Goal: Task Accomplishment & Management: Manage account settings

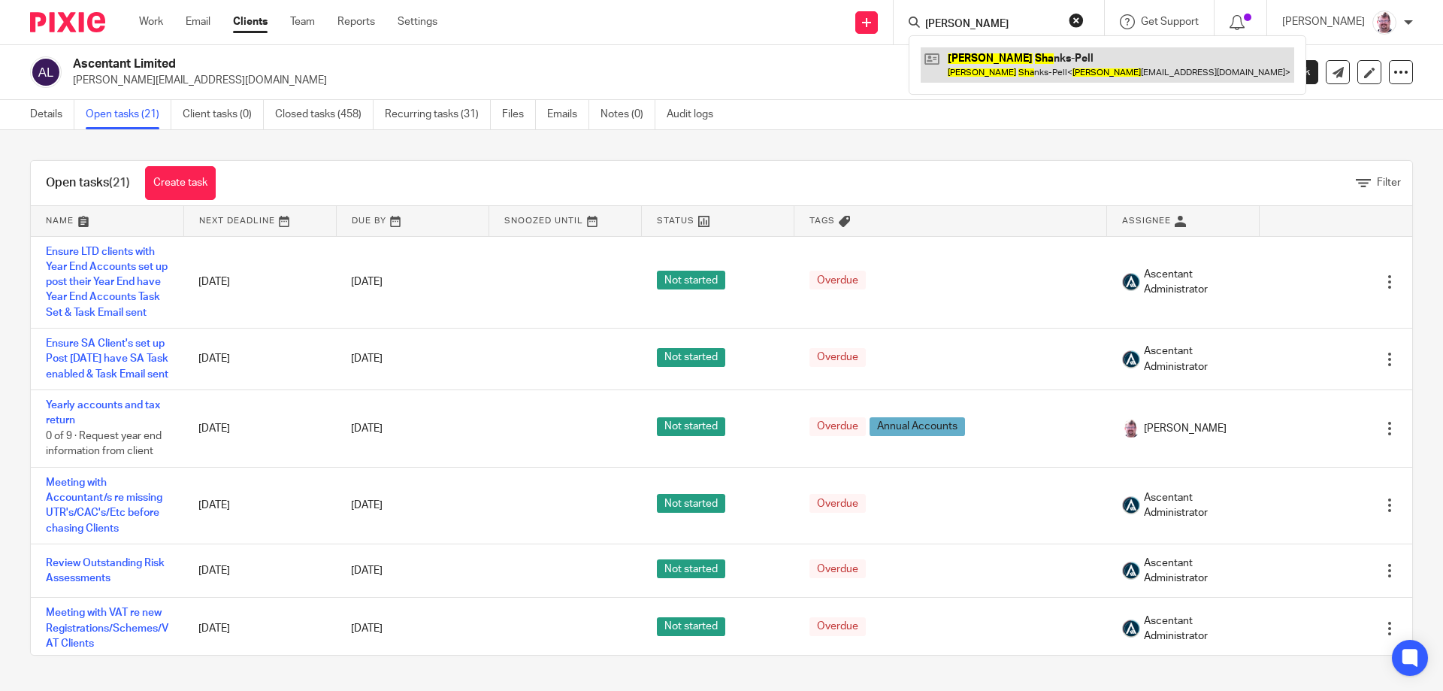
type input "sarah sha"
click at [1023, 55] on link at bounding box center [1107, 64] width 373 height 35
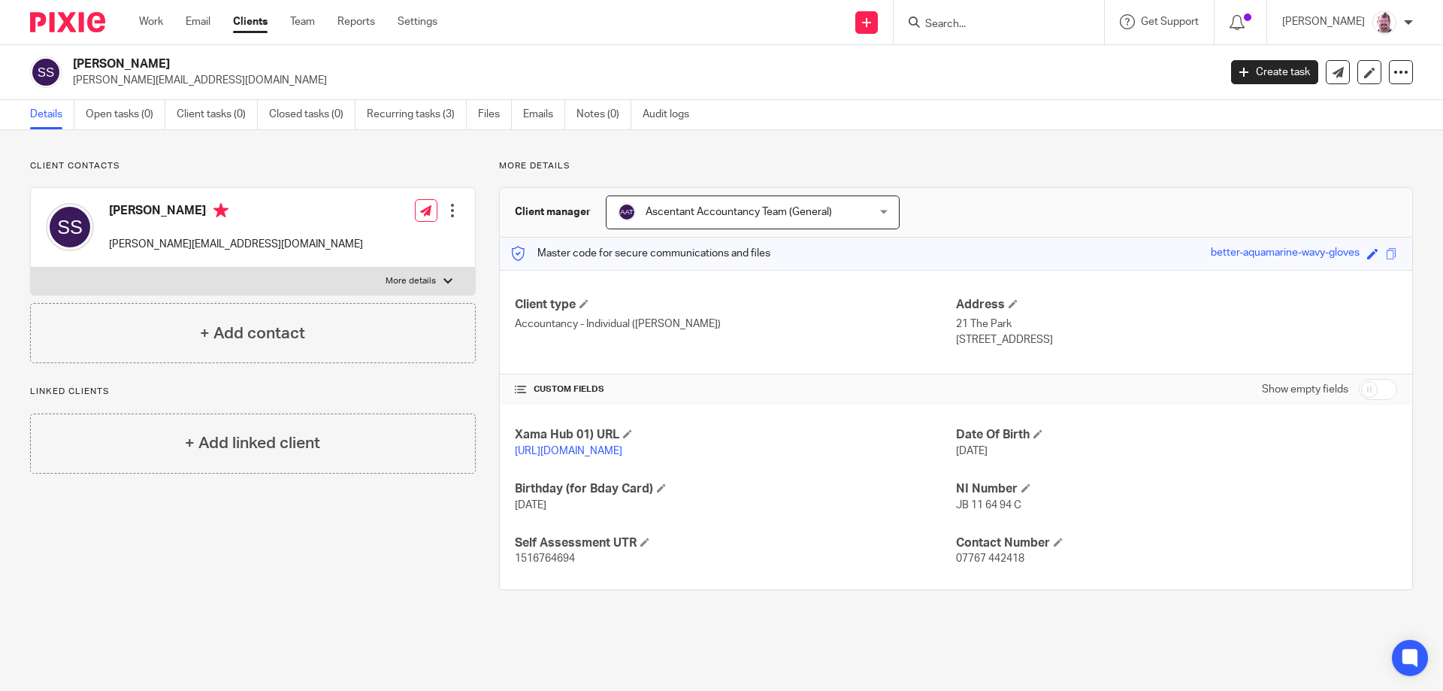
click at [969, 26] on input "Search" at bounding box center [991, 25] width 135 height 14
type input "firth"
click at [1042, 61] on link at bounding box center [1057, 64] width 273 height 35
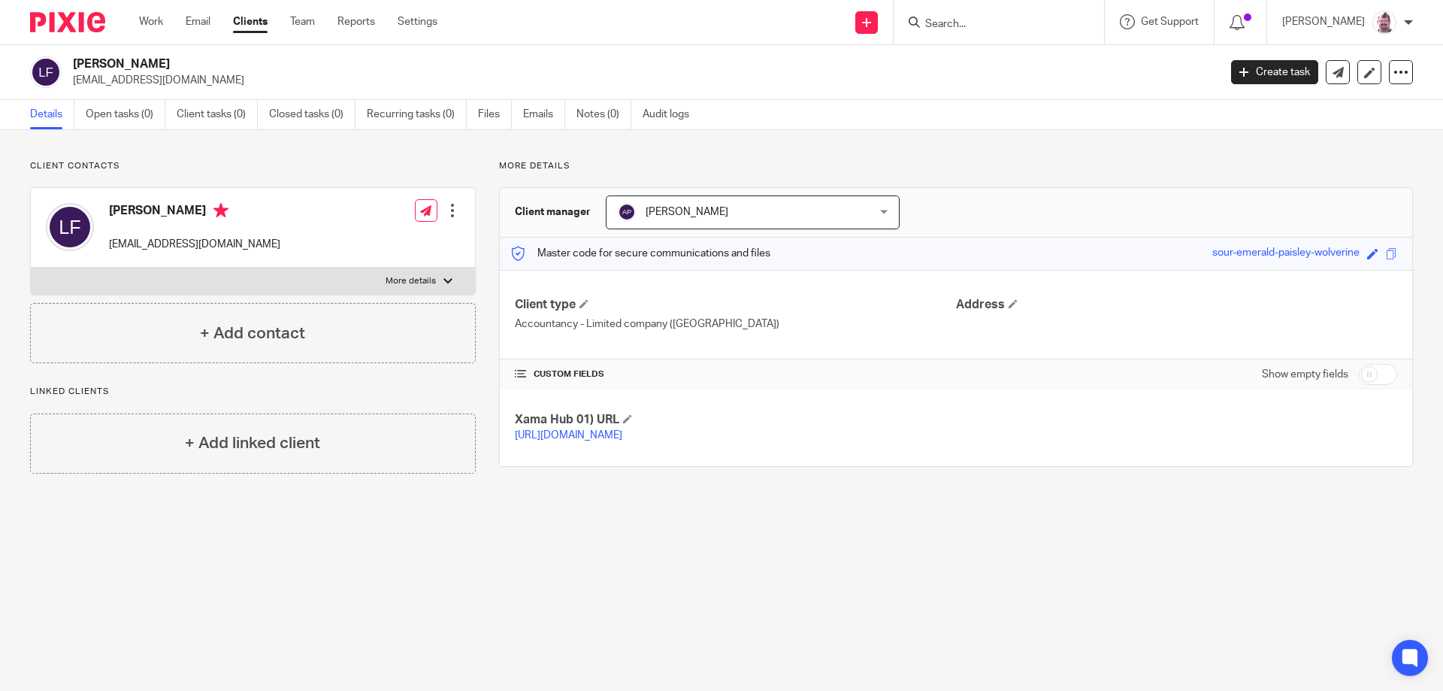
click at [805, 217] on span "[PERSON_NAME]" at bounding box center [730, 212] width 225 height 32
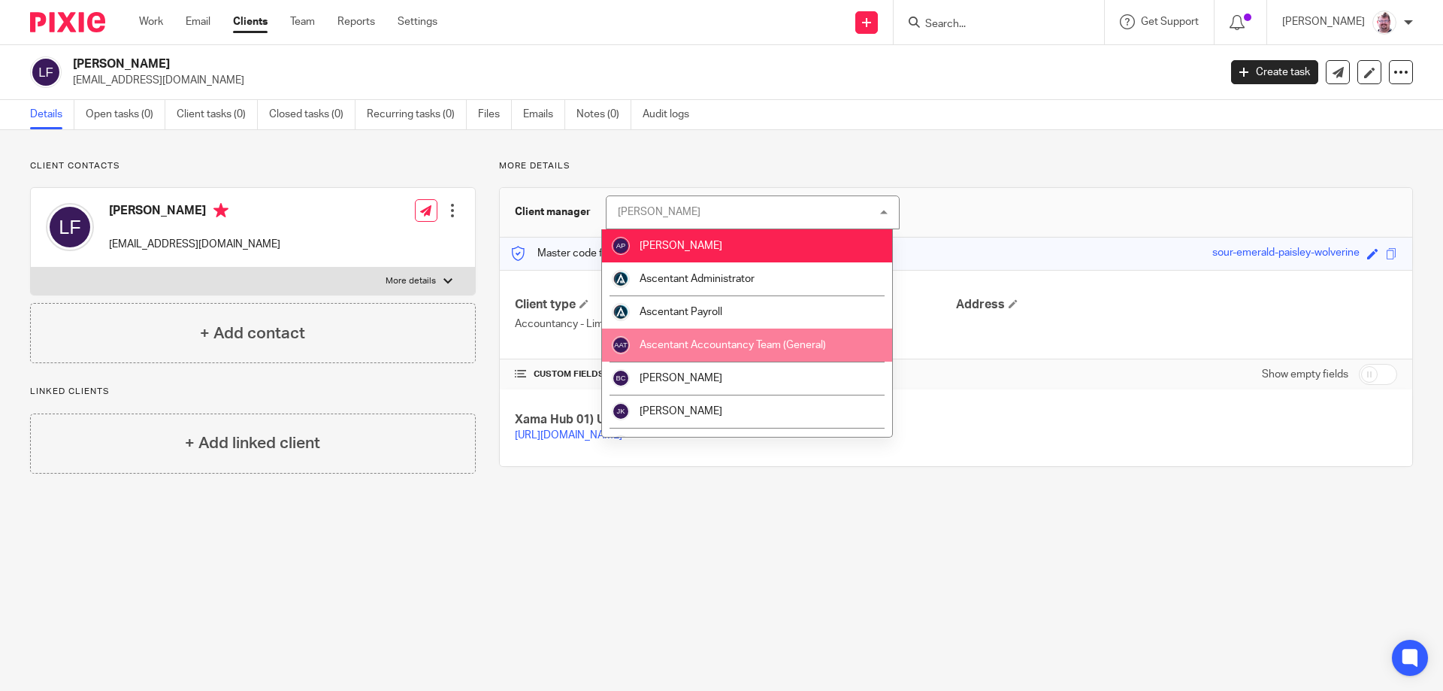
click at [780, 336] on li "Ascentant Accountancy Team (General)" at bounding box center [747, 344] width 290 height 33
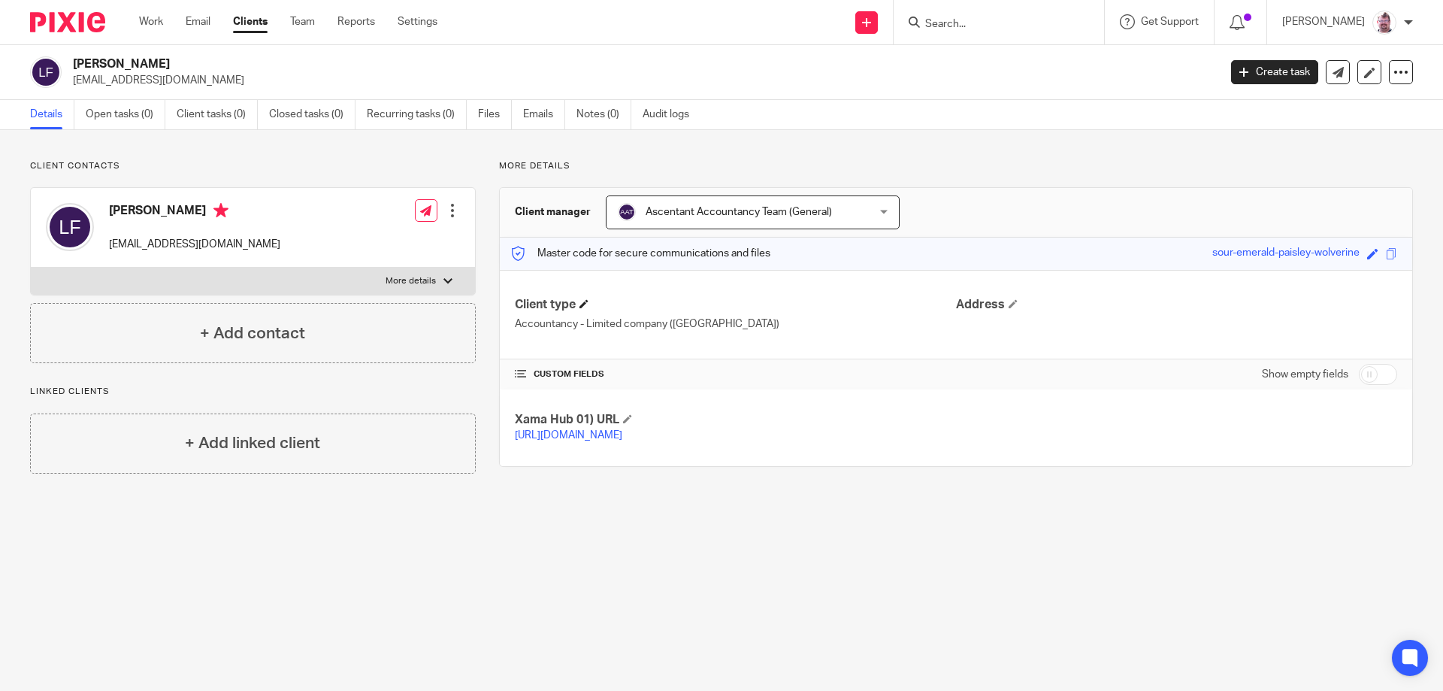
click at [585, 297] on h4 "Client type" at bounding box center [735, 305] width 441 height 16
click at [587, 304] on span at bounding box center [583, 303] width 9 height 9
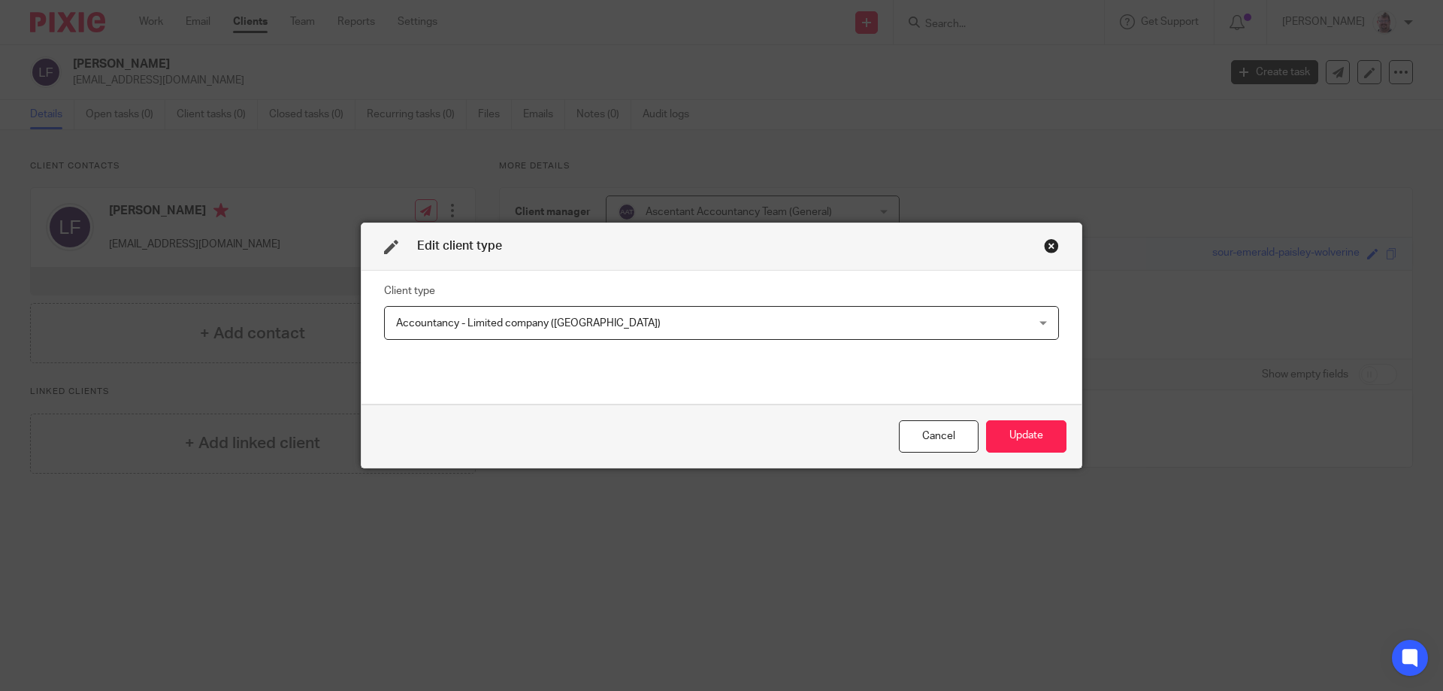
click at [667, 314] on span "Accountancy - Limited company (Derby)" at bounding box center [661, 323] width 530 height 32
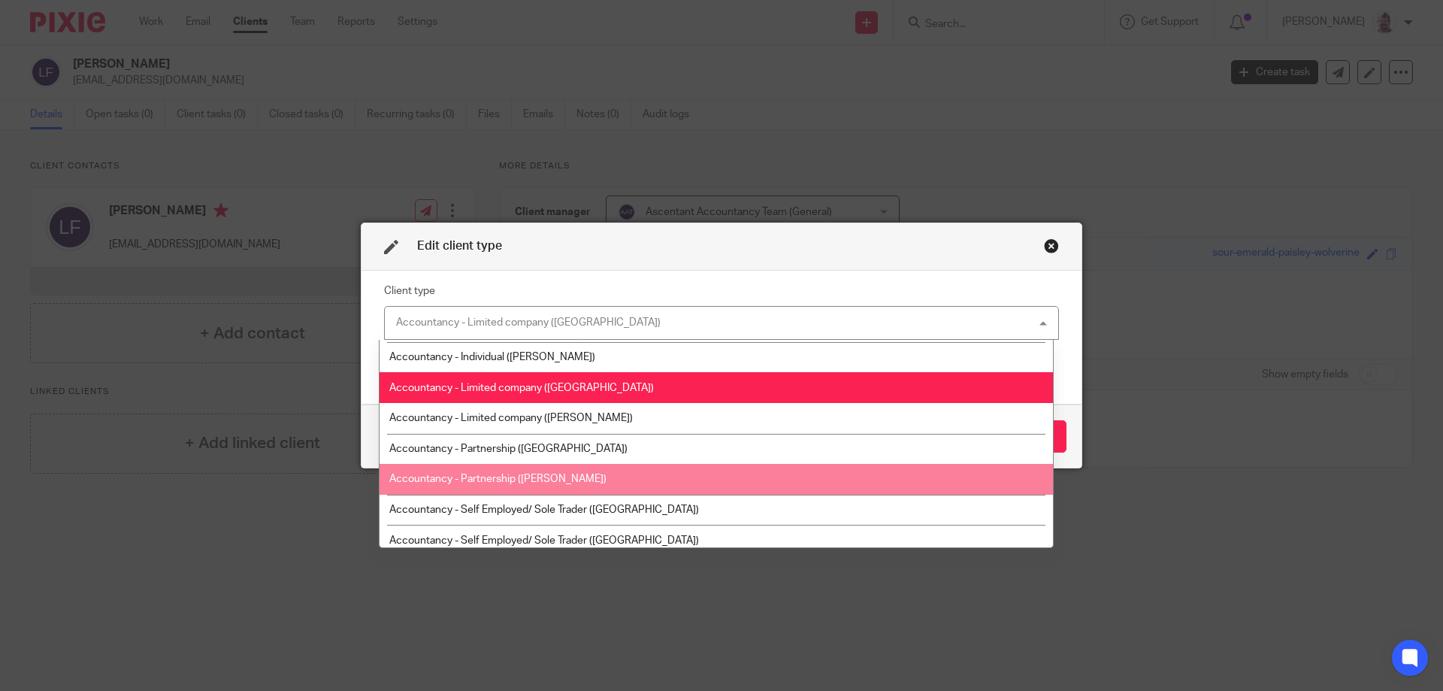
scroll to position [225, 0]
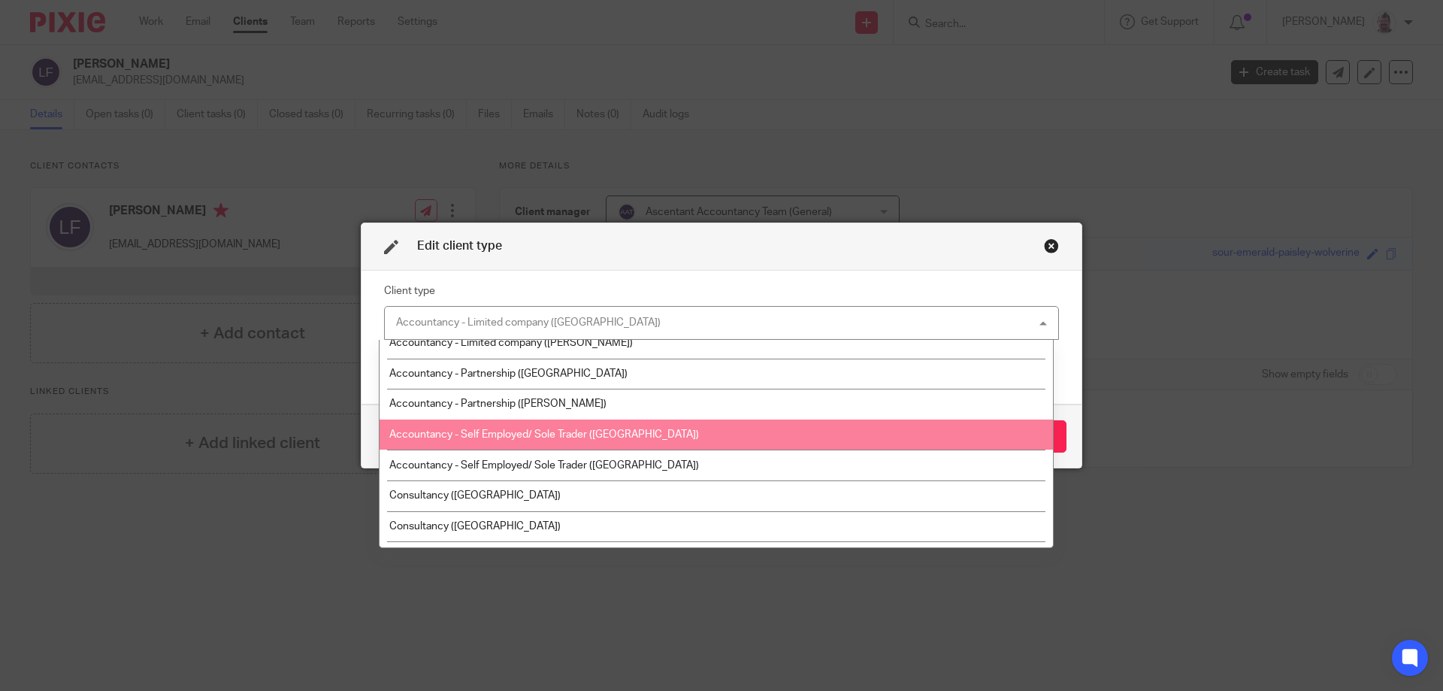
click at [652, 428] on li "Accountancy - Self Employed/ Sole Trader (Derby)" at bounding box center [715, 434] width 673 height 31
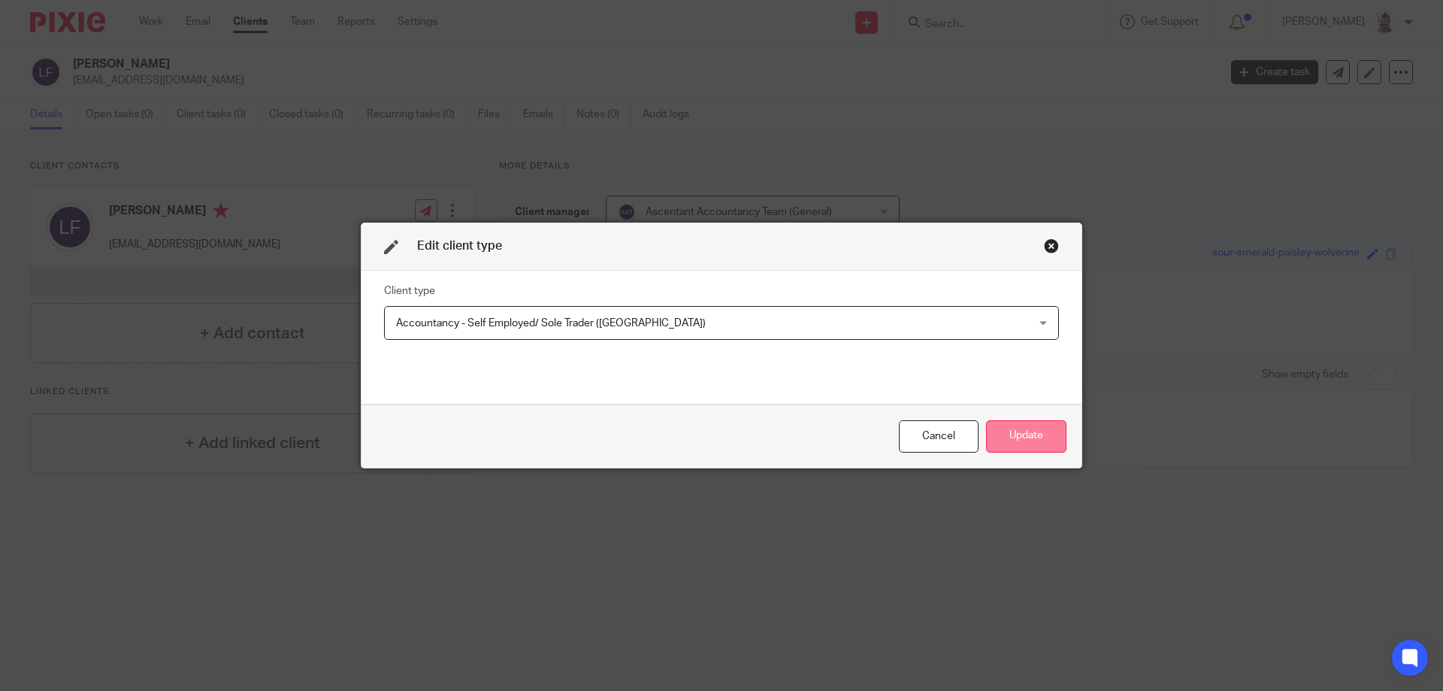
click at [1018, 440] on button "Update" at bounding box center [1026, 436] width 80 height 32
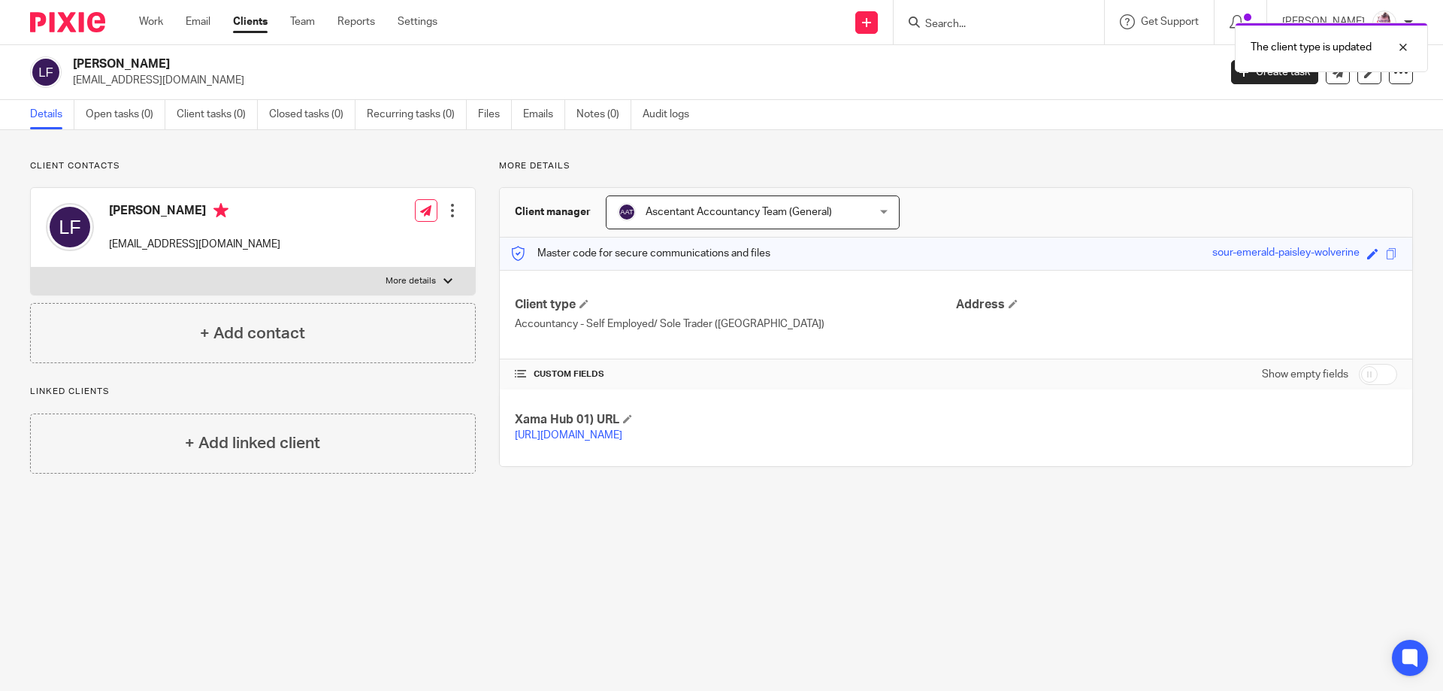
click at [1365, 379] on input "checkbox" at bounding box center [1378, 374] width 38 height 21
checkbox input "true"
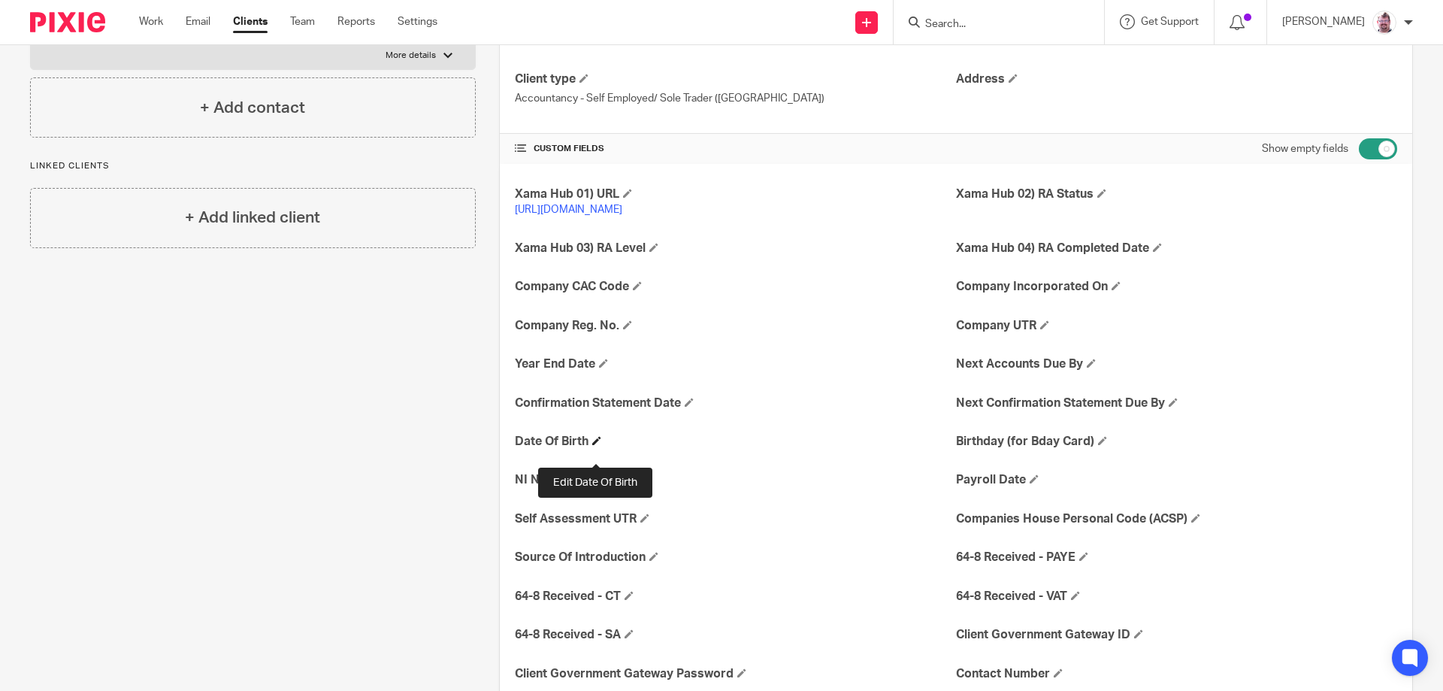
click at [594, 445] on span at bounding box center [596, 440] width 9 height 9
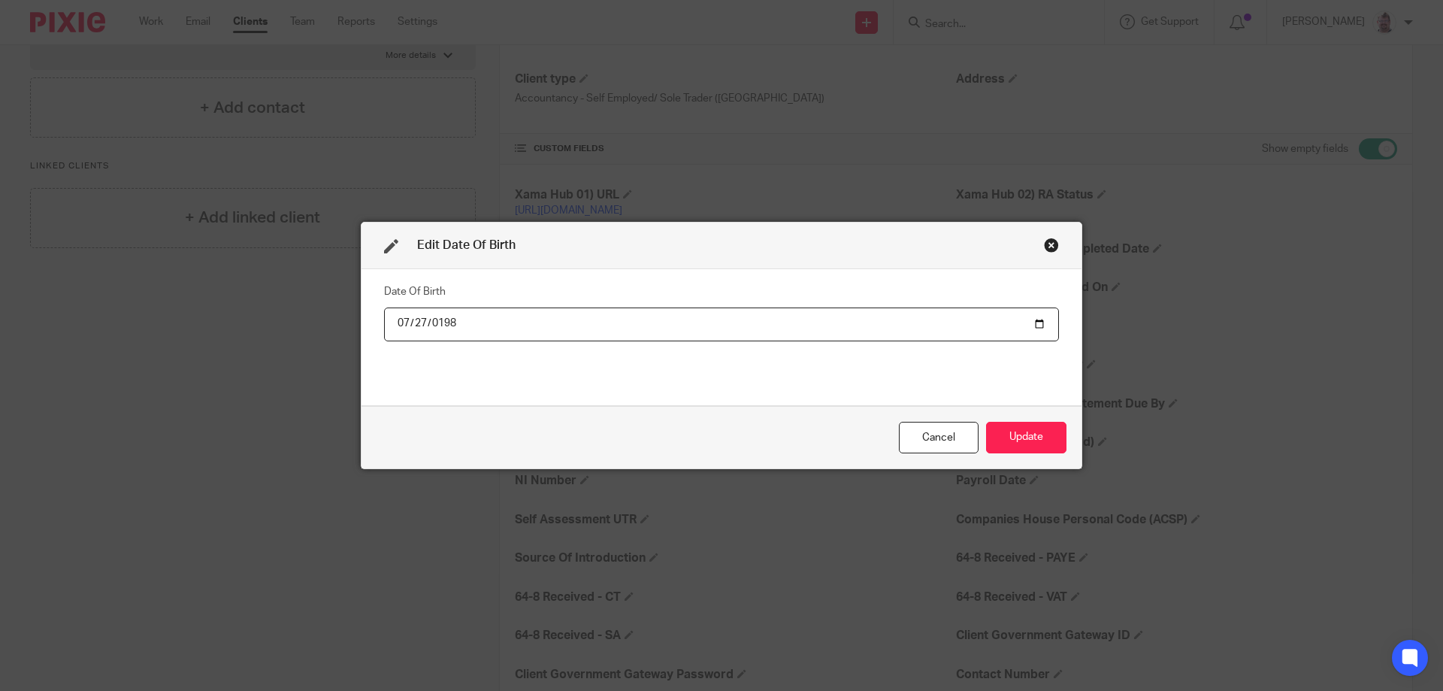
type input "1987-07-27"
click at [545, 332] on input "1987-07-27" at bounding box center [721, 324] width 675 height 34
drag, startPoint x: 556, startPoint y: 325, endPoint x: 364, endPoint y: 328, distance: 192.4
click at [364, 328] on div "Date Of Birth 1987-07-27" at bounding box center [721, 337] width 720 height 136
click at [1010, 440] on button "Update" at bounding box center [1026, 438] width 80 height 32
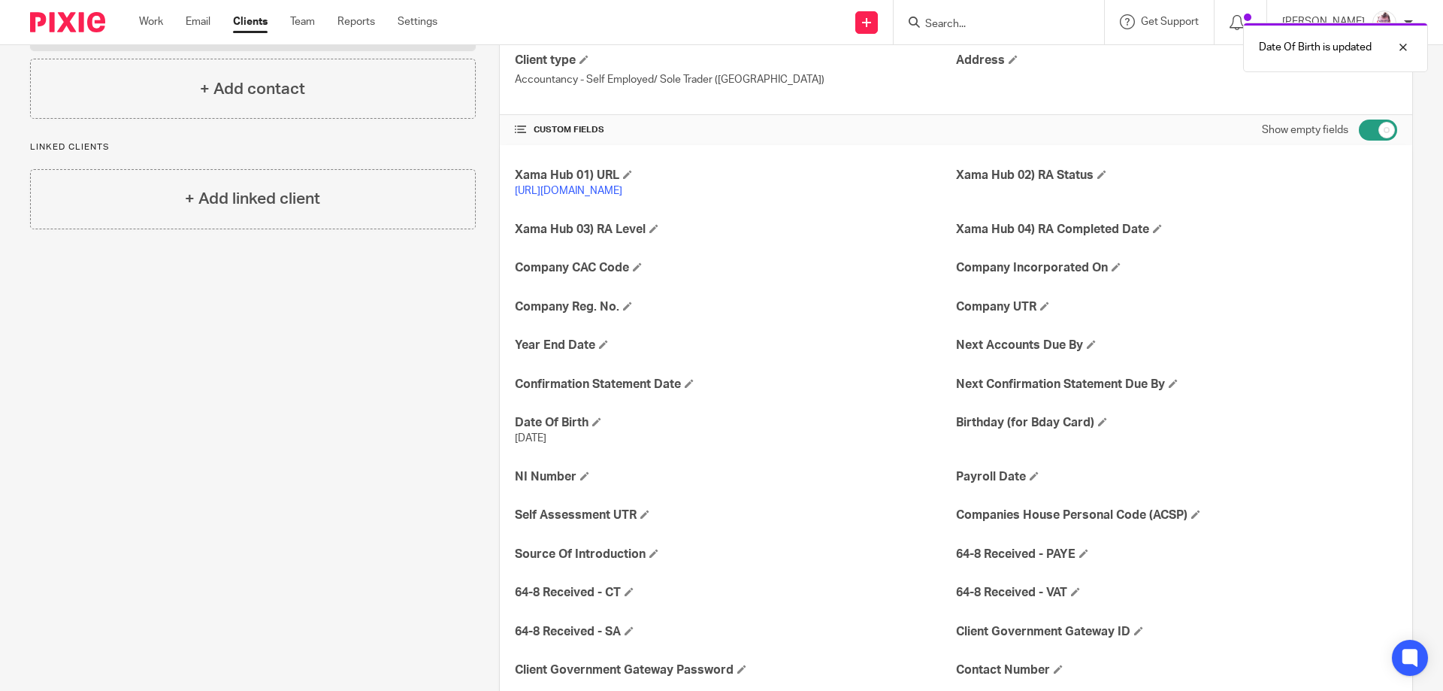
scroll to position [301, 0]
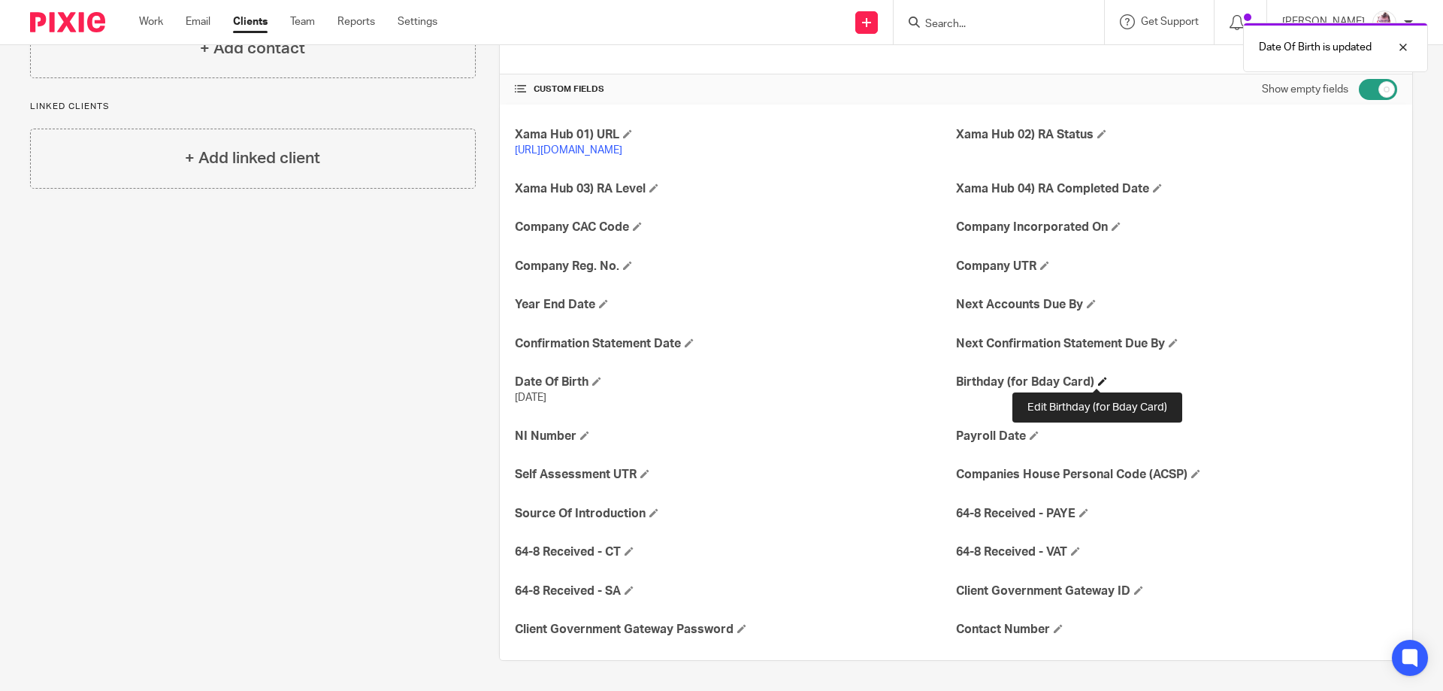
click at [1100, 380] on span at bounding box center [1102, 380] width 9 height 9
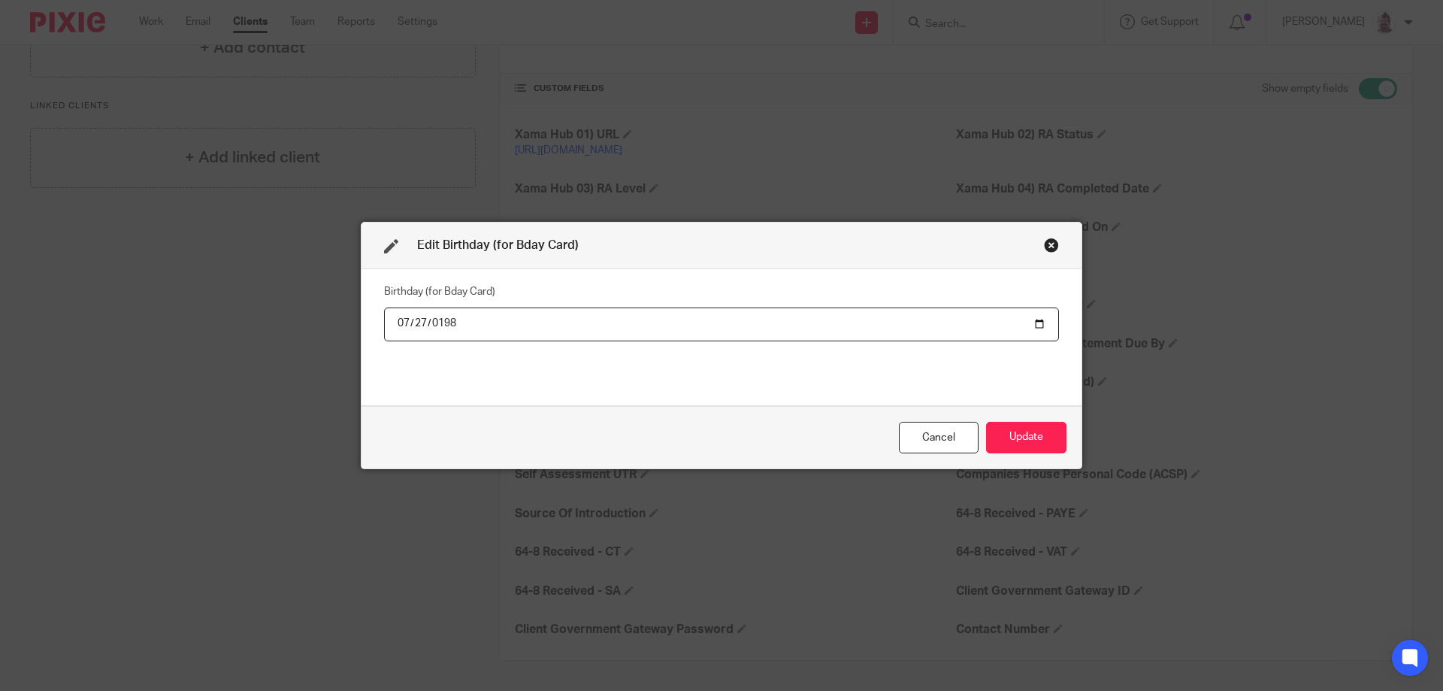
type input "1987-07-27"
click at [1031, 428] on button "Update" at bounding box center [1026, 438] width 80 height 32
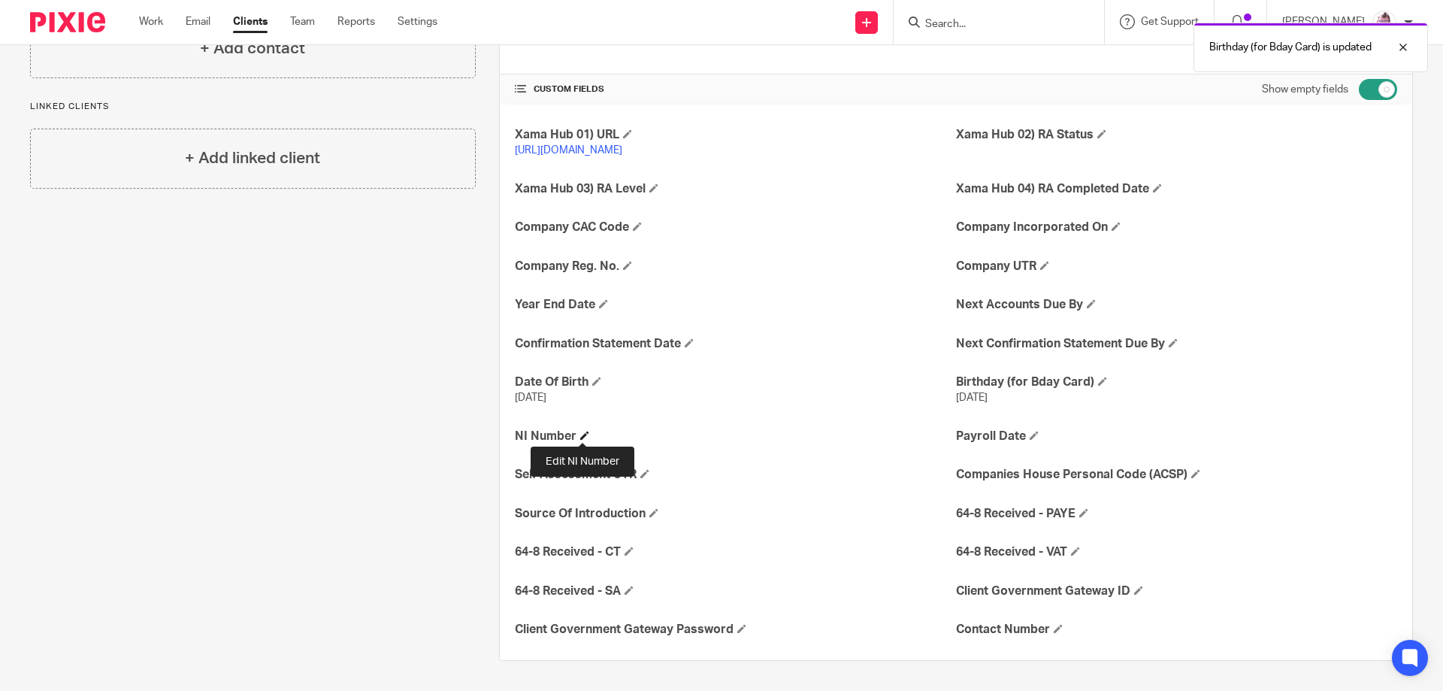
click at [585, 439] on span at bounding box center [584, 435] width 9 height 9
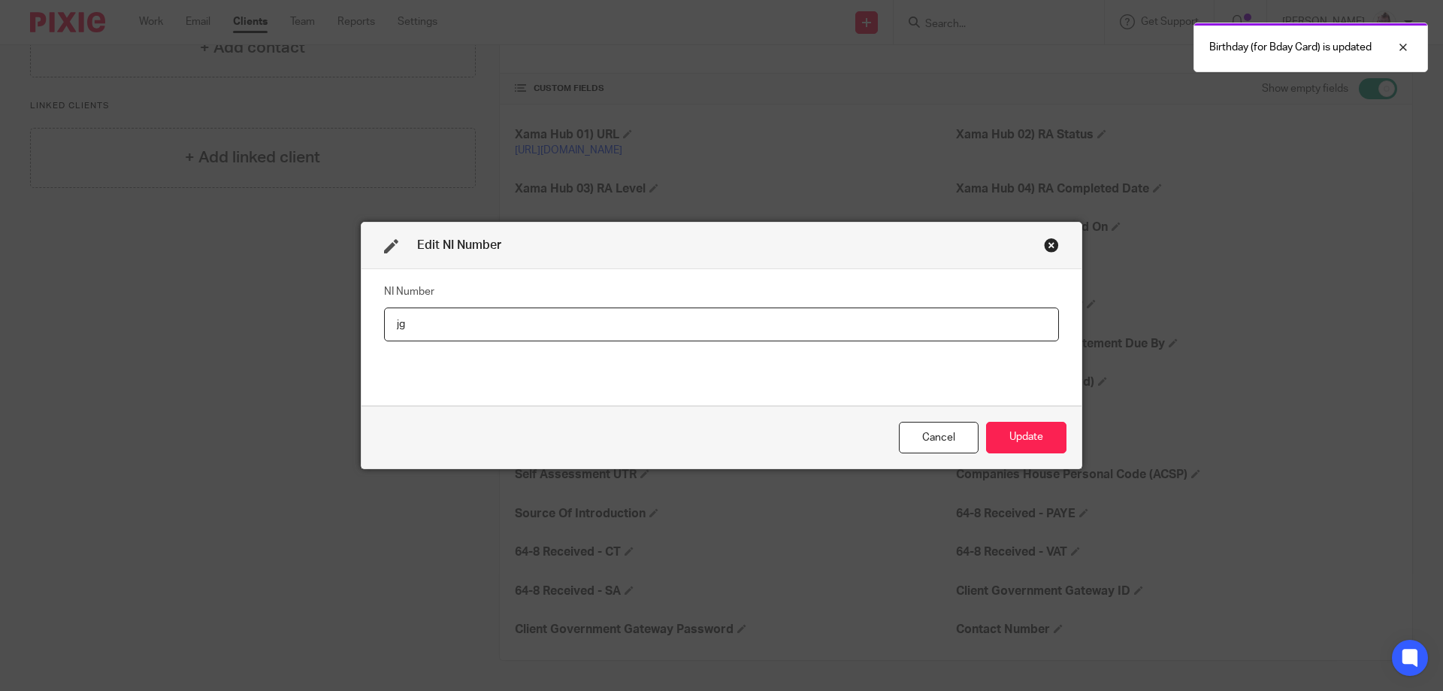
type input "j"
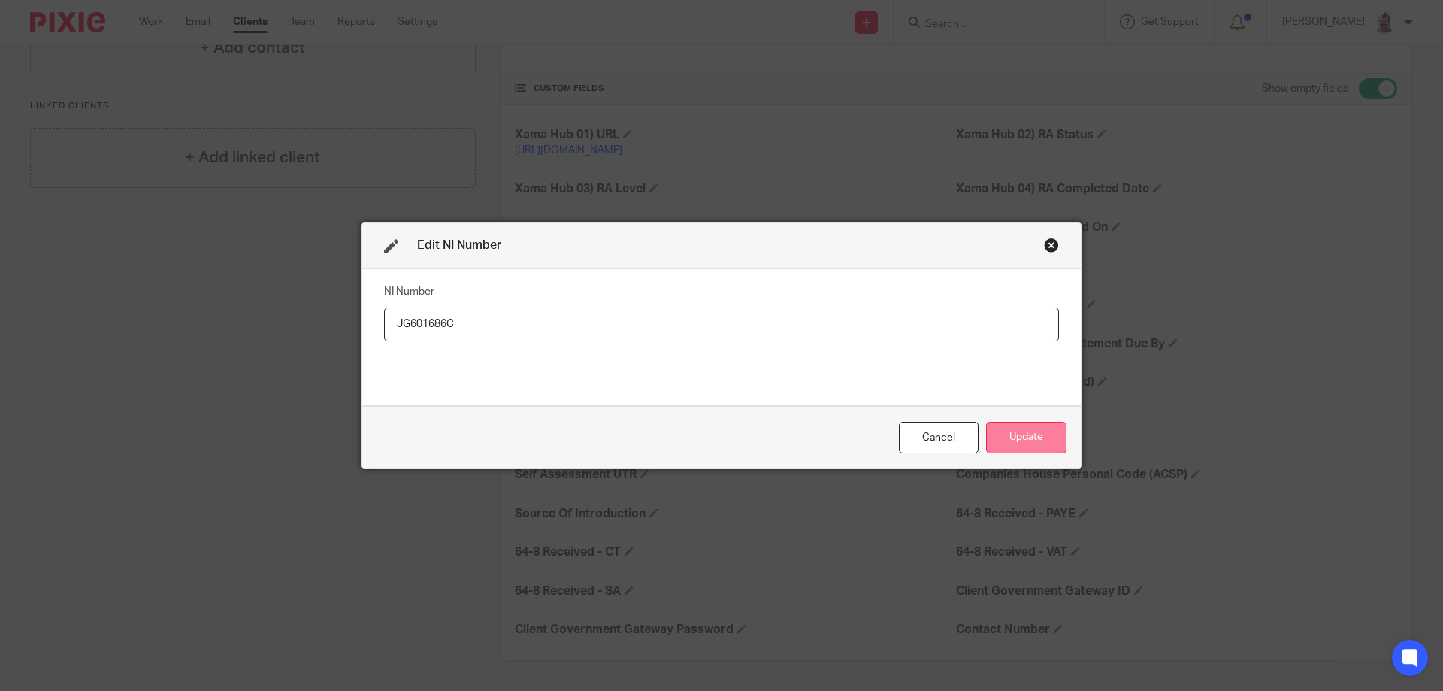
type input "JG601686C"
click at [987, 436] on button "Update" at bounding box center [1026, 438] width 80 height 32
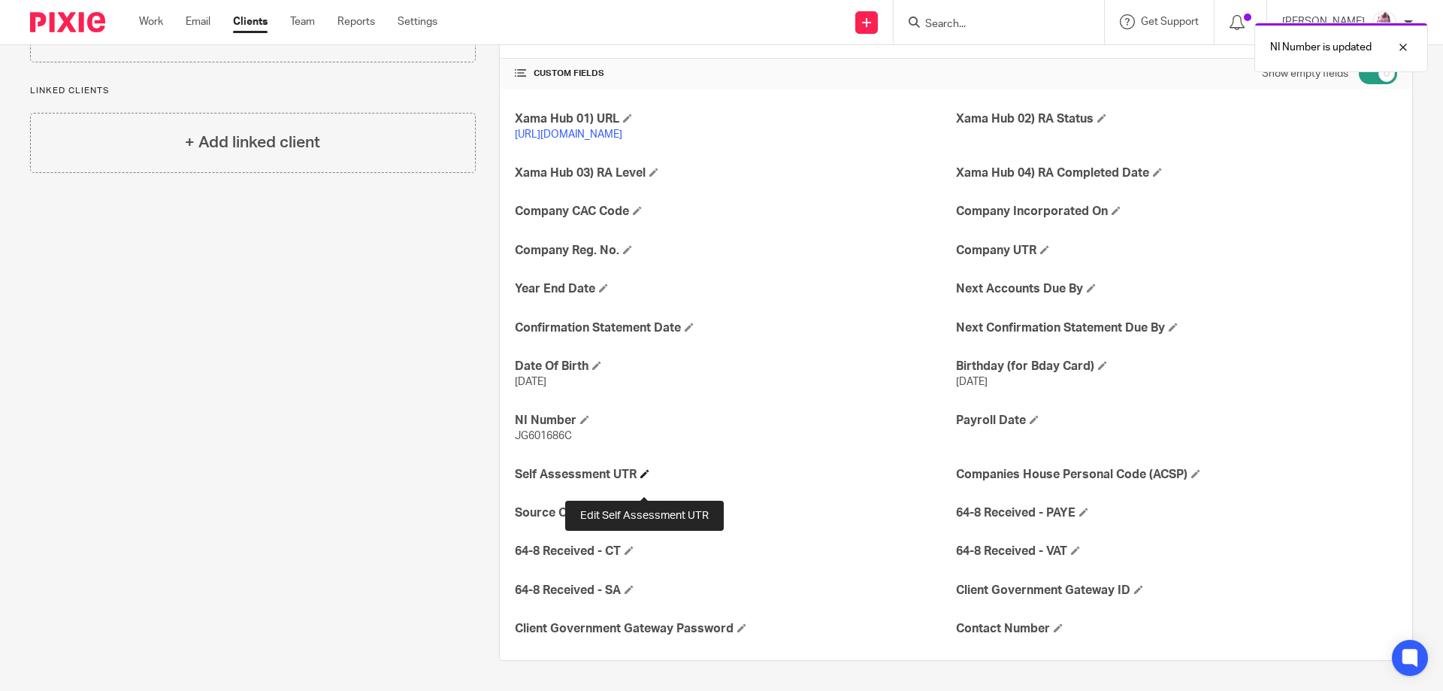
click at [645, 478] on span at bounding box center [644, 473] width 9 height 9
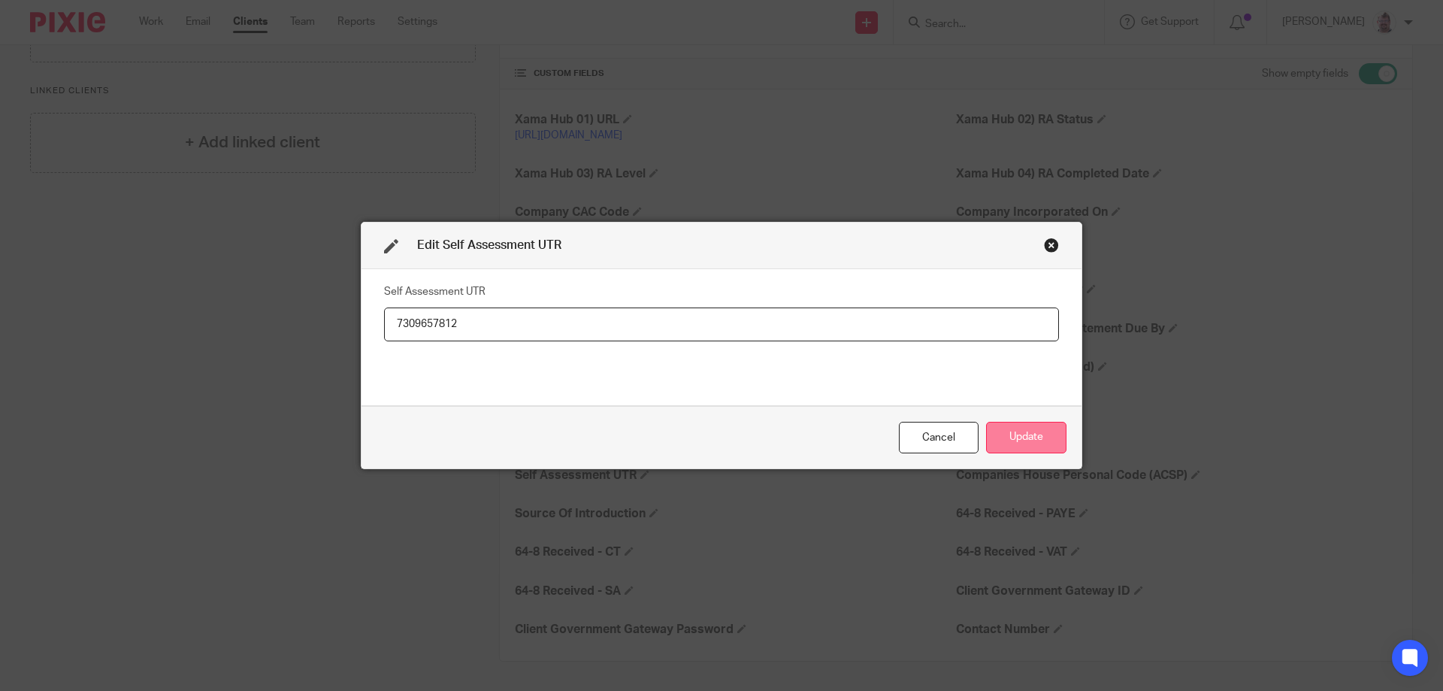
type input "7309657812"
click at [1031, 438] on button "Update" at bounding box center [1026, 438] width 80 height 32
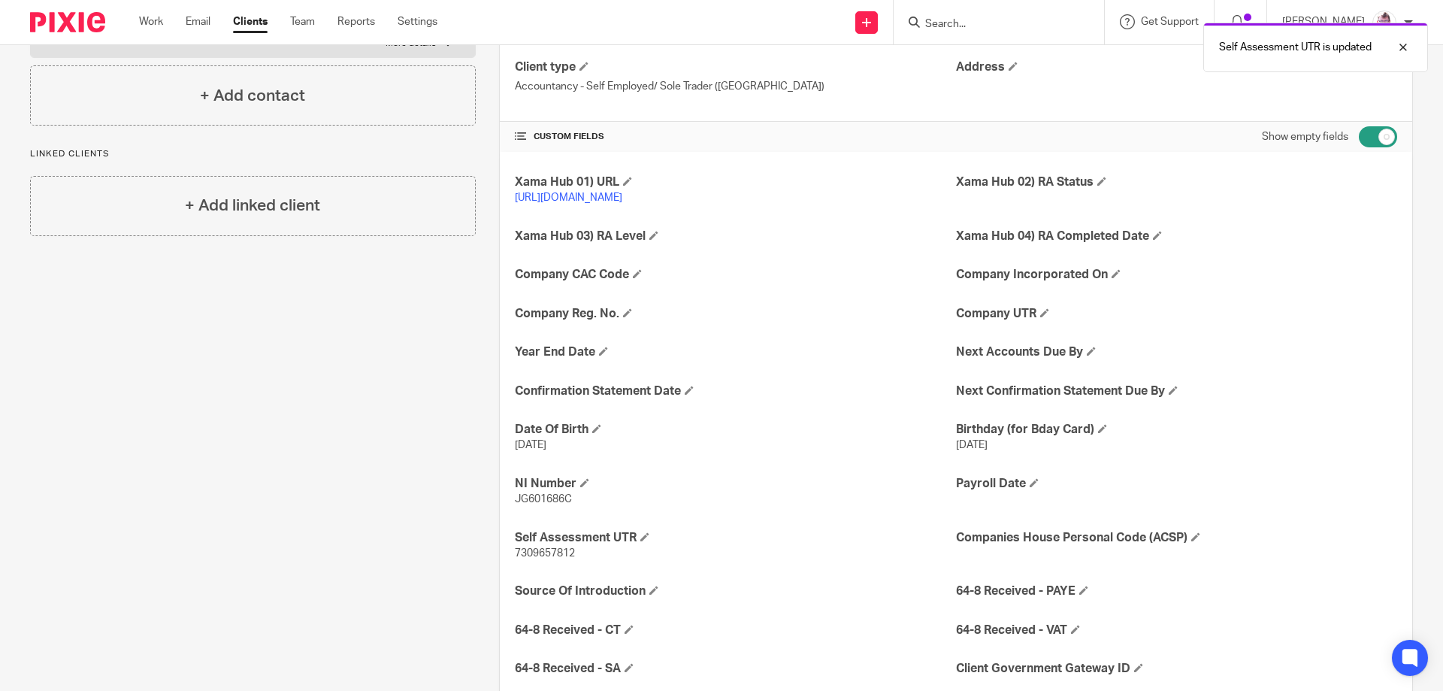
scroll to position [0, 0]
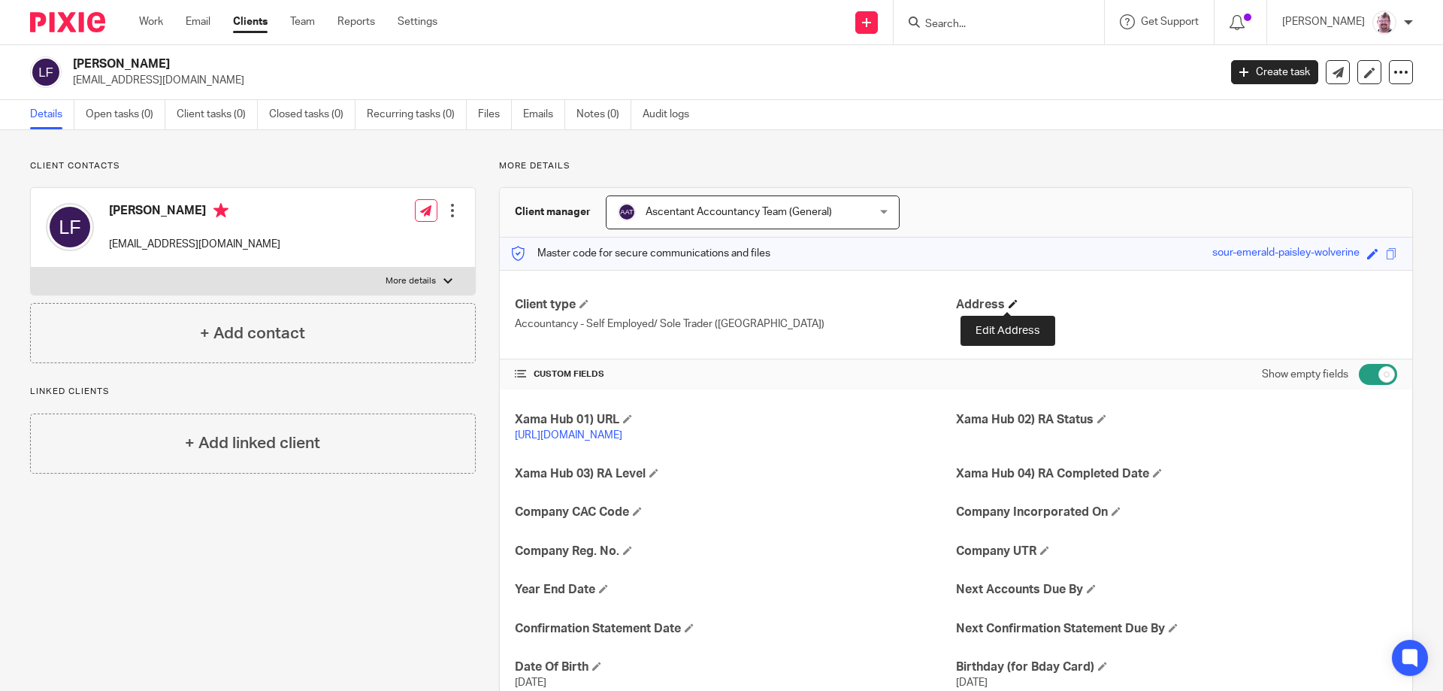
click at [1010, 304] on span at bounding box center [1012, 303] width 9 height 9
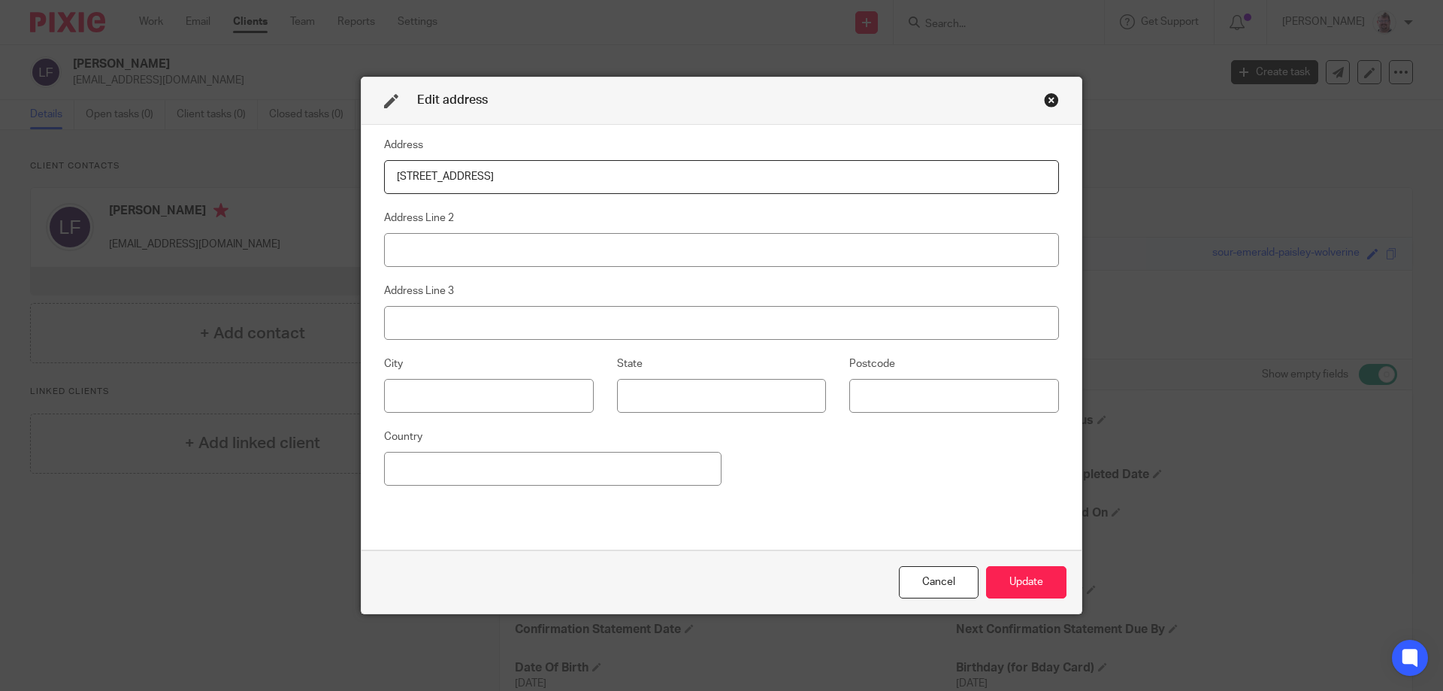
type input "[STREET_ADDRESS]"
type input "Castle Donnington"
type input "DE74 2JN"
click at [1022, 581] on button "Update" at bounding box center [1026, 582] width 80 height 32
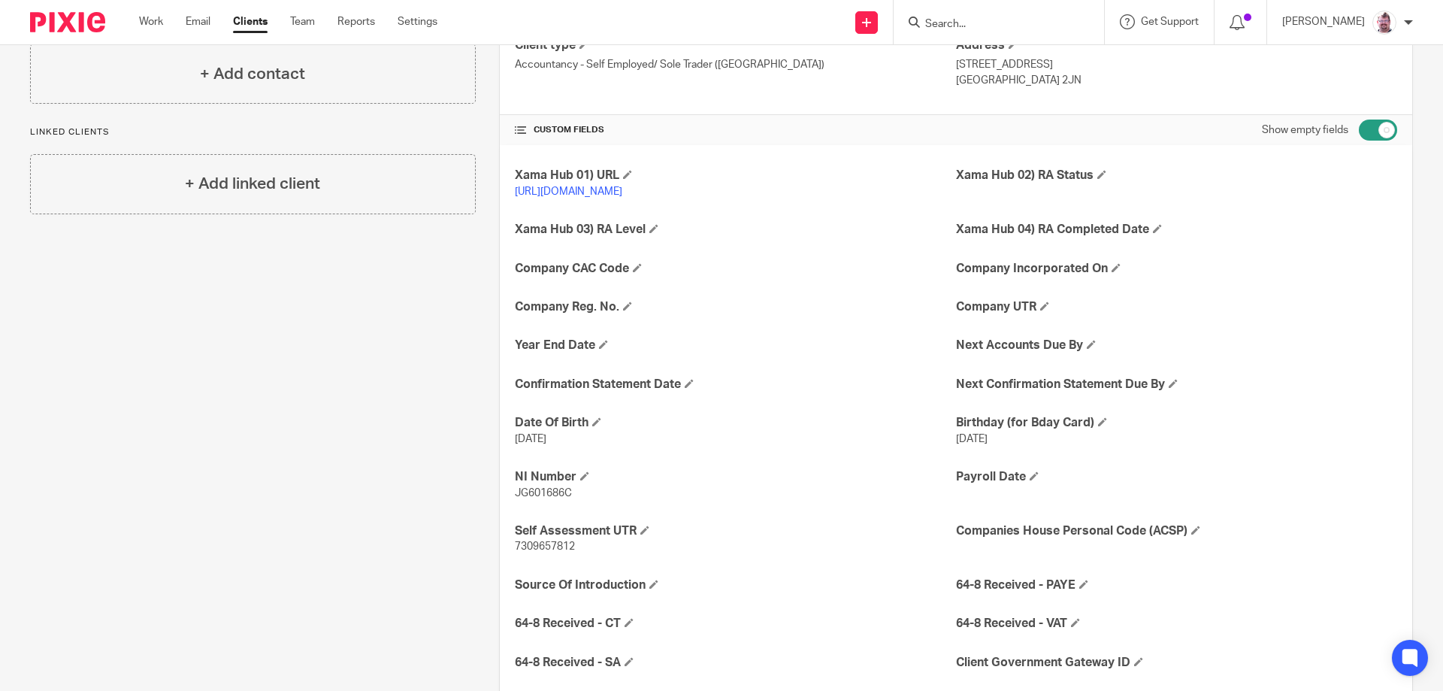
scroll to position [46, 0]
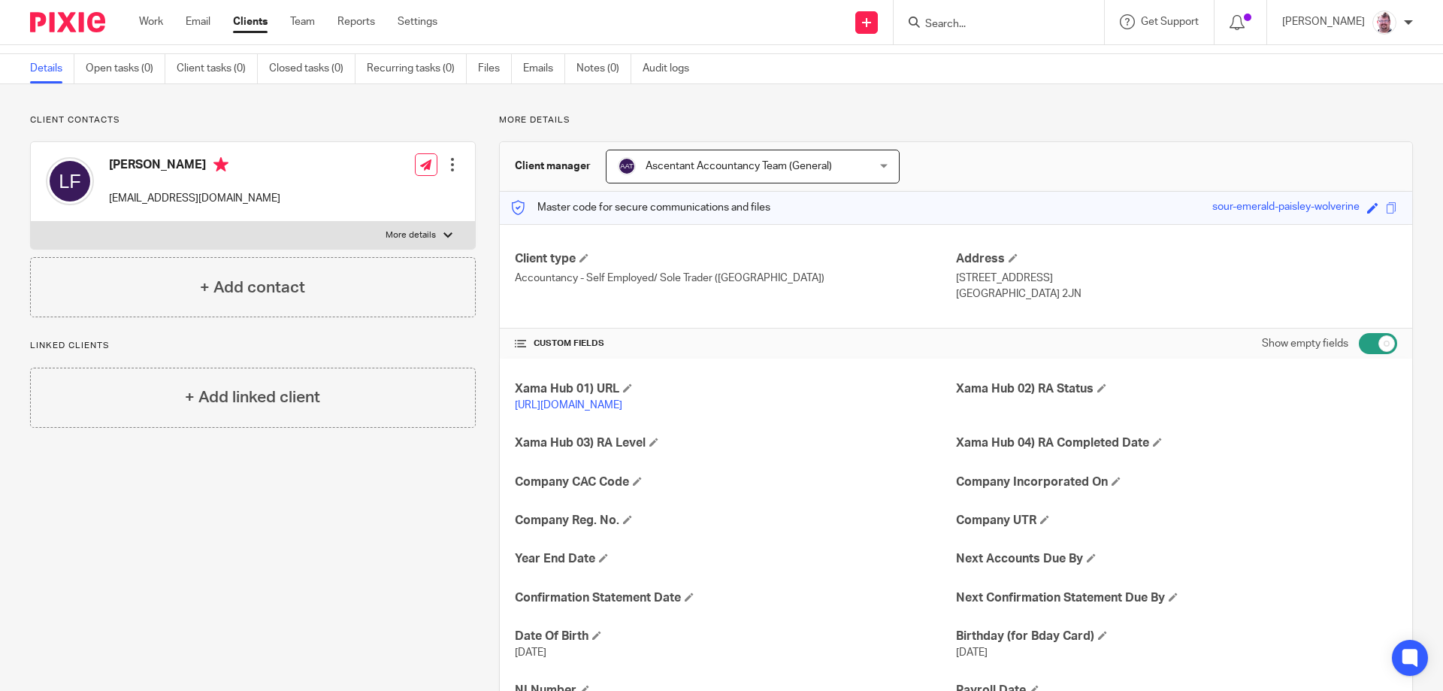
click at [1379, 349] on input "checkbox" at bounding box center [1378, 343] width 38 height 21
checkbox input "false"
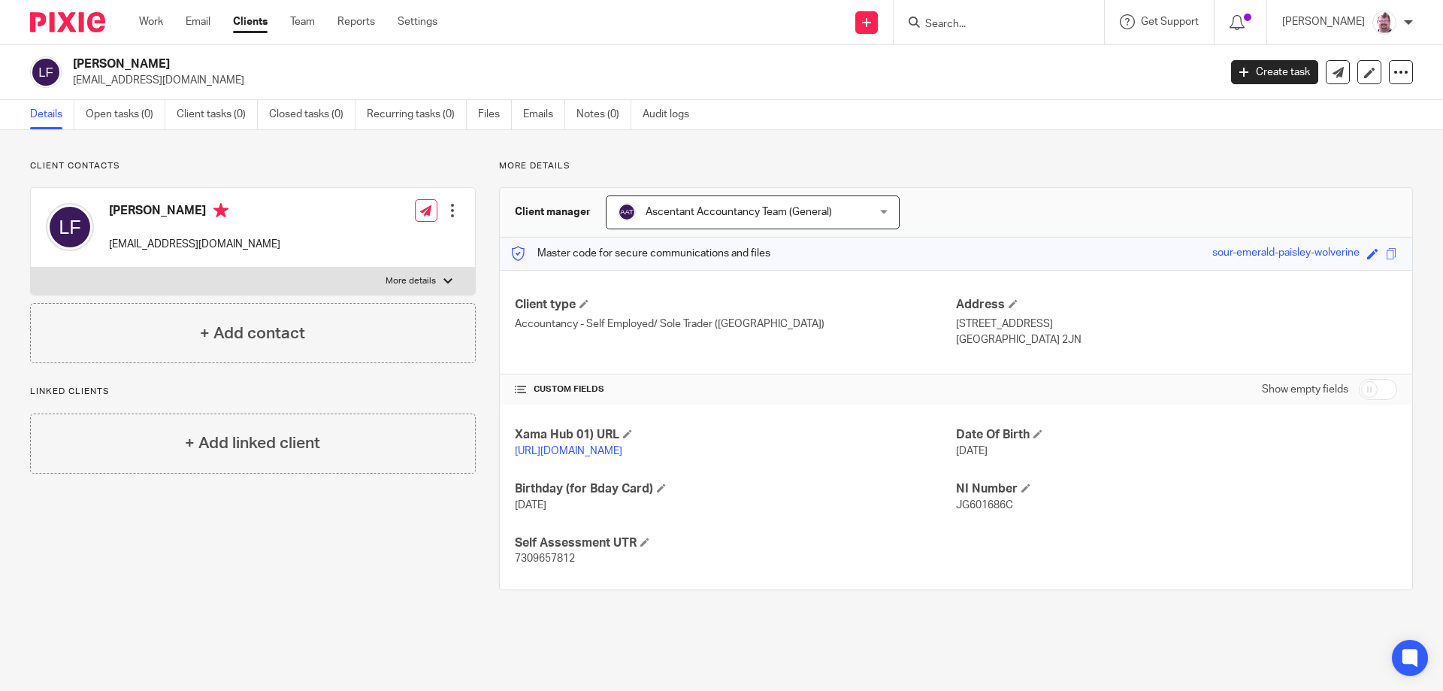
scroll to position [0, 0]
click at [430, 110] on link "Recurring tasks (0)" at bounding box center [417, 114] width 100 height 29
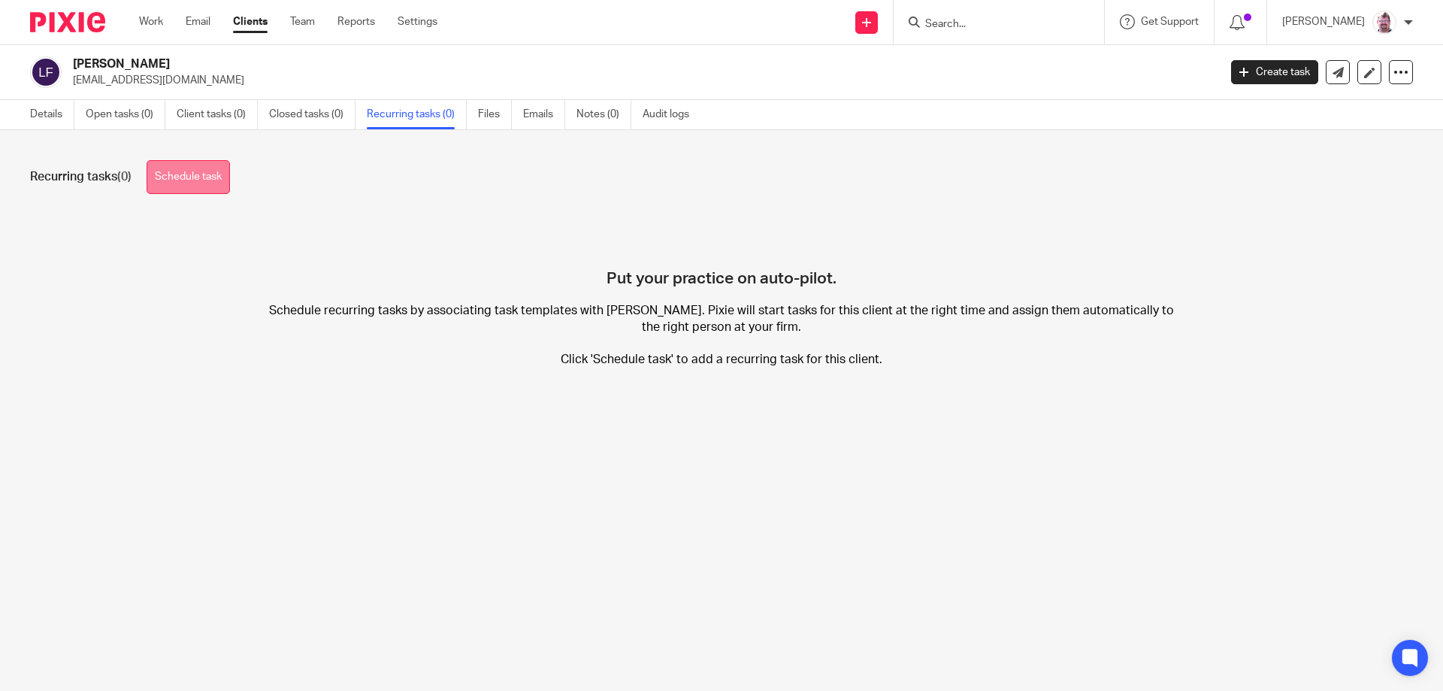
click at [226, 167] on link "Schedule task" at bounding box center [188, 177] width 83 height 34
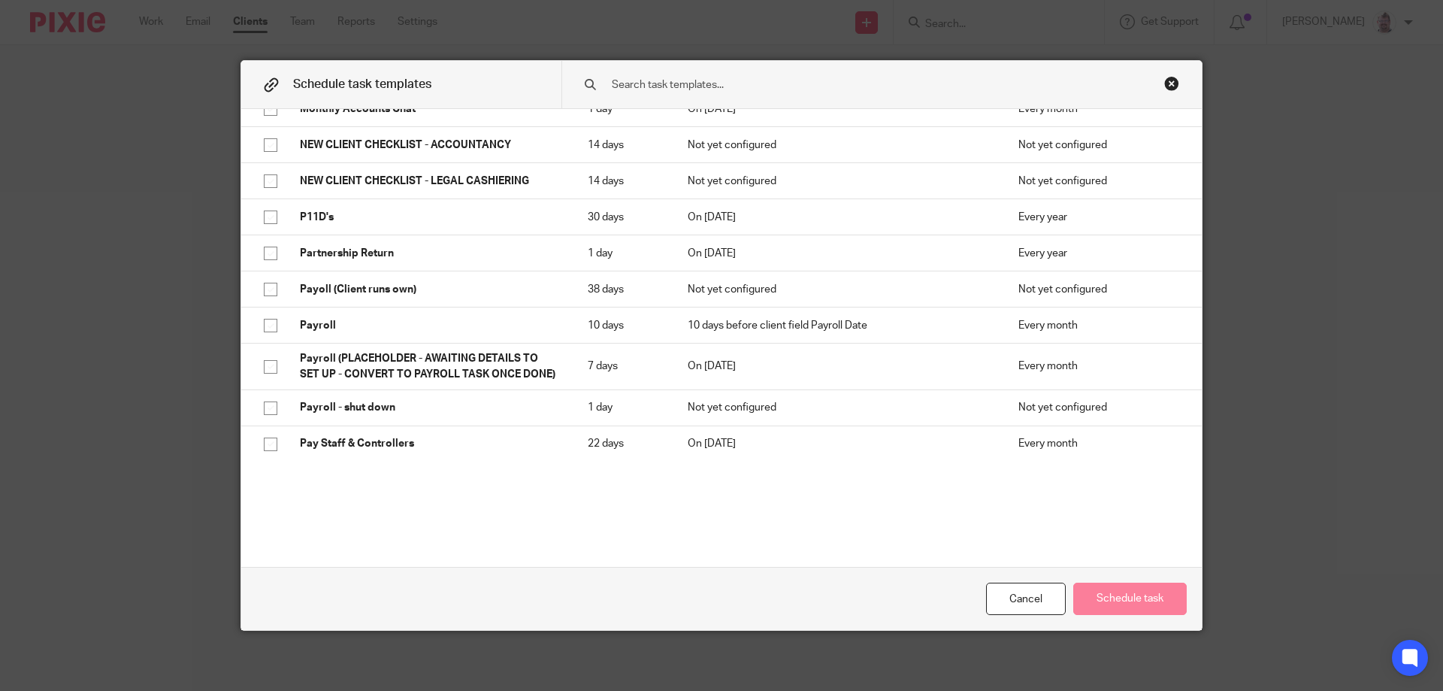
scroll to position [2898, 0]
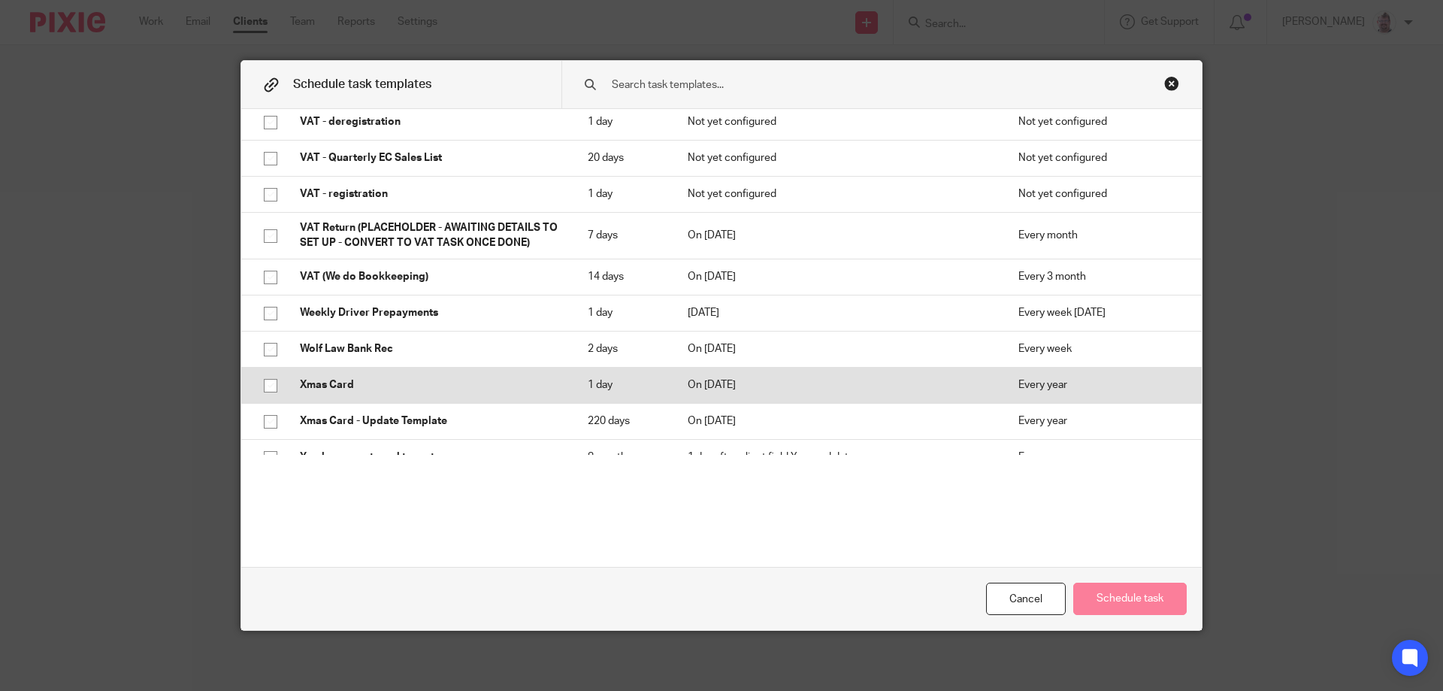
click at [467, 377] on p "Xmas Card" at bounding box center [429, 384] width 258 height 15
checkbox input "true"
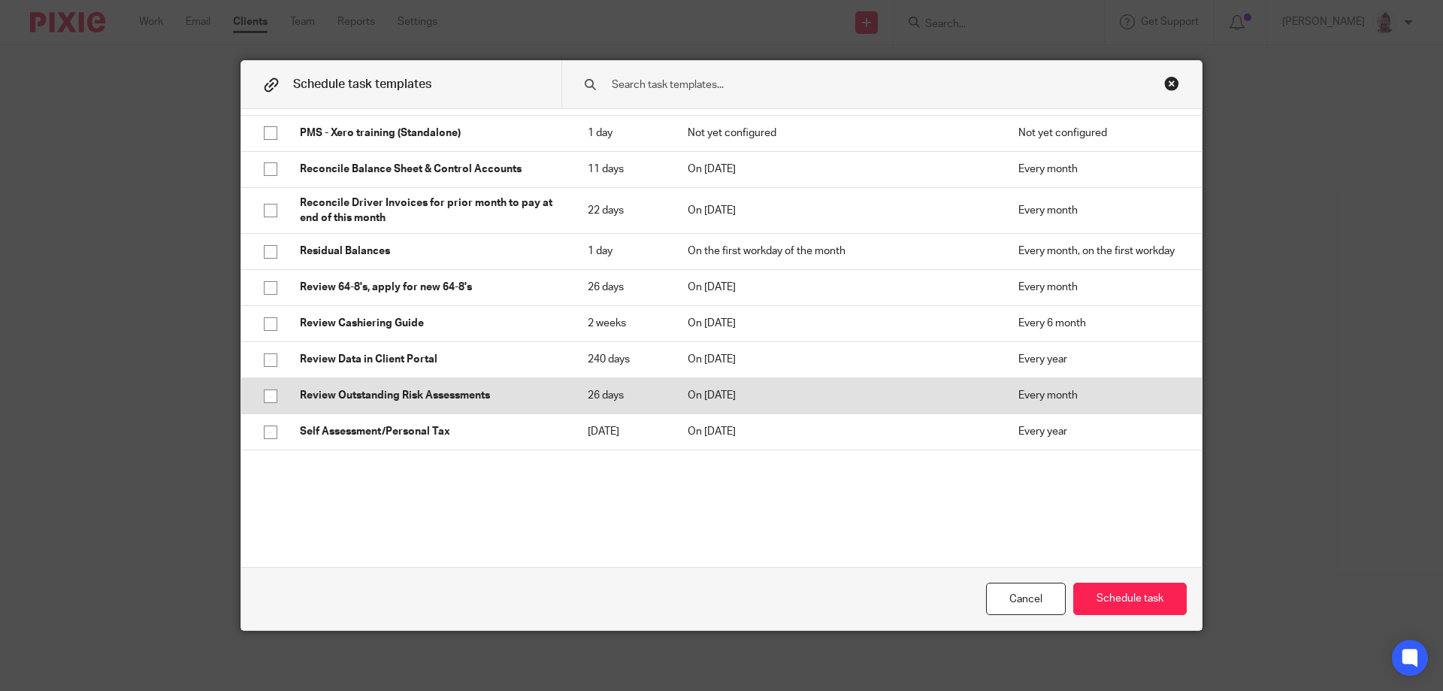
scroll to position [2448, 0]
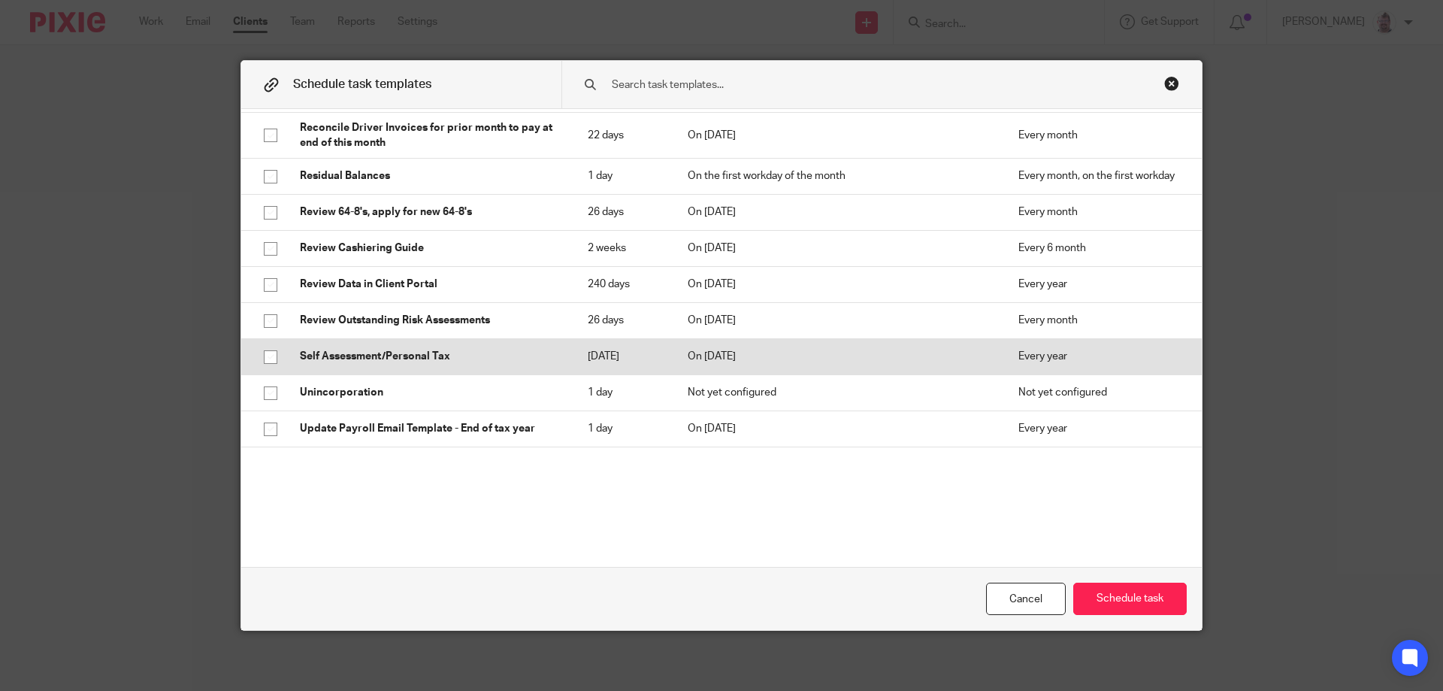
click at [461, 346] on td "Self Assessment/Personal Tax" at bounding box center [429, 357] width 288 height 36
checkbox input "true"
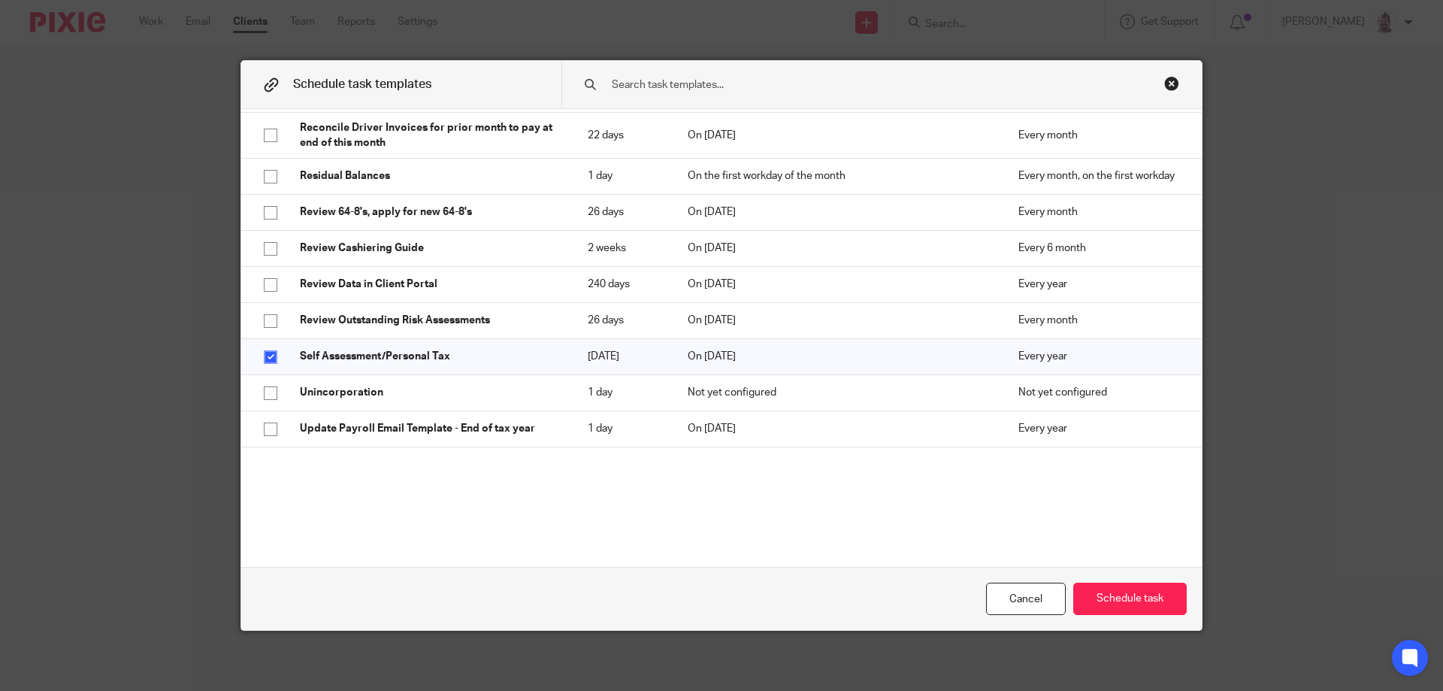
click at [1196, 370] on div "Schedule task templates Select all 2 of 85 task templates selected Name Deadlin…" at bounding box center [721, 345] width 962 height 570
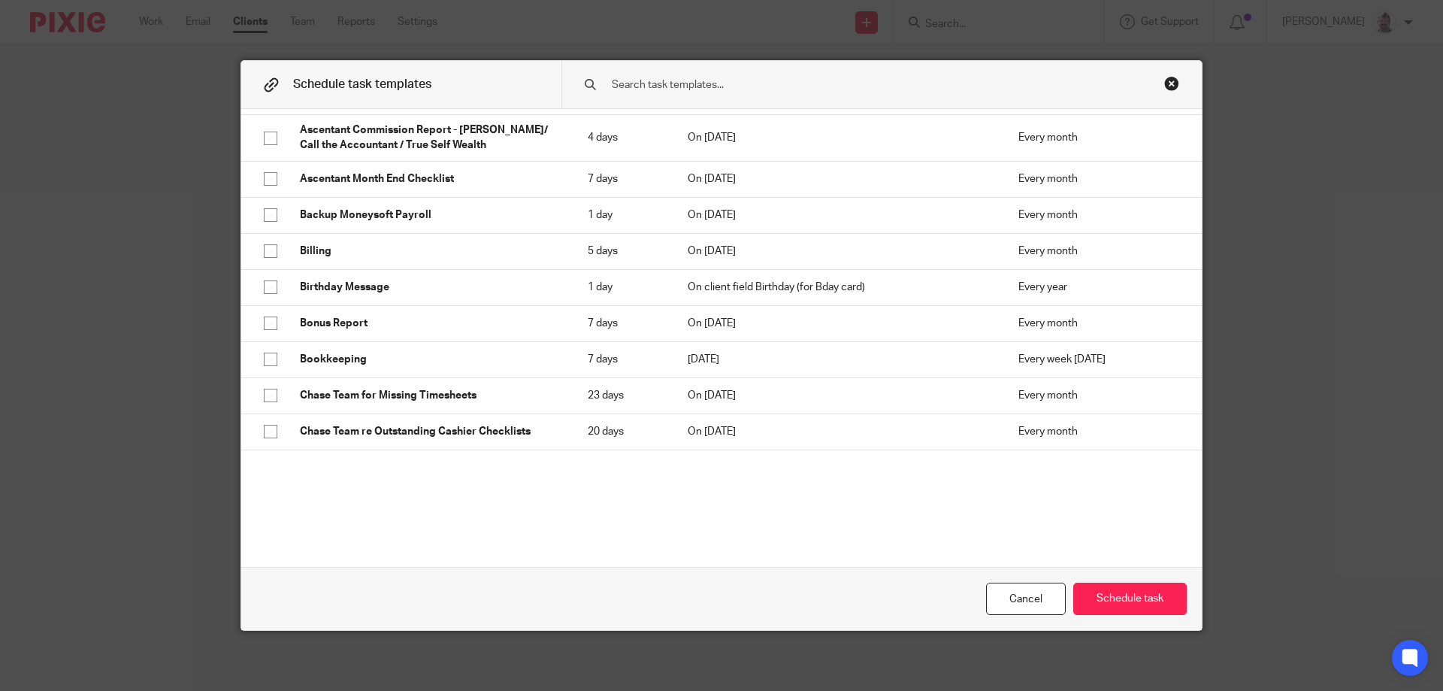
scroll to position [260, 0]
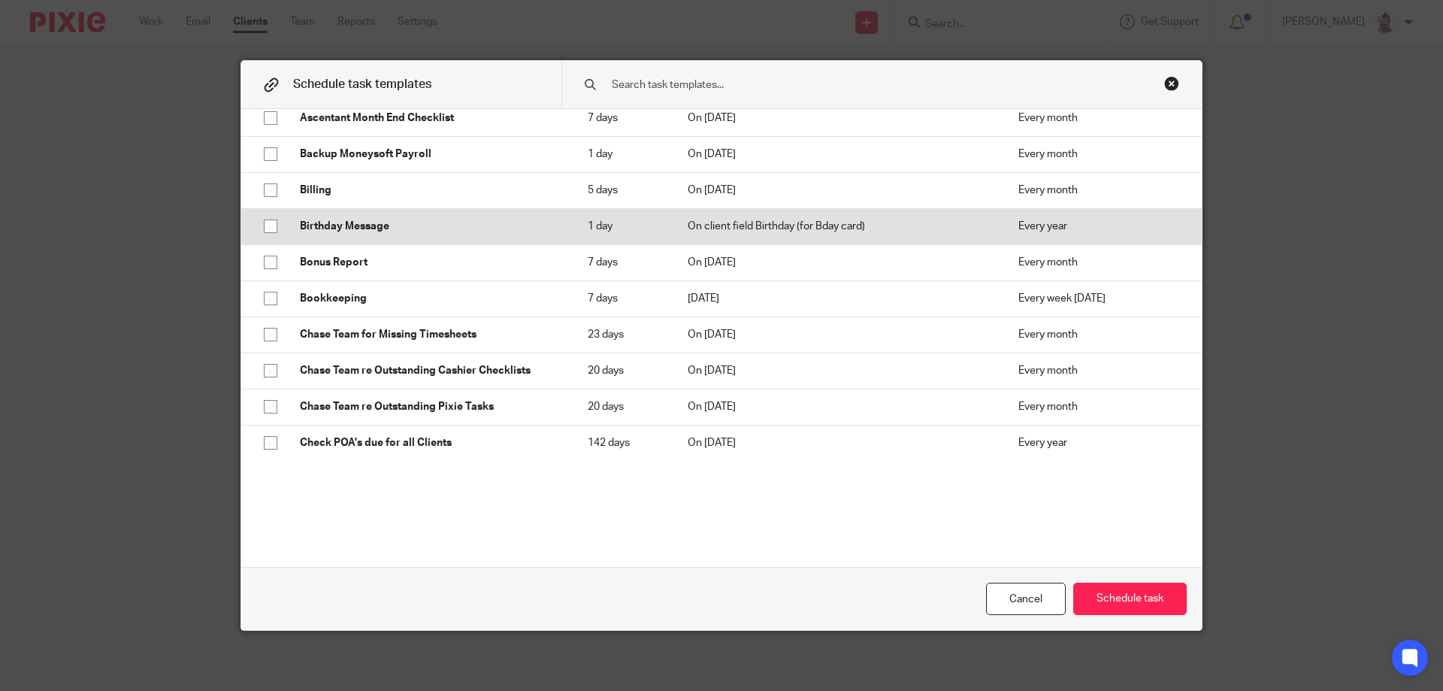
click at [653, 217] on td "1 day" at bounding box center [623, 226] width 100 height 36
checkbox input "true"
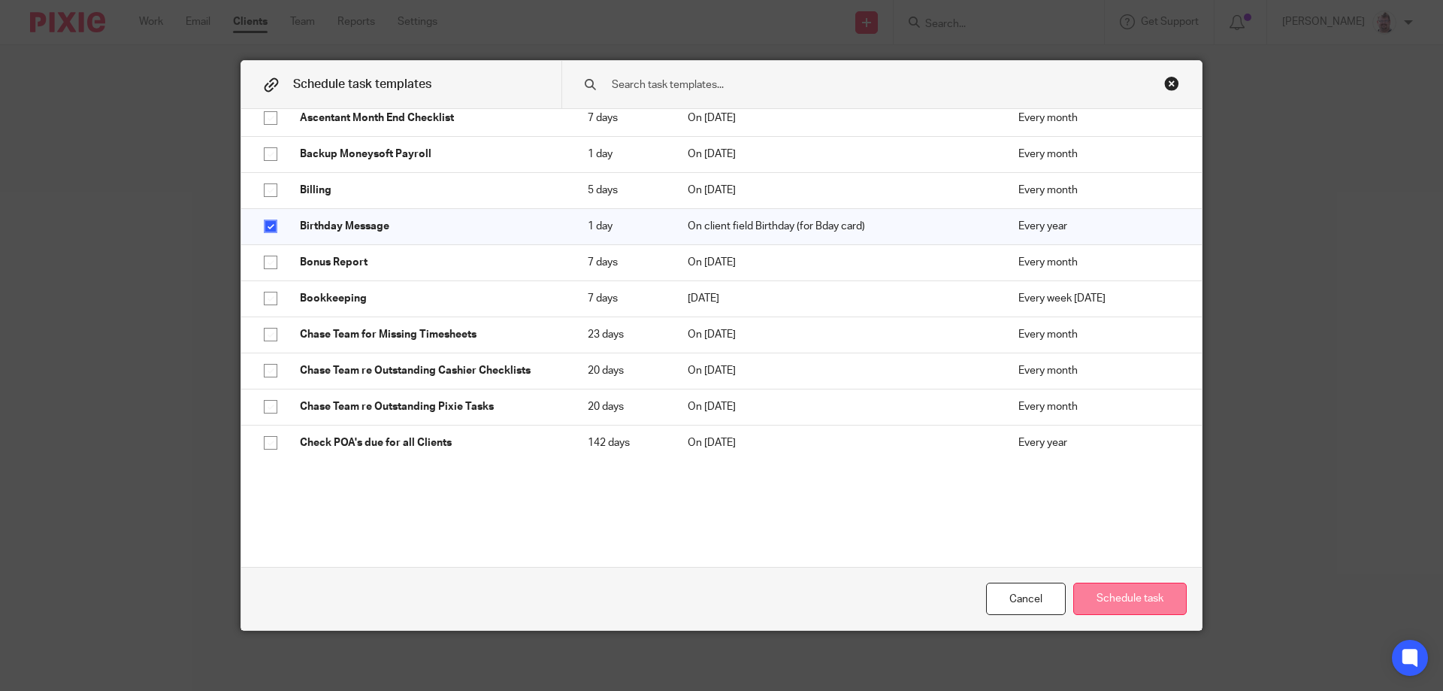
click at [1128, 600] on button "Schedule task" at bounding box center [1129, 598] width 113 height 32
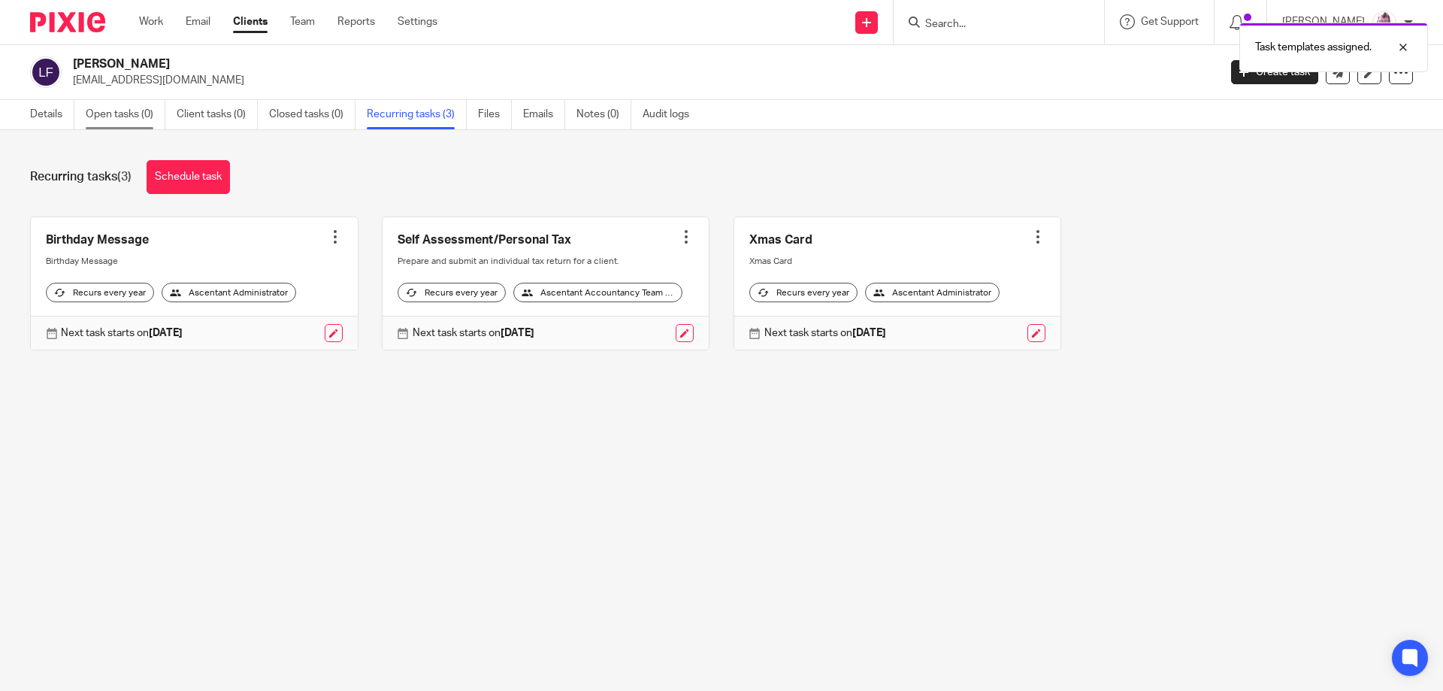
click at [139, 118] on link "Open tasks (0)" at bounding box center [126, 114] width 80 height 29
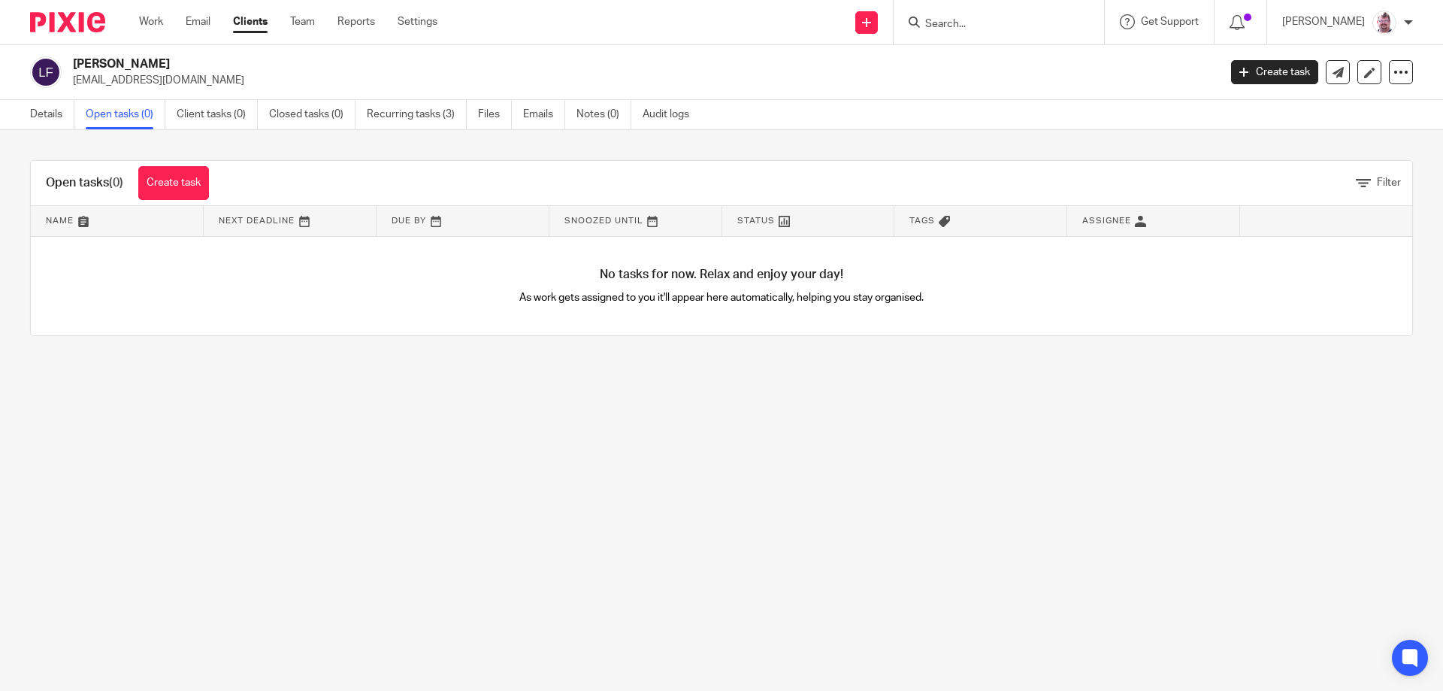
drag, startPoint x: 211, startPoint y: 83, endPoint x: 74, endPoint y: 87, distance: 136.8
click at [74, 87] on p "contact@miniaperture.co.uk" at bounding box center [640, 80] width 1135 height 15
copy p "contact@miniaperture.co.uk"
click at [78, 113] on ul "Details Open tasks (0) Client tasks (0) Closed tasks (0) Recurring tasks (3) Fi…" at bounding box center [371, 114] width 682 height 29
click at [58, 119] on link "Details" at bounding box center [52, 114] width 44 height 29
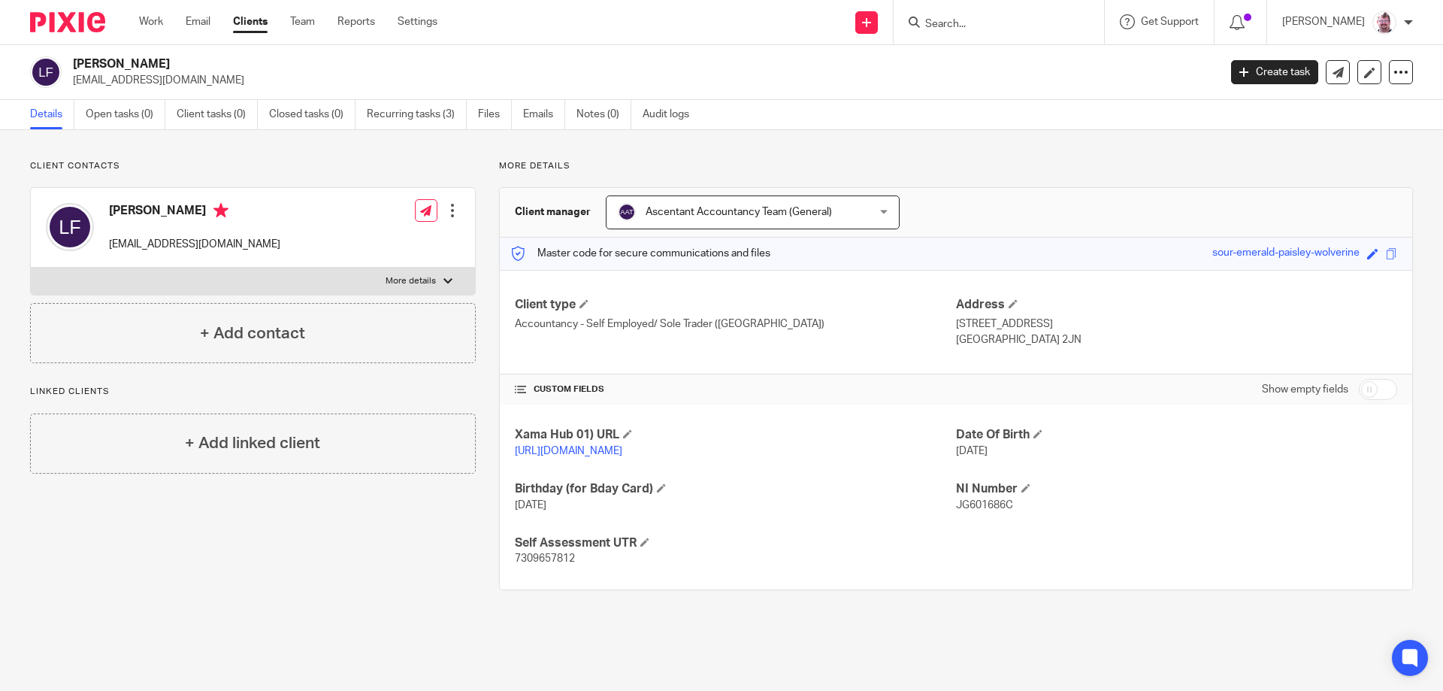
click at [546, 564] on span "7309657812" at bounding box center [545, 558] width 60 height 11
copy span "7309657812"
click at [988, 513] on p "JG601686C" at bounding box center [1176, 504] width 441 height 15
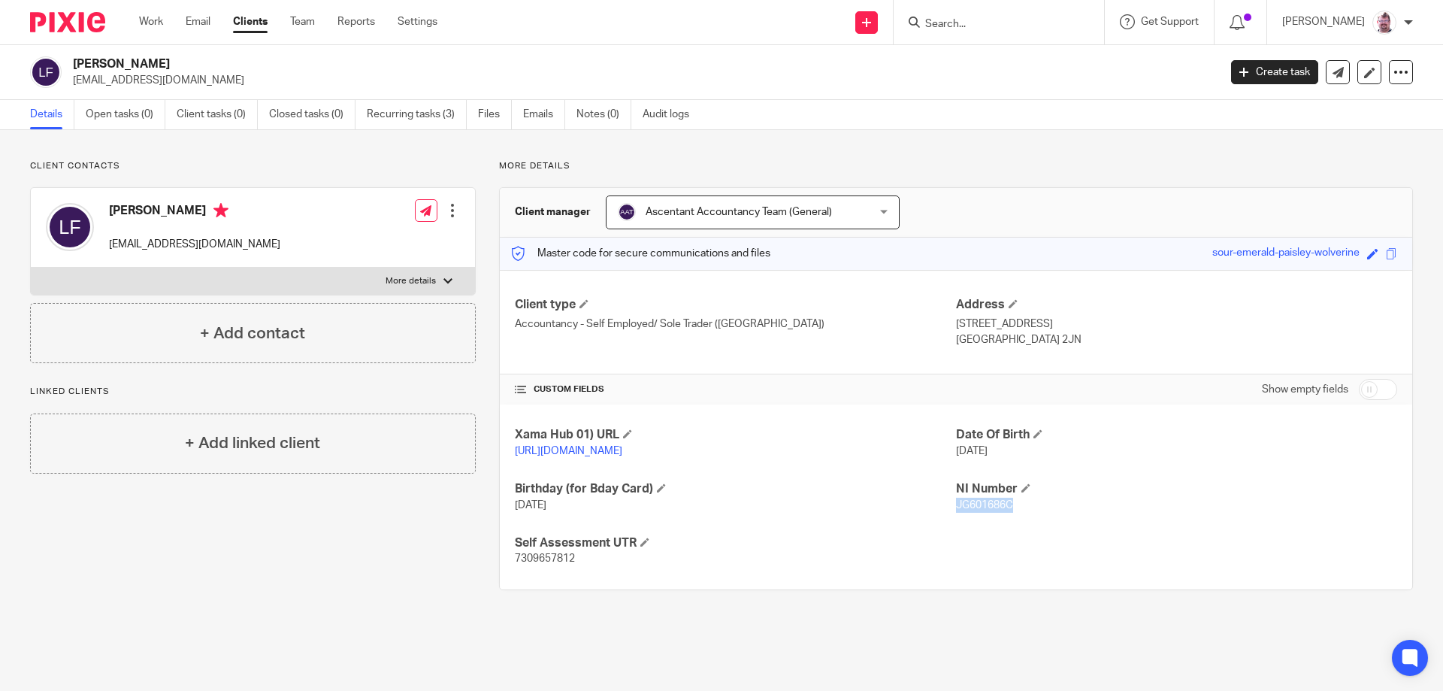
copy span "JG601686C"
drag, startPoint x: 1086, startPoint y: 340, endPoint x: 1042, endPoint y: 346, distance: 44.7
click at [1042, 346] on p "[GEOGRAPHIC_DATA] 2JN" at bounding box center [1176, 339] width 441 height 15
copy p "DE74 2JN"
click at [1018, 25] on input "Search" at bounding box center [991, 25] width 135 height 14
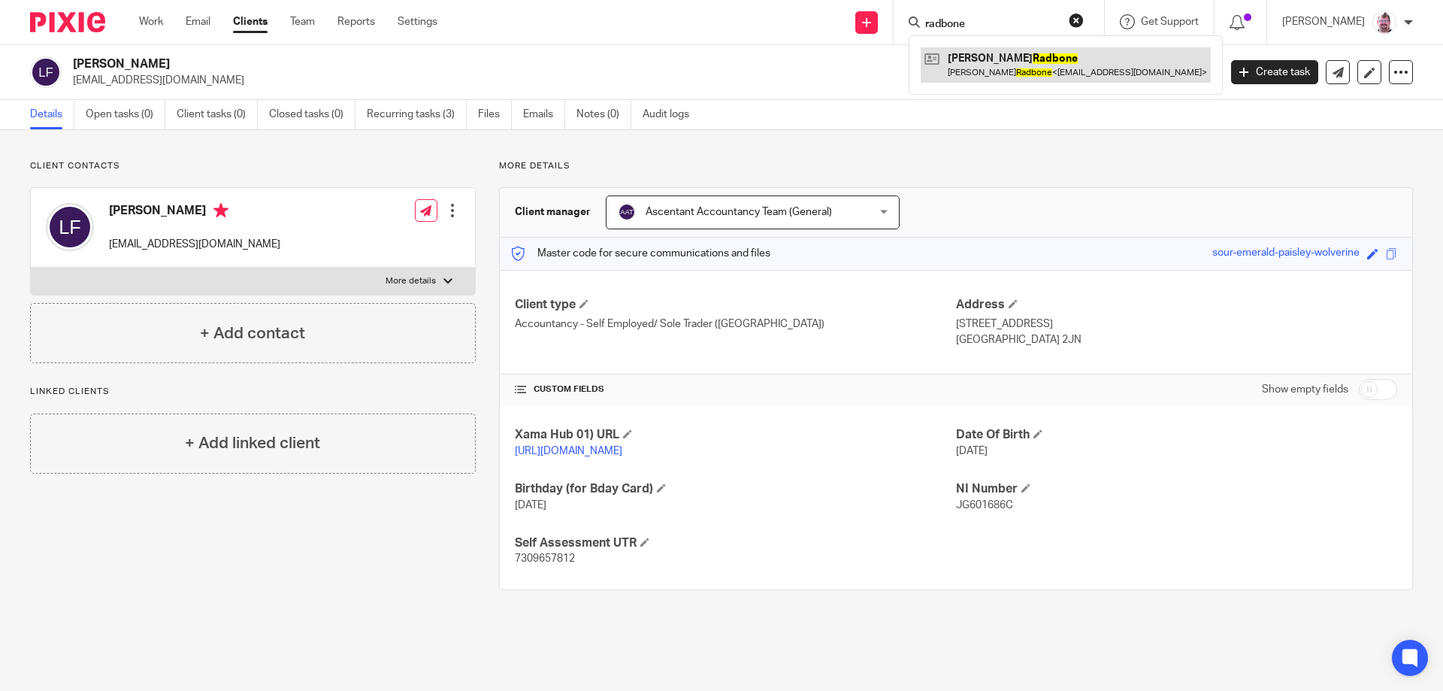
type input "radbone"
click at [1095, 61] on link at bounding box center [1066, 64] width 290 height 35
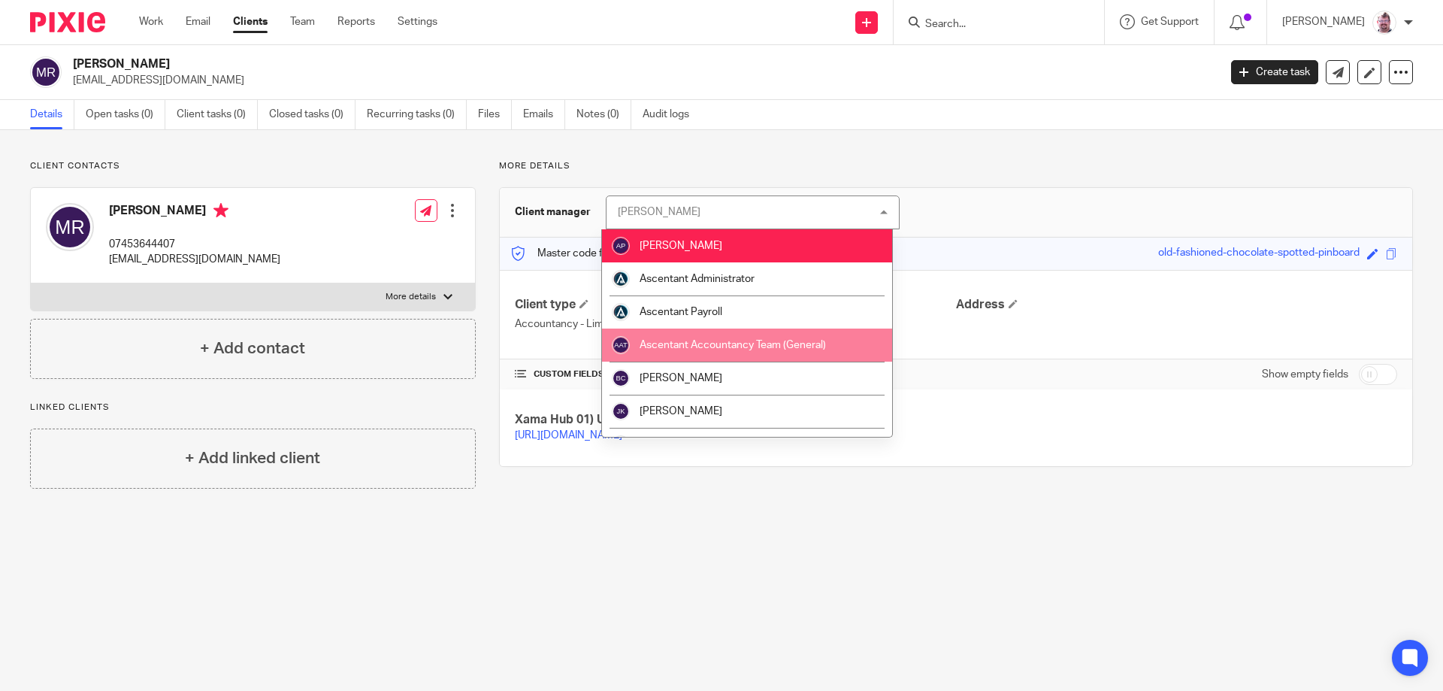
click at [788, 341] on span "Ascentant Accountancy Team (General)" at bounding box center [733, 345] width 186 height 11
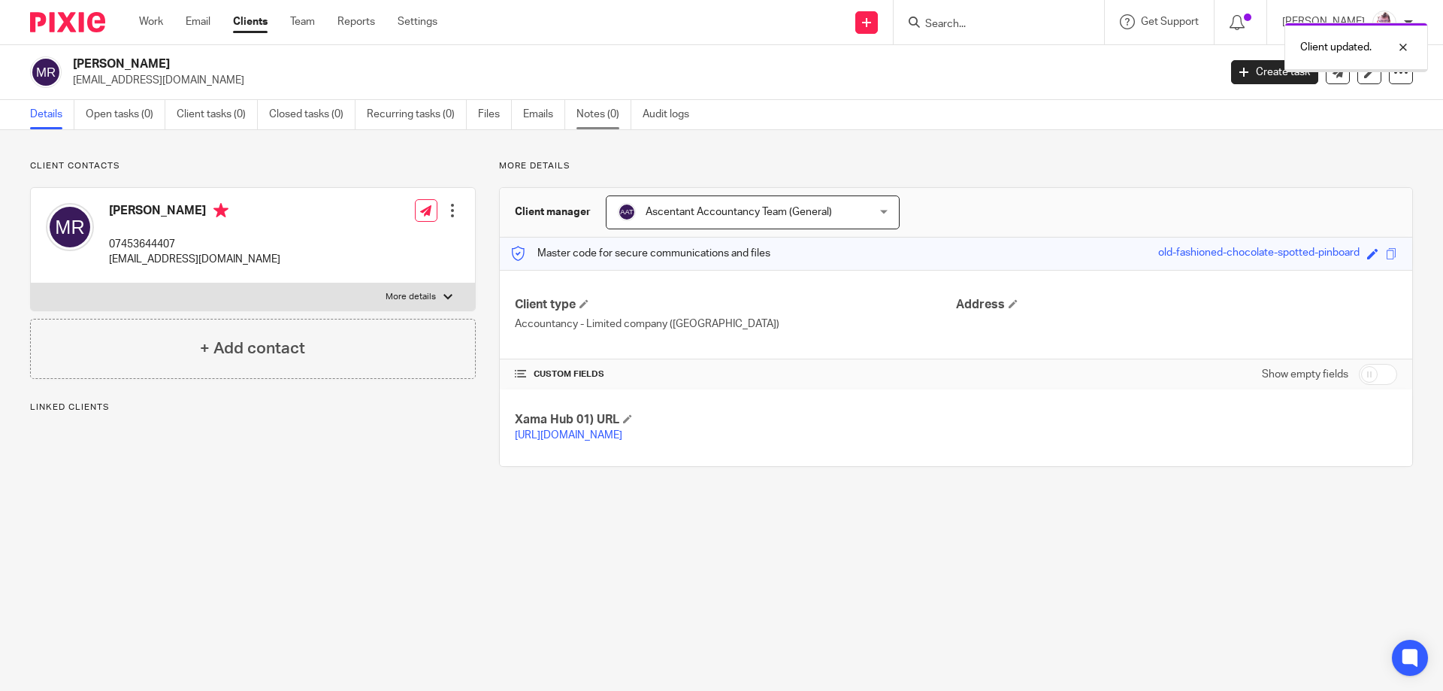
click at [585, 118] on link "Notes (0)" at bounding box center [603, 114] width 55 height 29
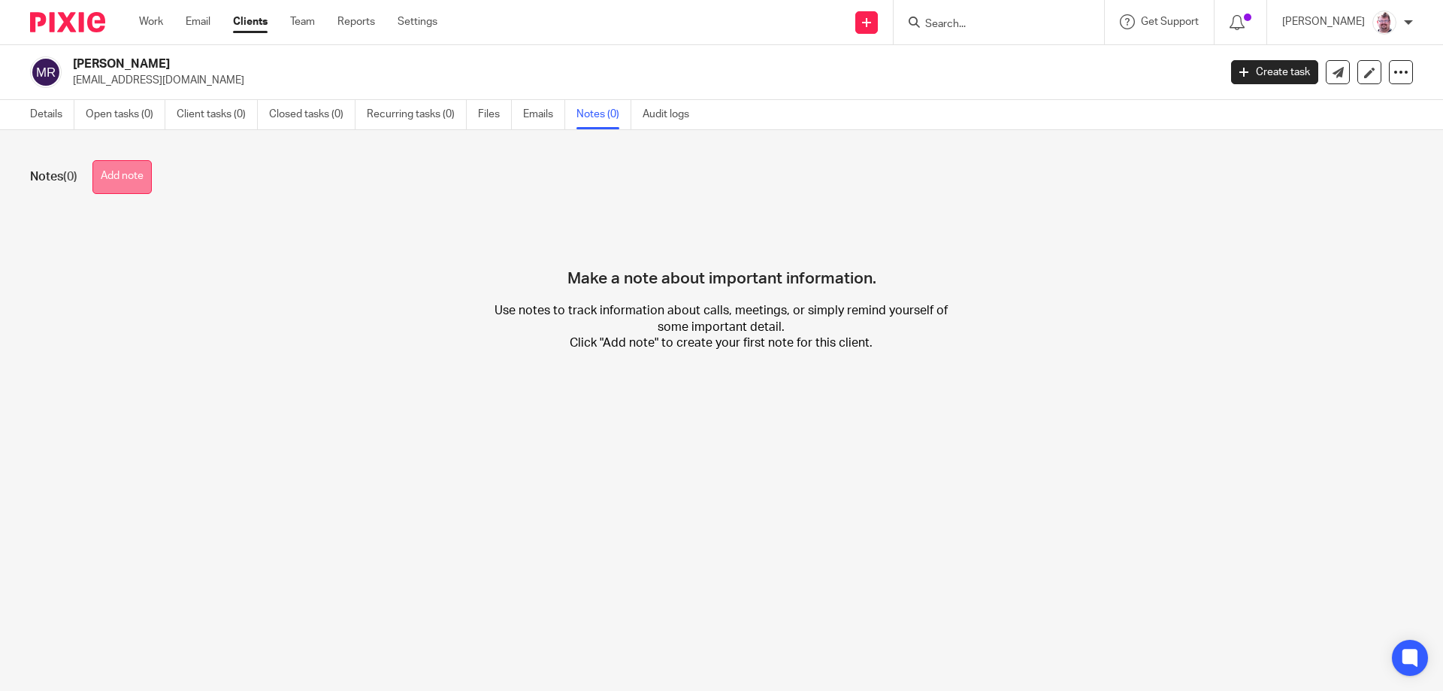
click at [125, 176] on button "Add note" at bounding box center [121, 177] width 59 height 34
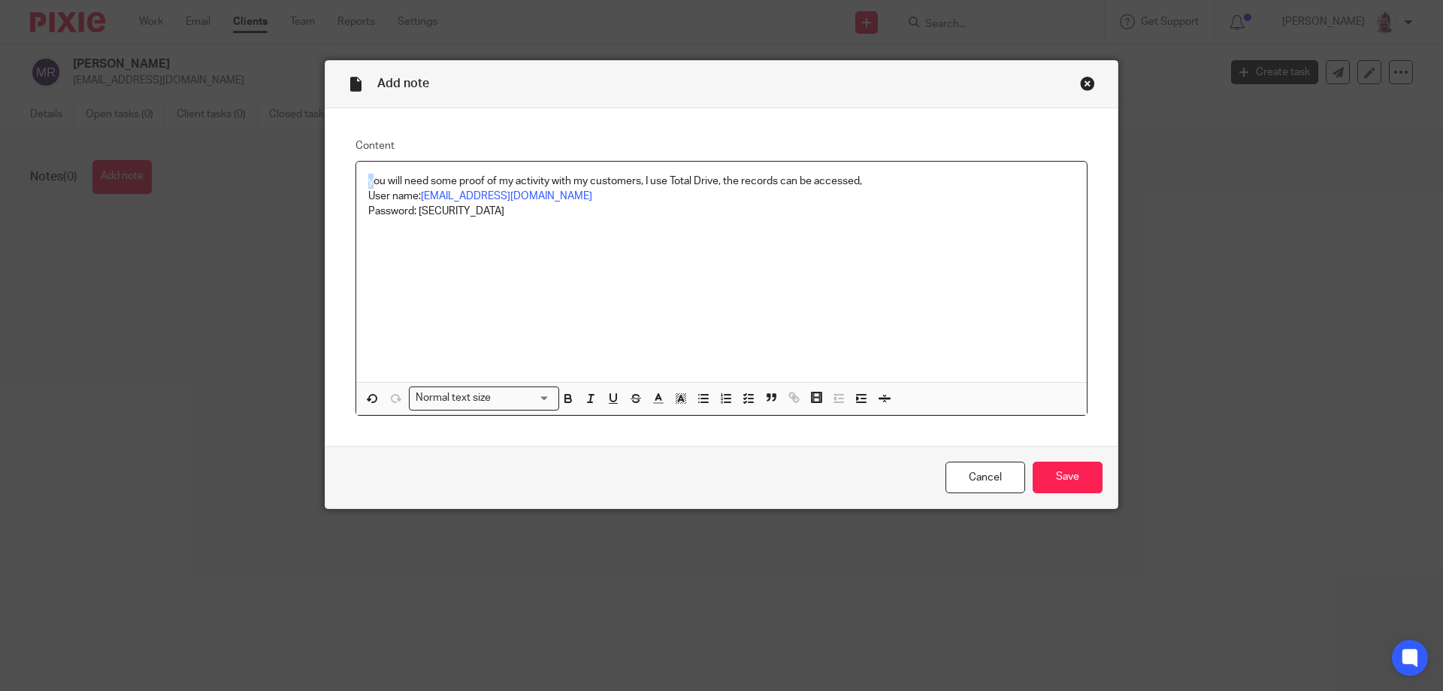
drag, startPoint x: 370, startPoint y: 180, endPoint x: 347, endPoint y: 182, distance: 23.3
click at [347, 182] on div "Content you will need some proof of my activity with my customers, I use Total …" at bounding box center [721, 276] width 792 height 337
click at [1049, 484] on input "Save" at bounding box center [1068, 477] width 70 height 32
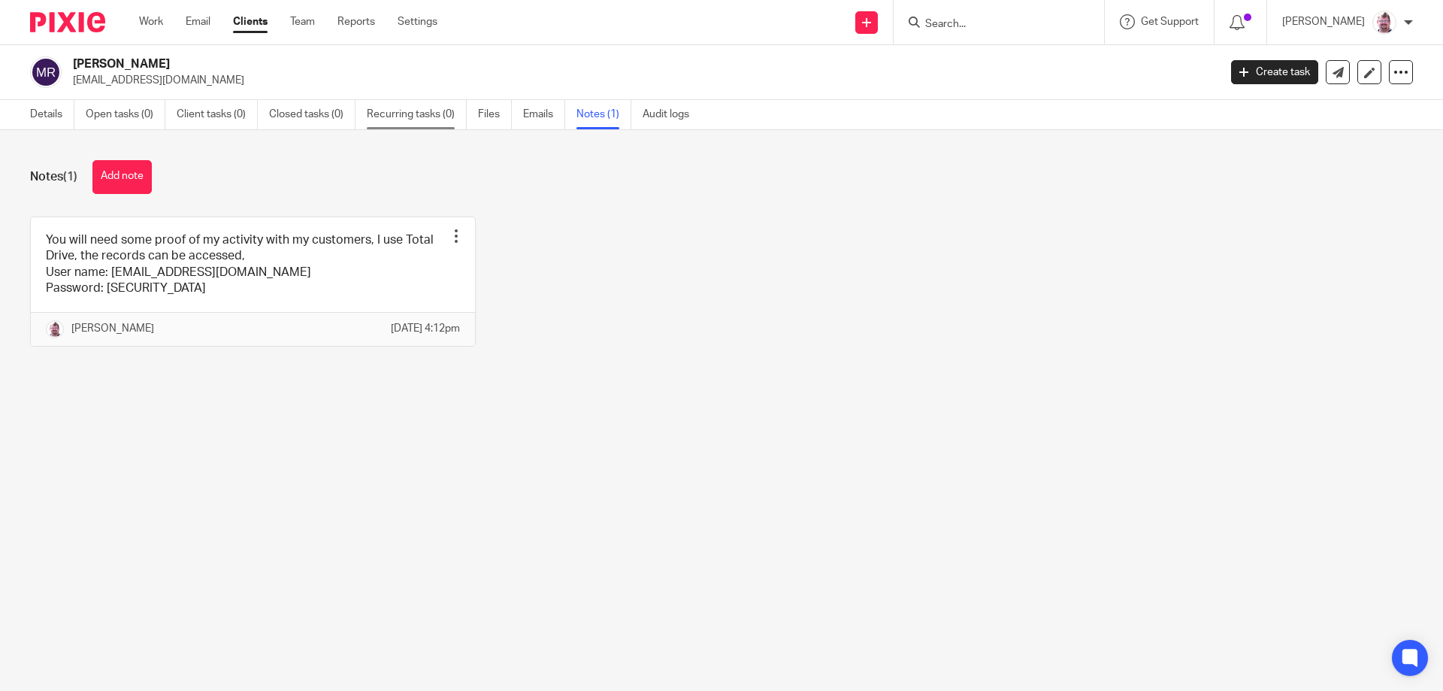
click at [428, 110] on link "Recurring tasks (0)" at bounding box center [417, 114] width 100 height 29
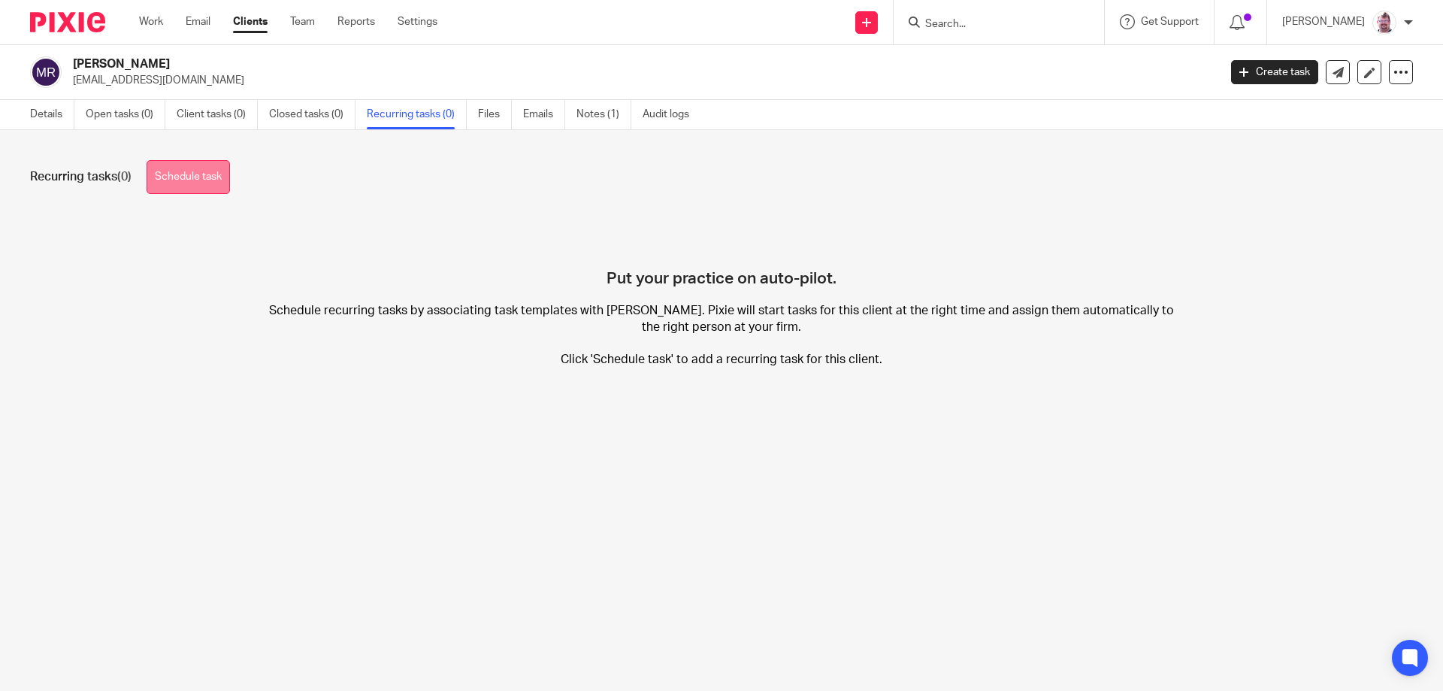
click at [204, 186] on link "Schedule task" at bounding box center [188, 177] width 83 height 34
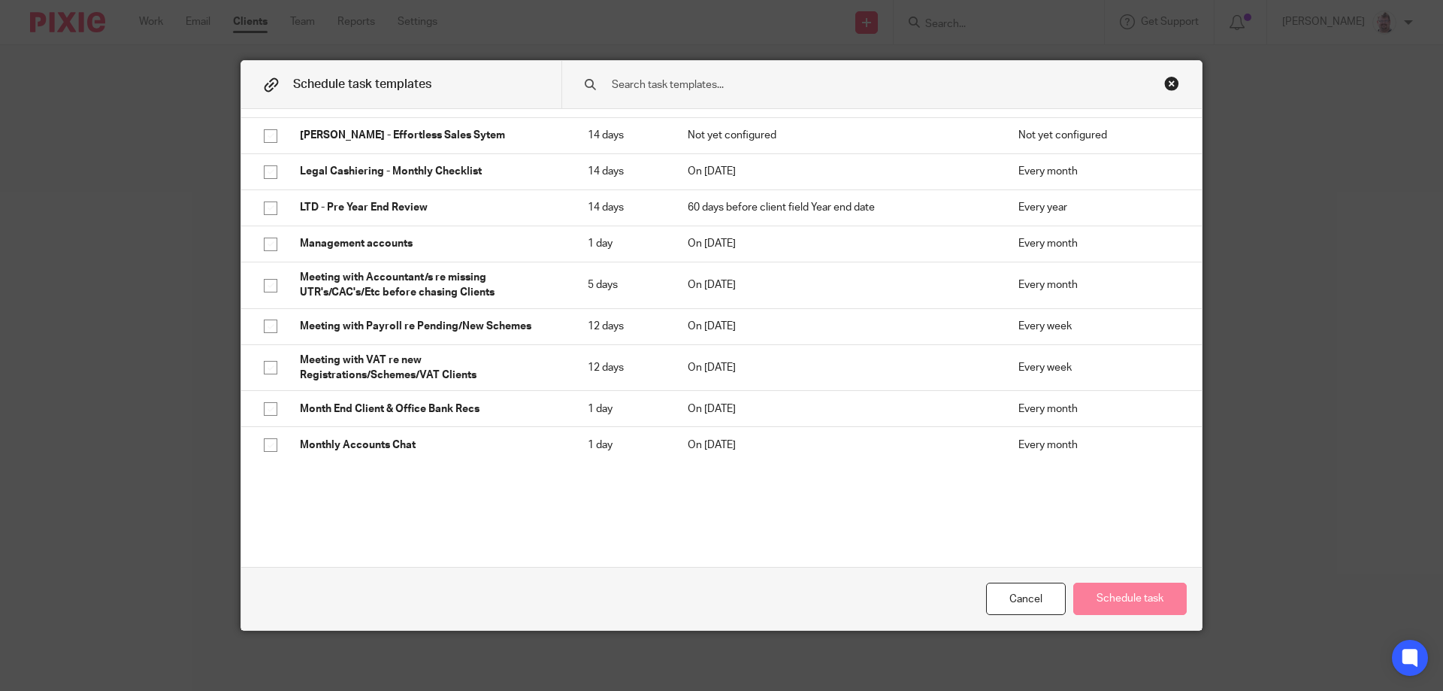
scroll to position [2898, 0]
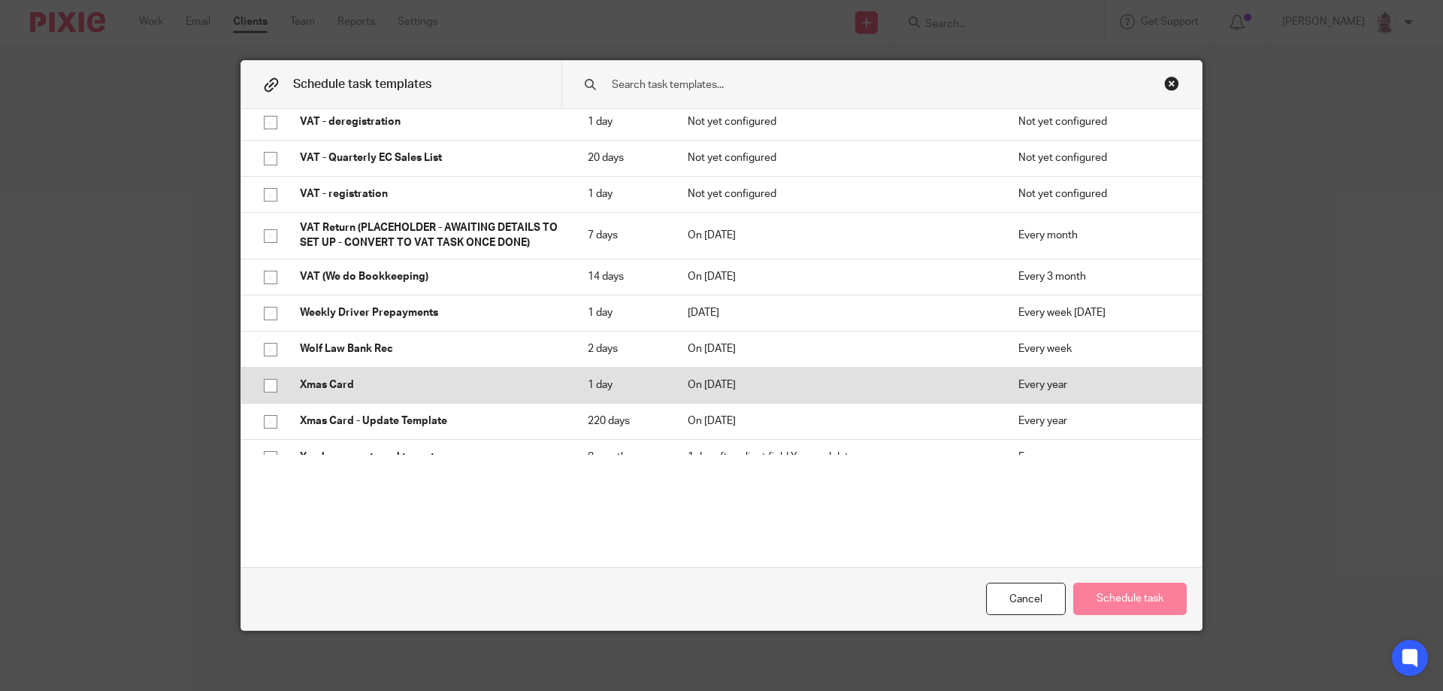
click at [451, 377] on p "Xmas Card" at bounding box center [429, 384] width 258 height 15
checkbox input "true"
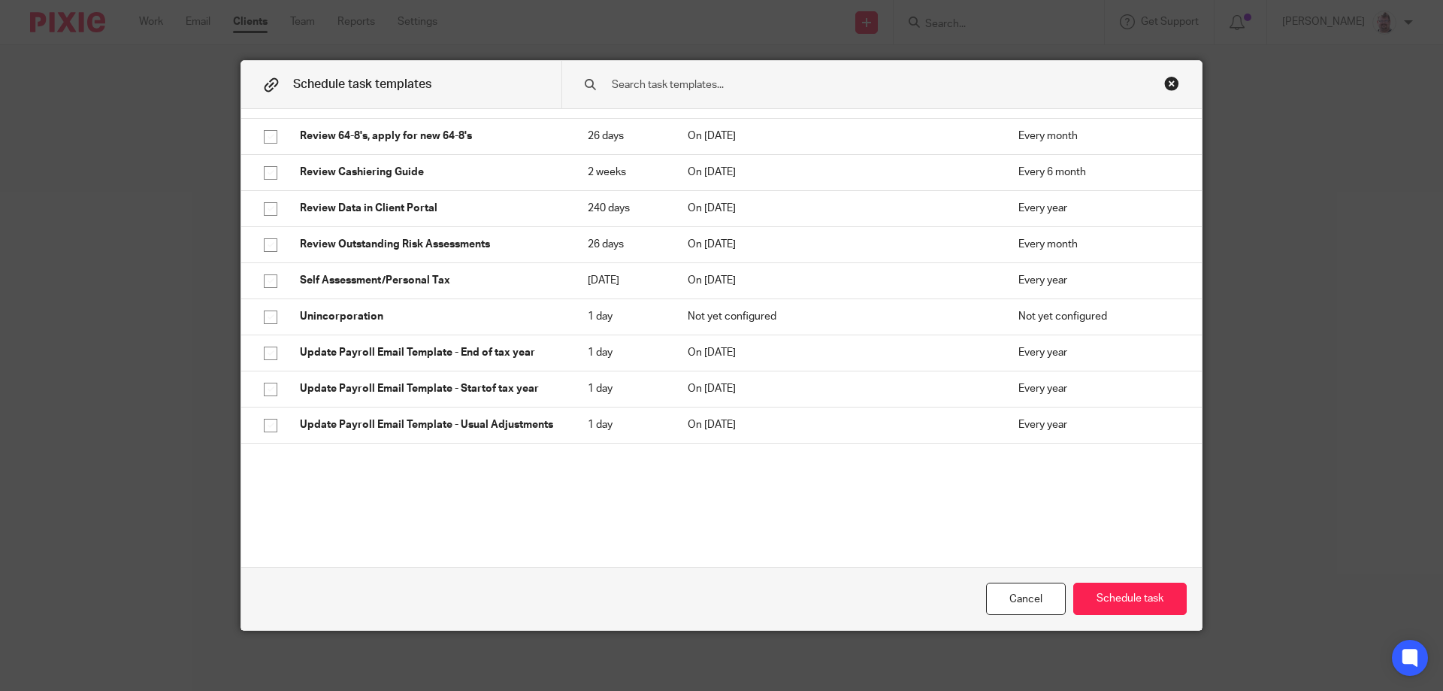
scroll to position [2448, 0]
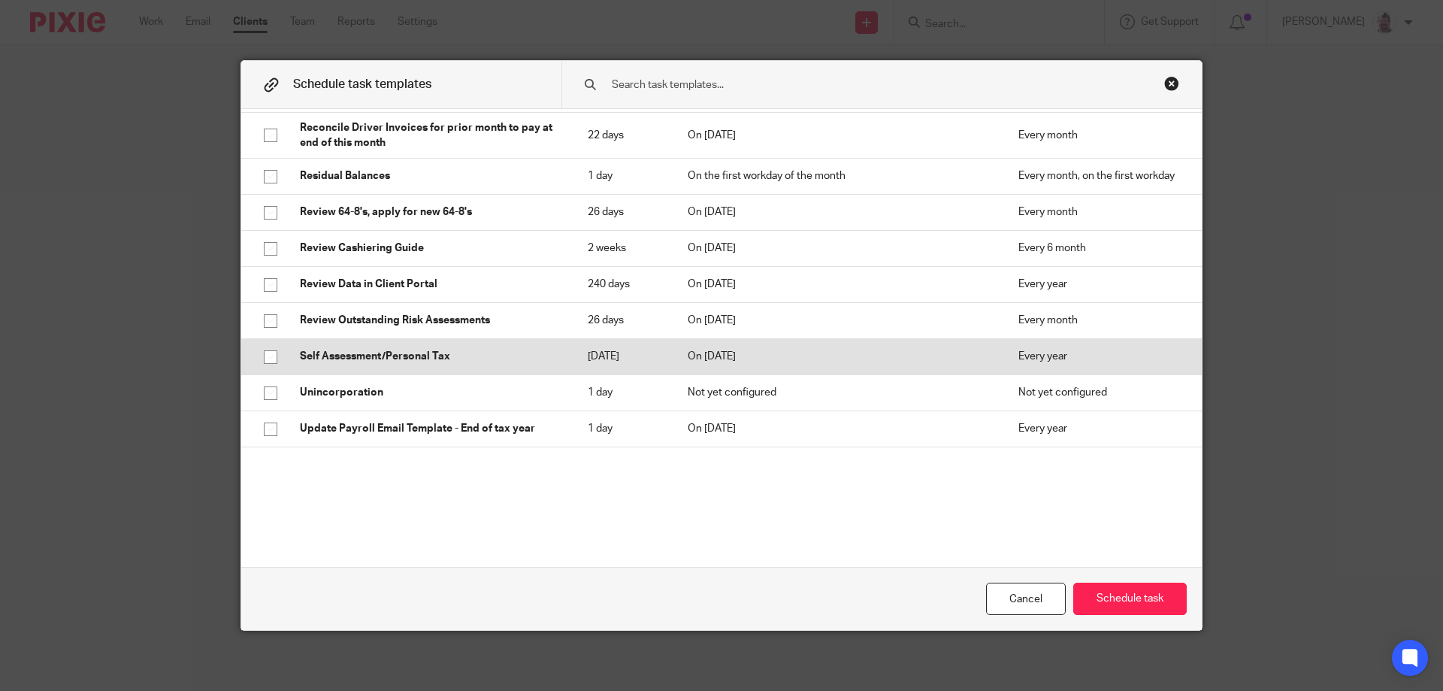
click at [499, 349] on p "Self Assessment/Personal Tax" at bounding box center [429, 356] width 258 height 15
checkbox input "true"
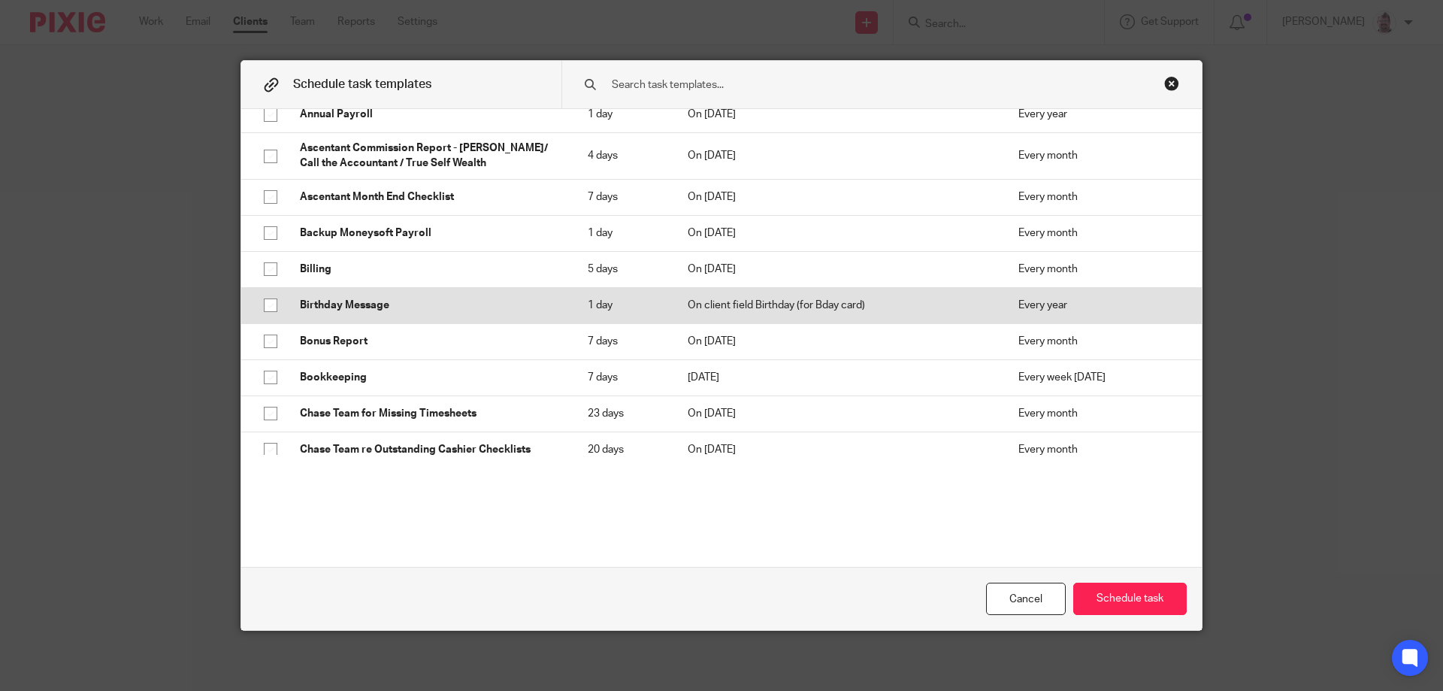
scroll to position [225, 0]
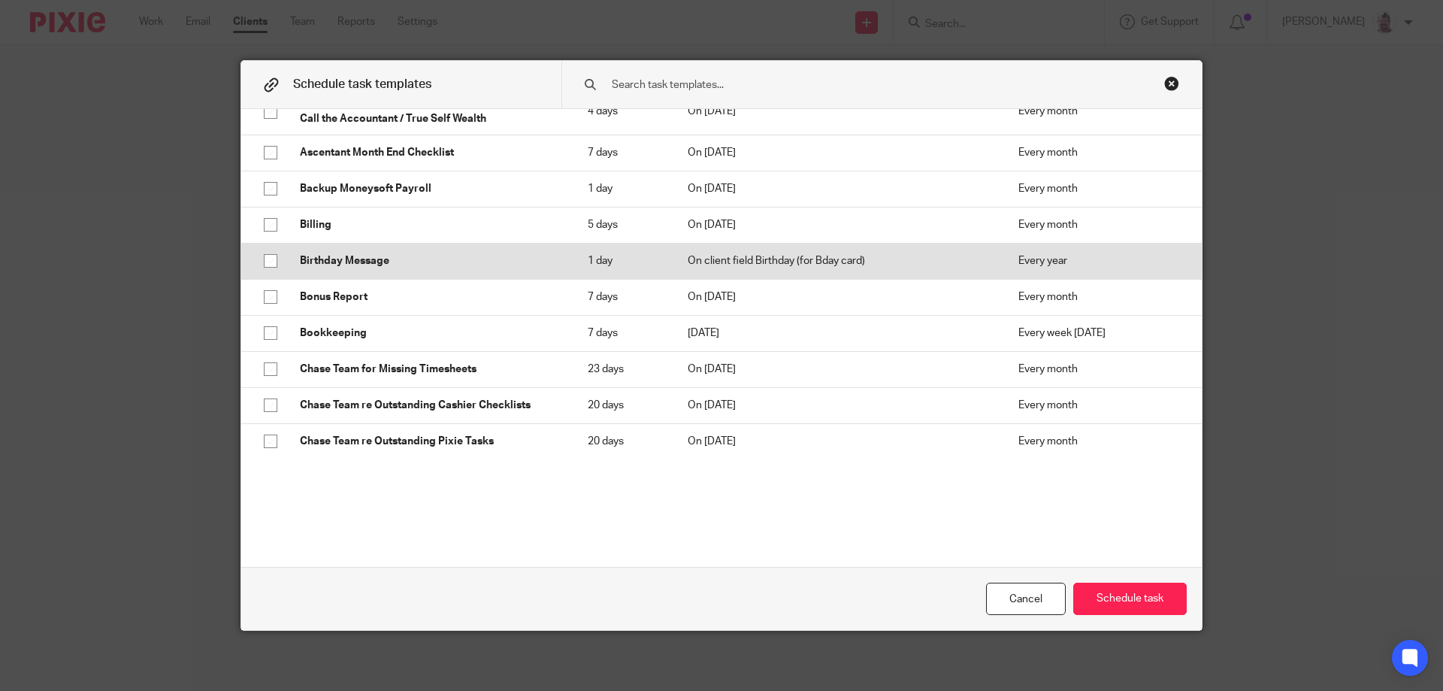
click at [488, 256] on p "Birthday Message" at bounding box center [429, 260] width 258 height 15
checkbox input "true"
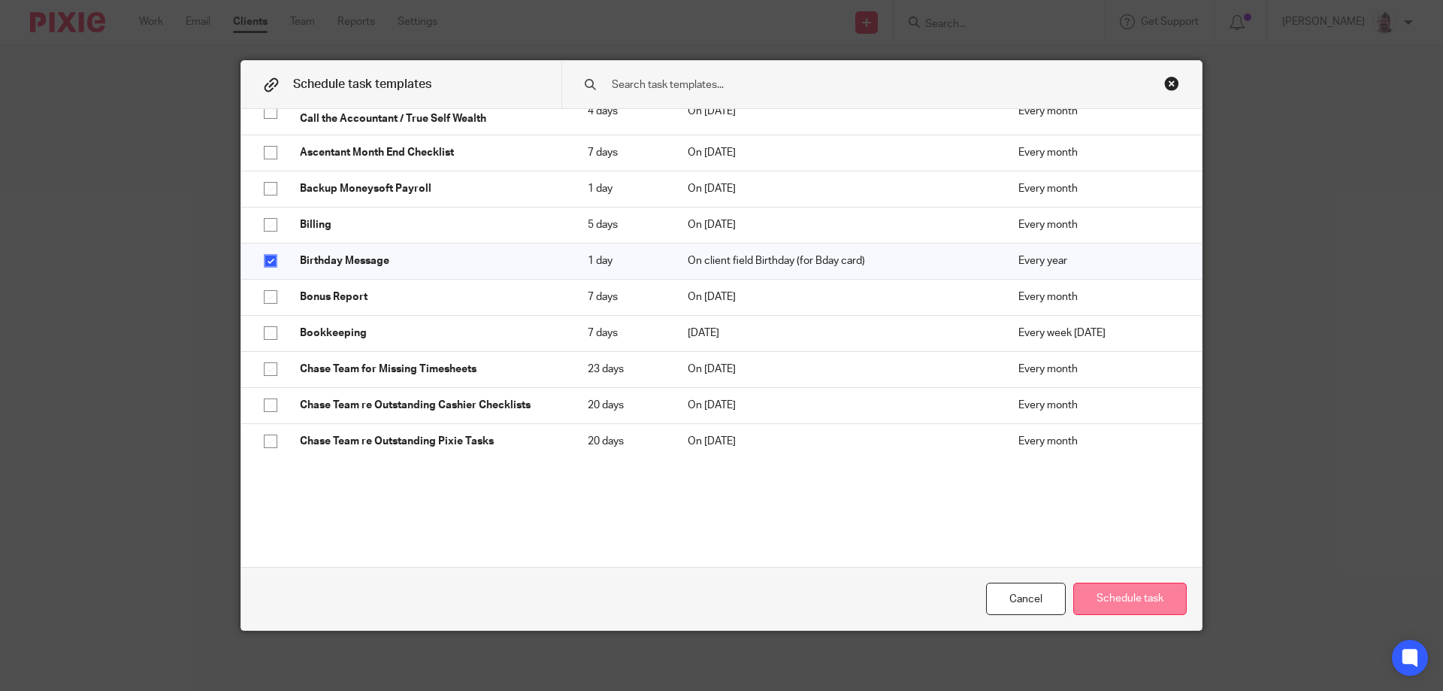
click at [1104, 599] on button "Schedule task" at bounding box center [1129, 598] width 113 height 32
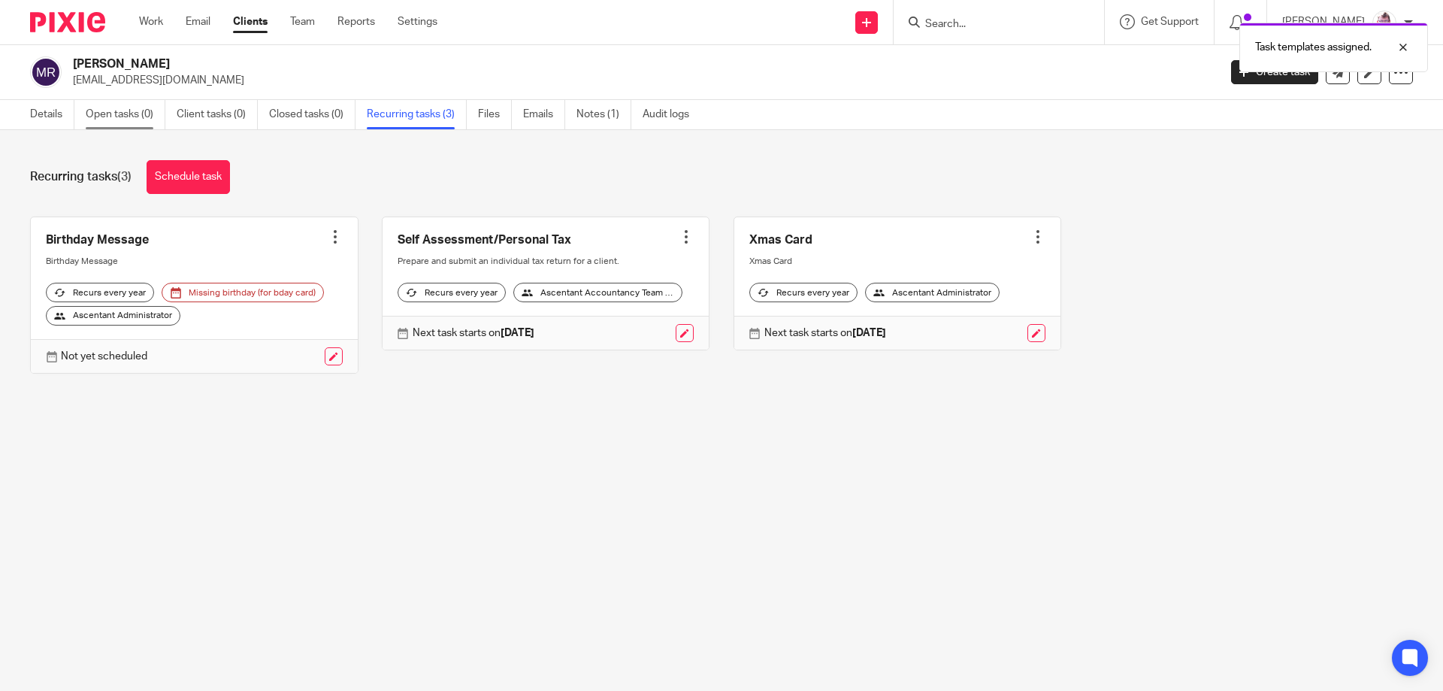
click at [124, 110] on link "Open tasks (0)" at bounding box center [126, 114] width 80 height 29
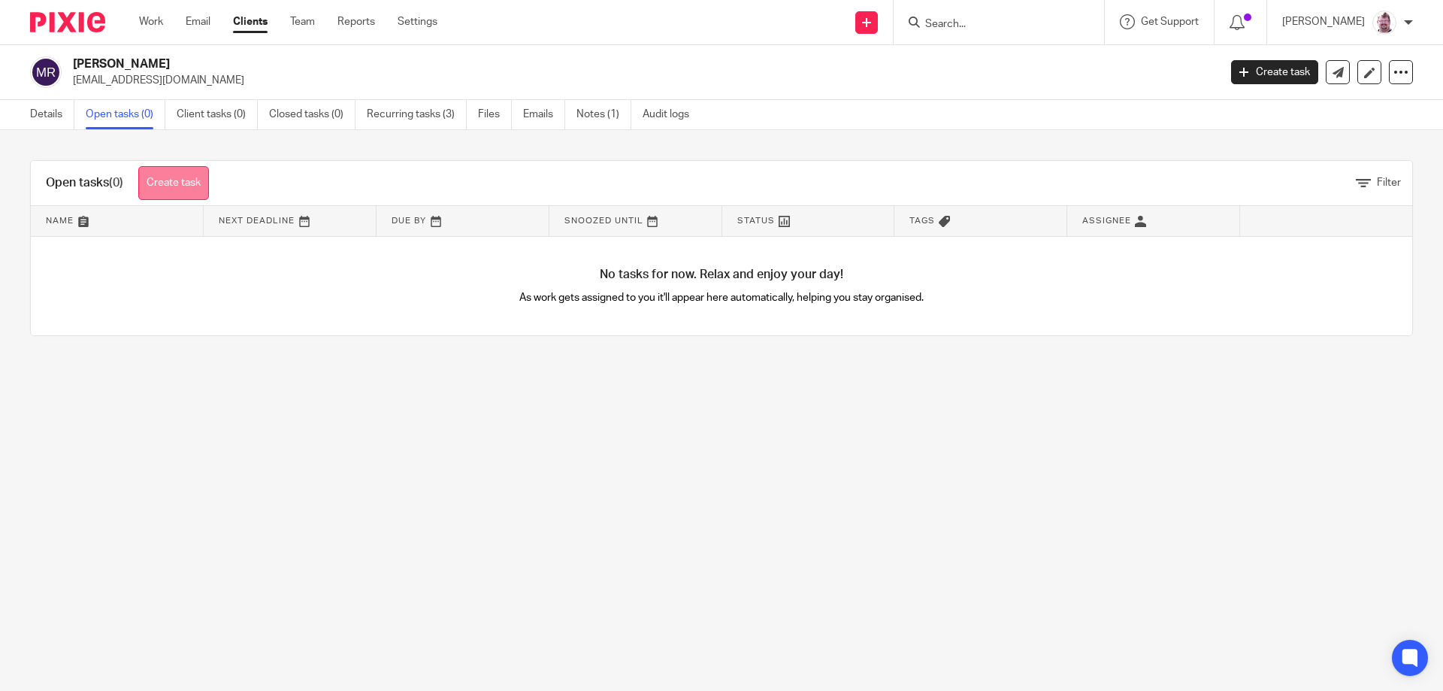
click at [194, 186] on link "Create task" at bounding box center [173, 183] width 71 height 34
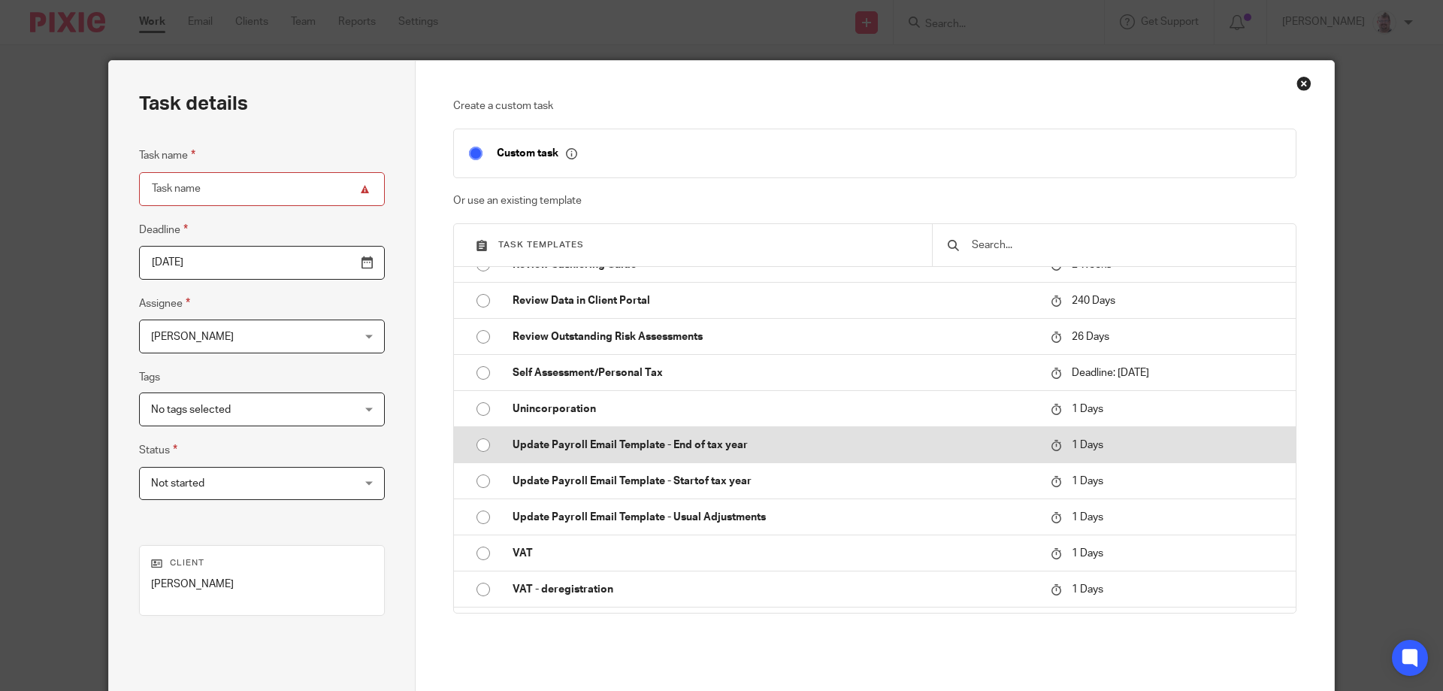
scroll to position [2404, 0]
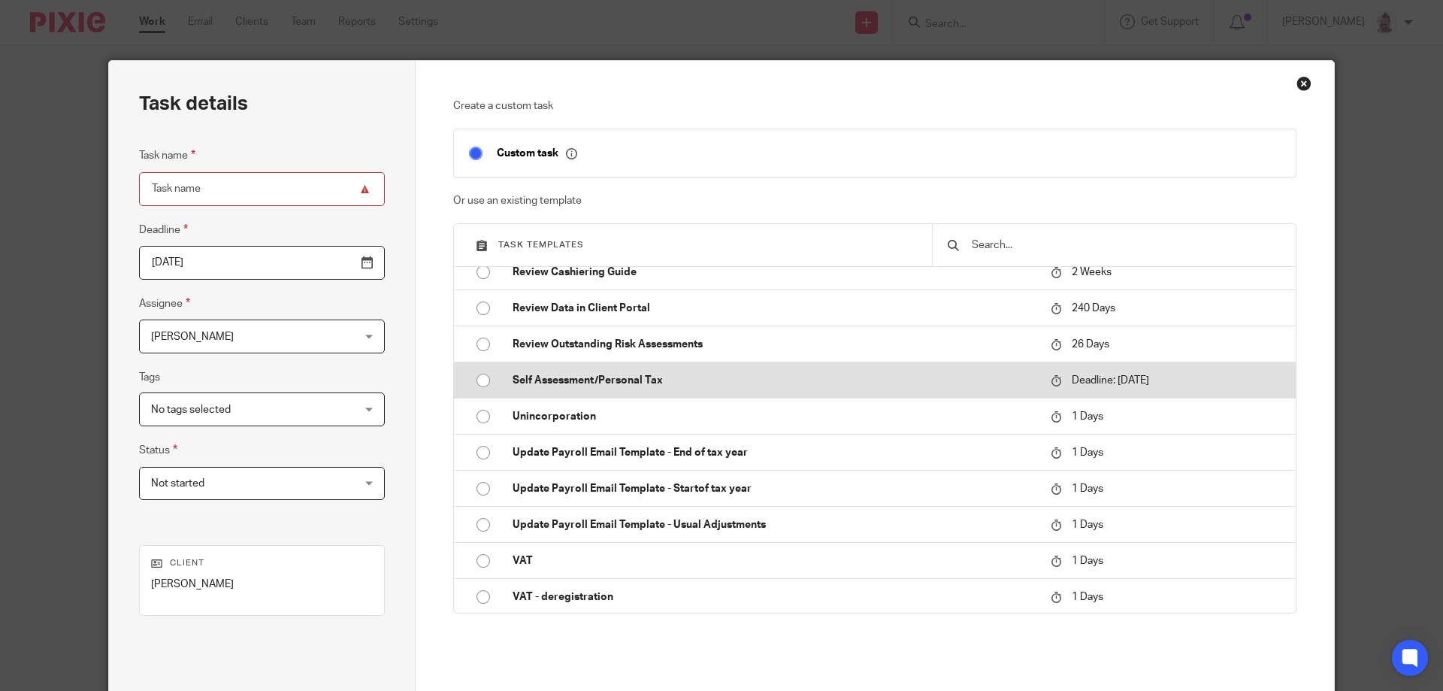
click at [740, 388] on p "Self Assessment/Personal Tax" at bounding box center [774, 380] width 523 height 15
type input "2026-01-31"
type input "Self Assessment/Personal Tax"
checkbox input "false"
radio input "true"
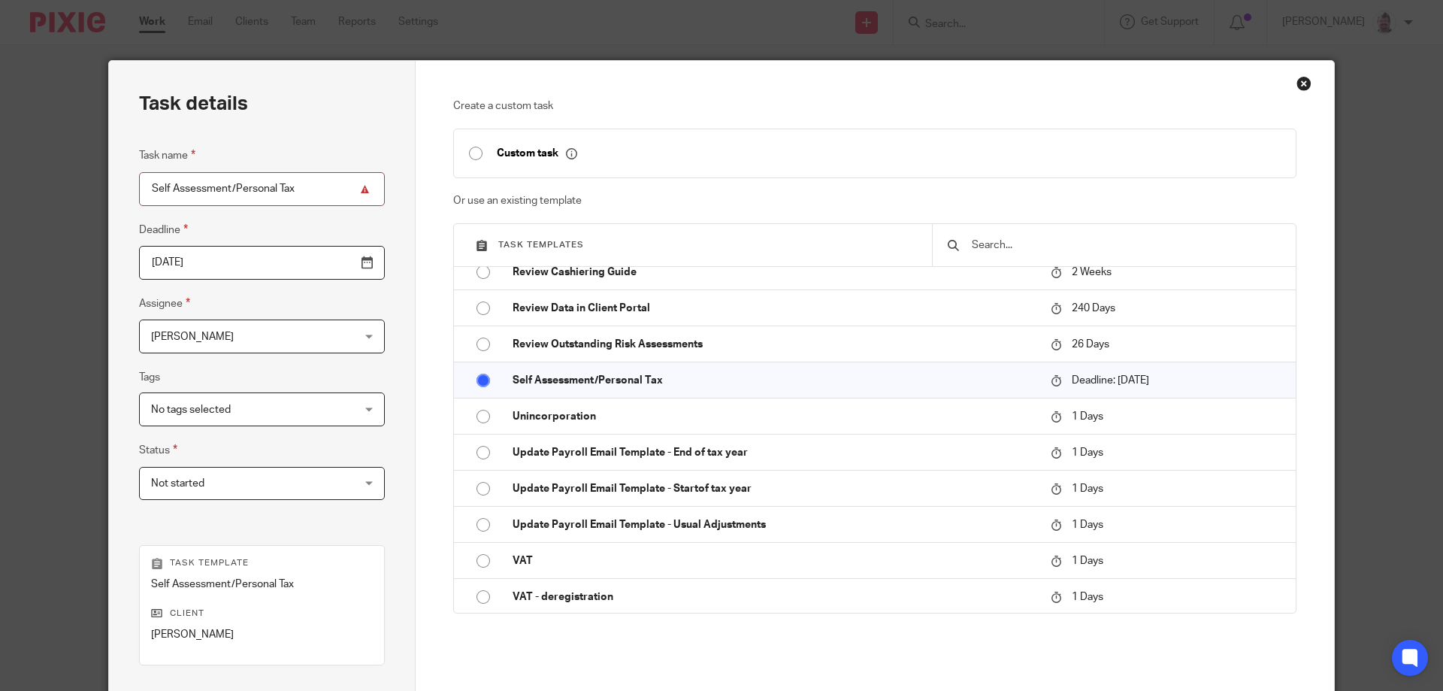
click at [321, 259] on input "2026-01-31" at bounding box center [262, 263] width 246 height 34
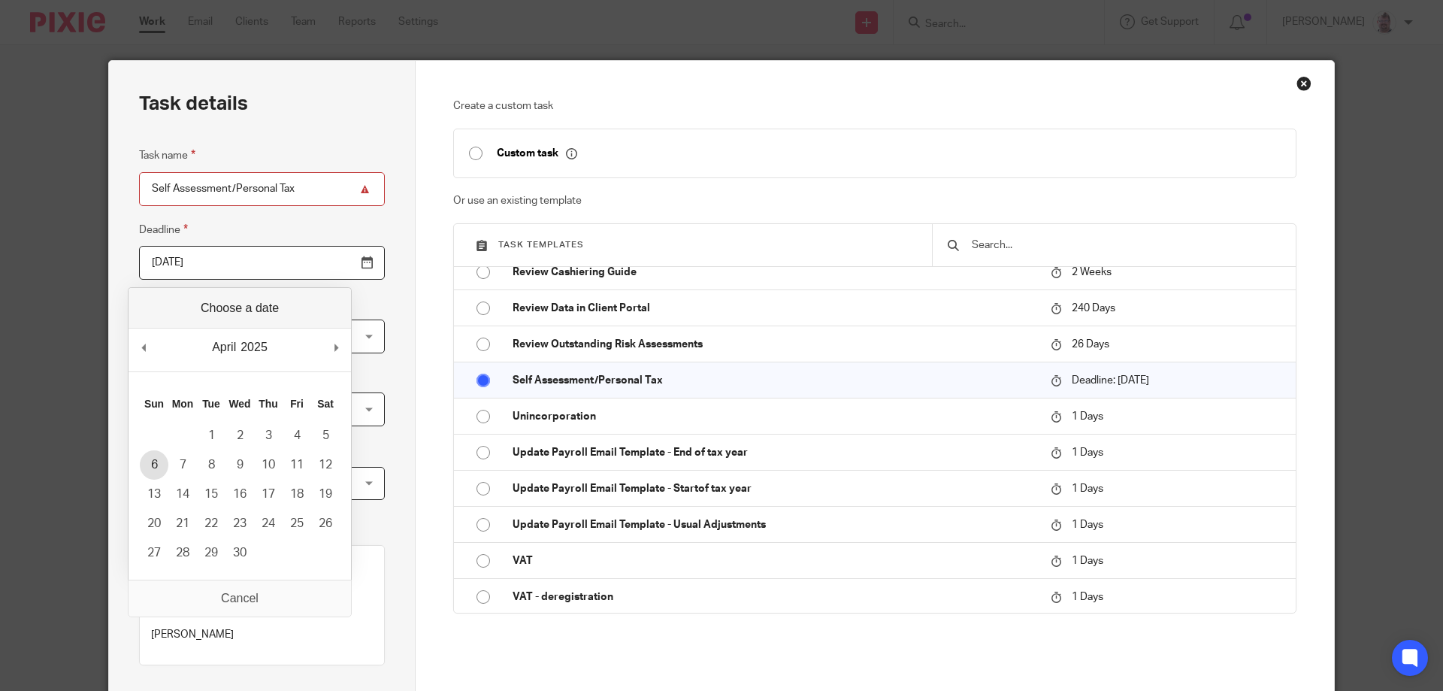
type input "2025-04-06"
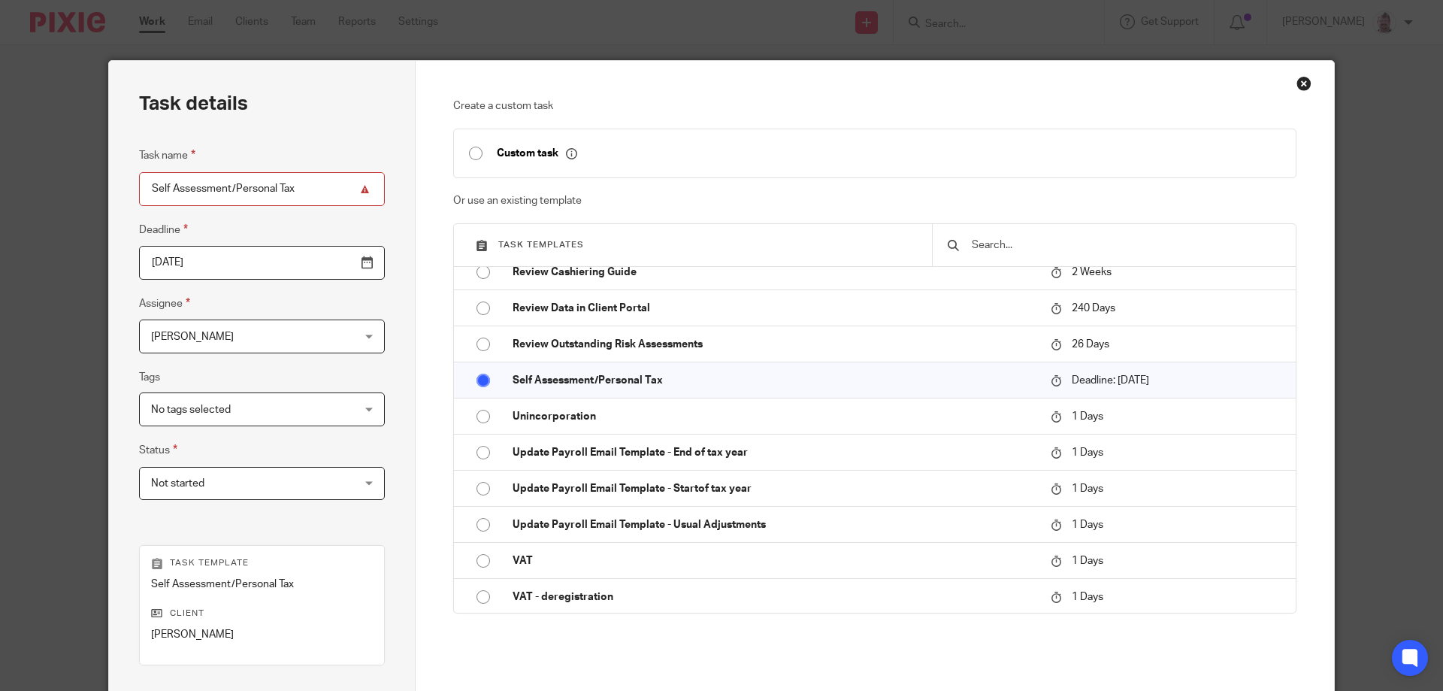
click at [332, 351] on div "Kevin Drew Kevin Drew" at bounding box center [262, 336] width 246 height 34
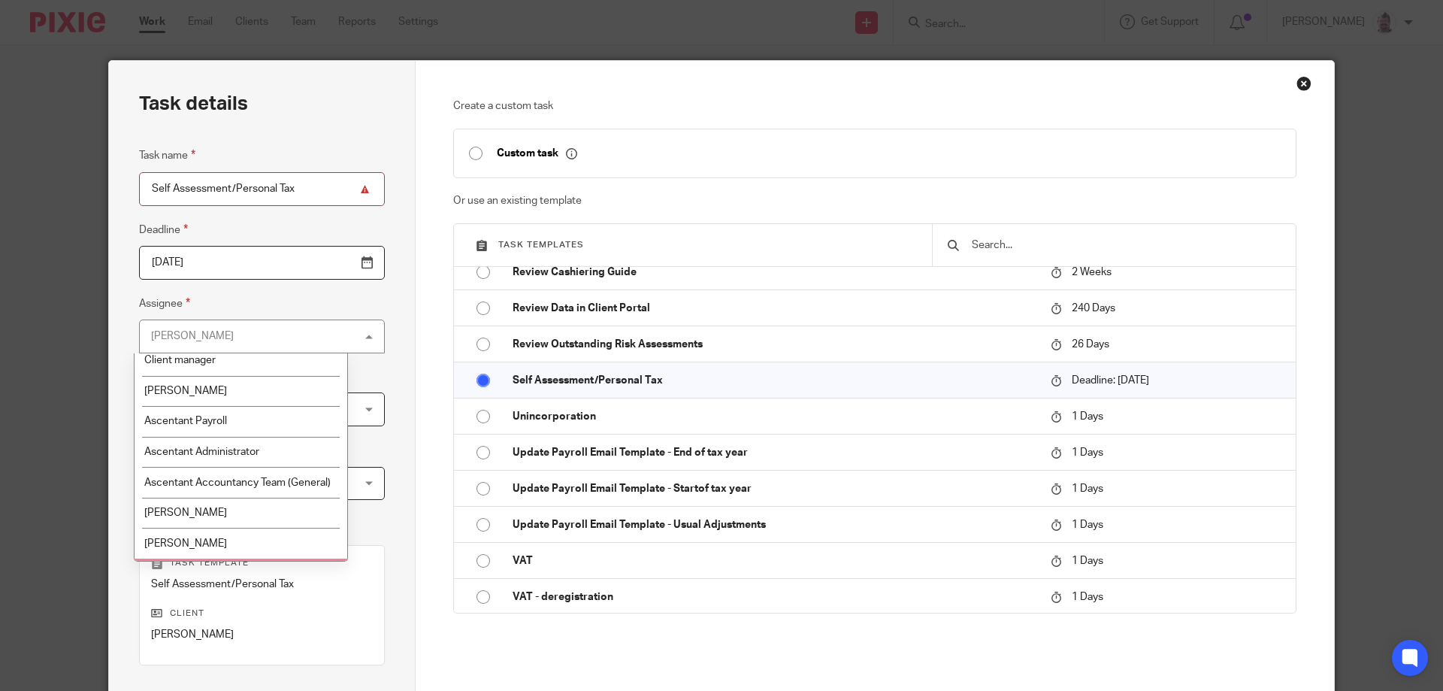
scroll to position [0, 0]
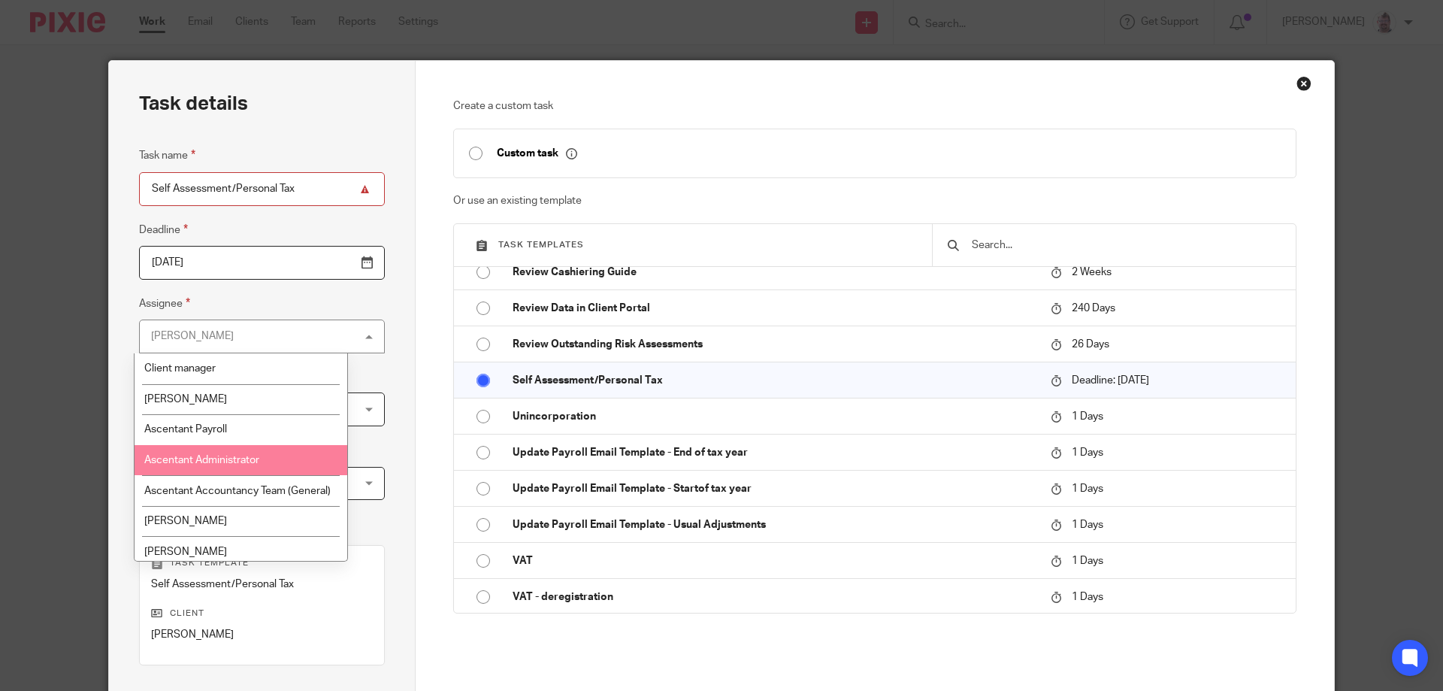
click at [271, 491] on span "Ascentant Accountancy Team (General)" at bounding box center [237, 490] width 186 height 11
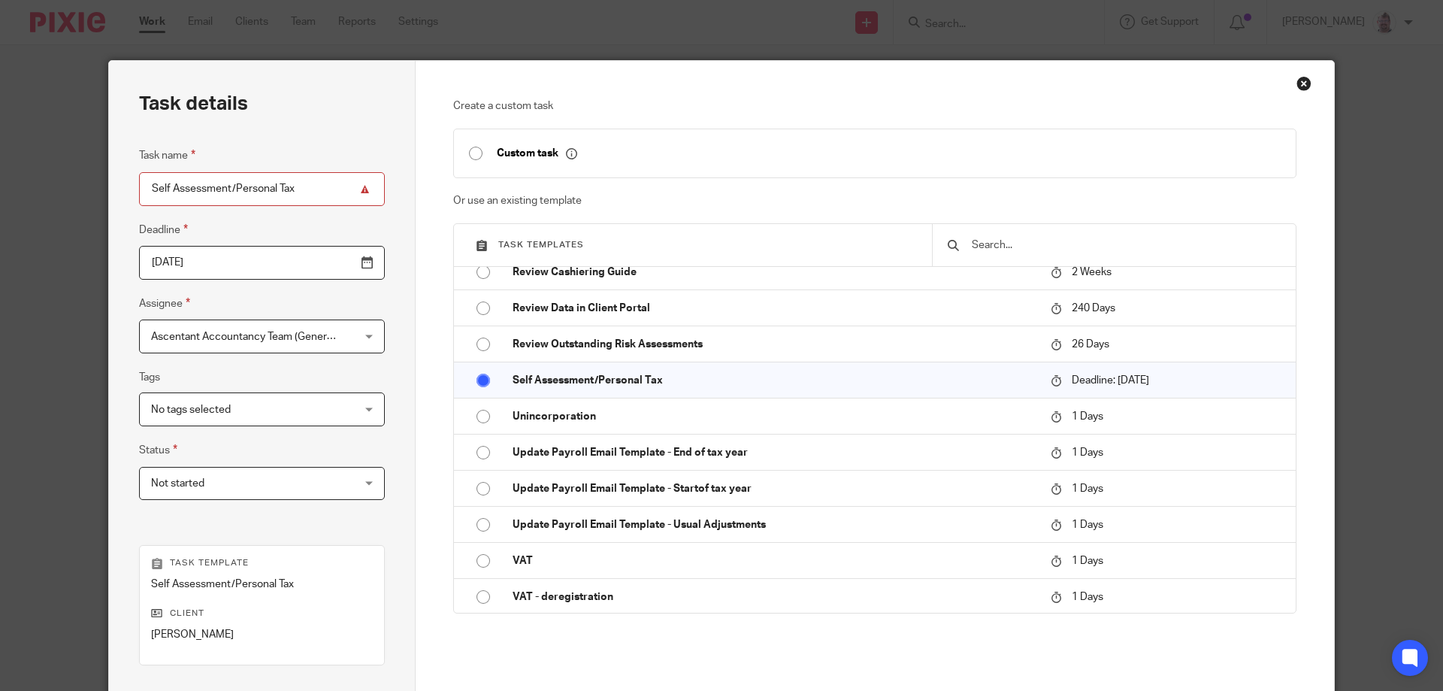
click at [272, 413] on span "No tags selected" at bounding box center [244, 409] width 186 height 32
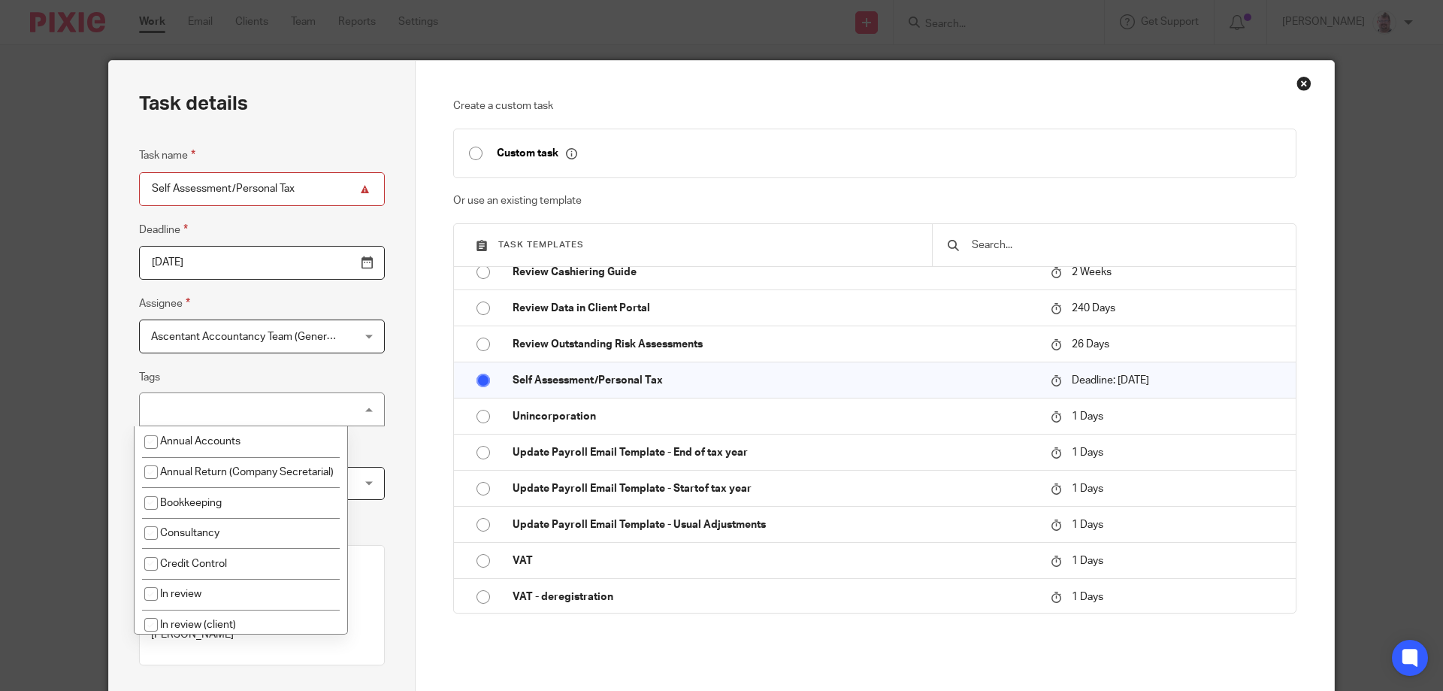
click at [302, 410] on div "No tags selected" at bounding box center [262, 409] width 246 height 34
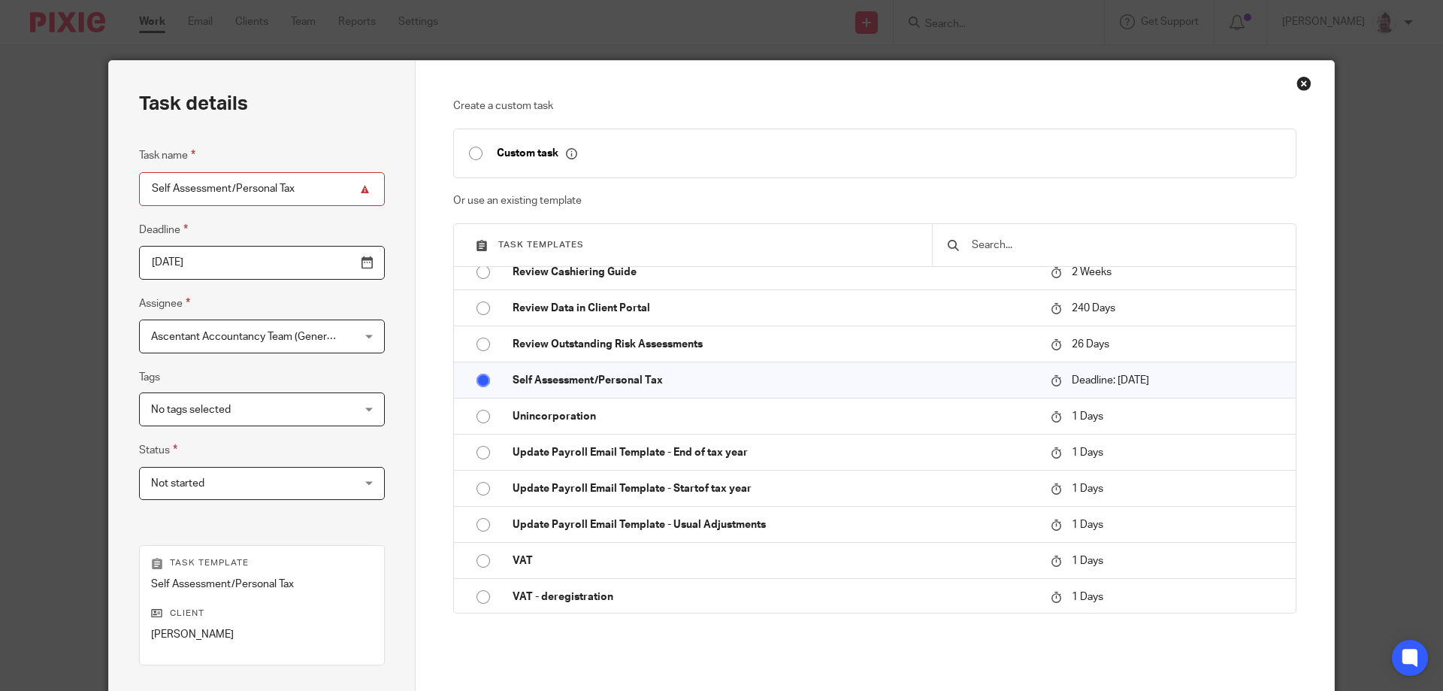
click at [304, 412] on span "No tags selected" at bounding box center [244, 409] width 186 height 32
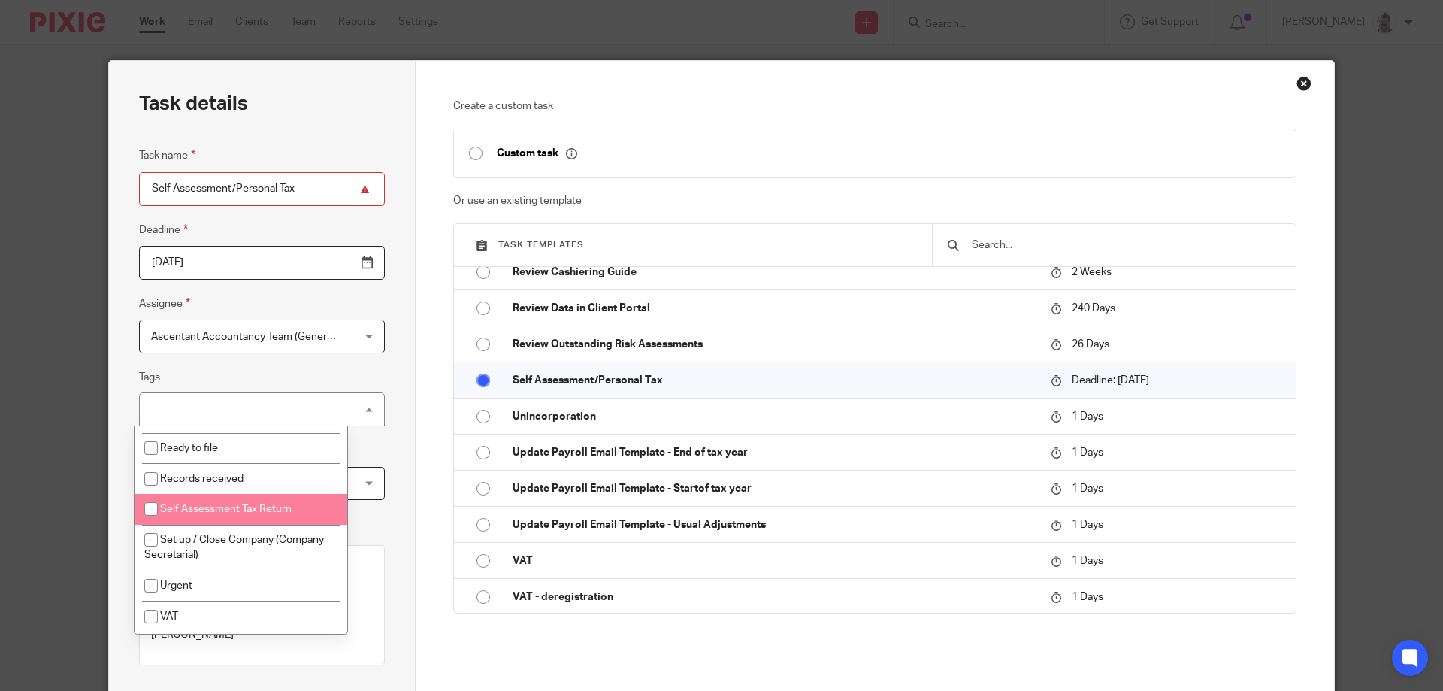
scroll to position [464, 0]
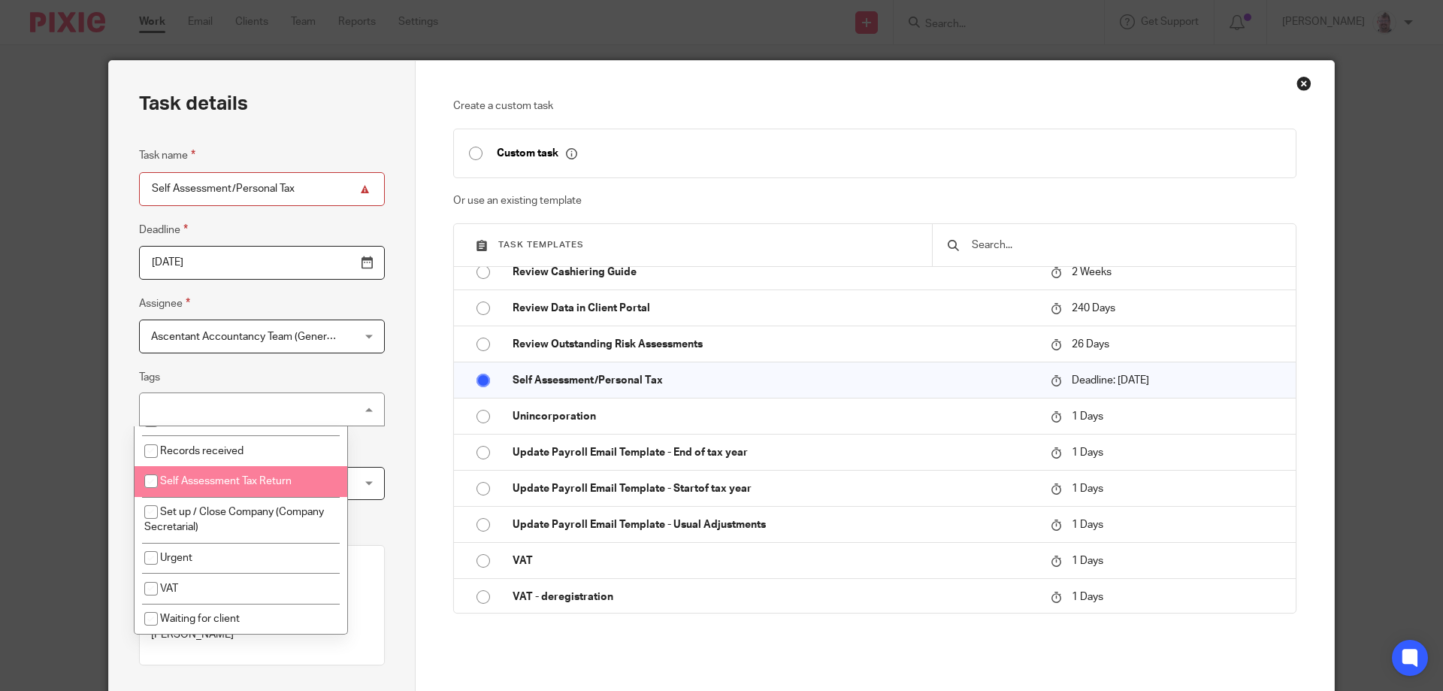
click at [284, 491] on li "Self Assessment Tax Return" at bounding box center [241, 481] width 213 height 31
checkbox input "true"
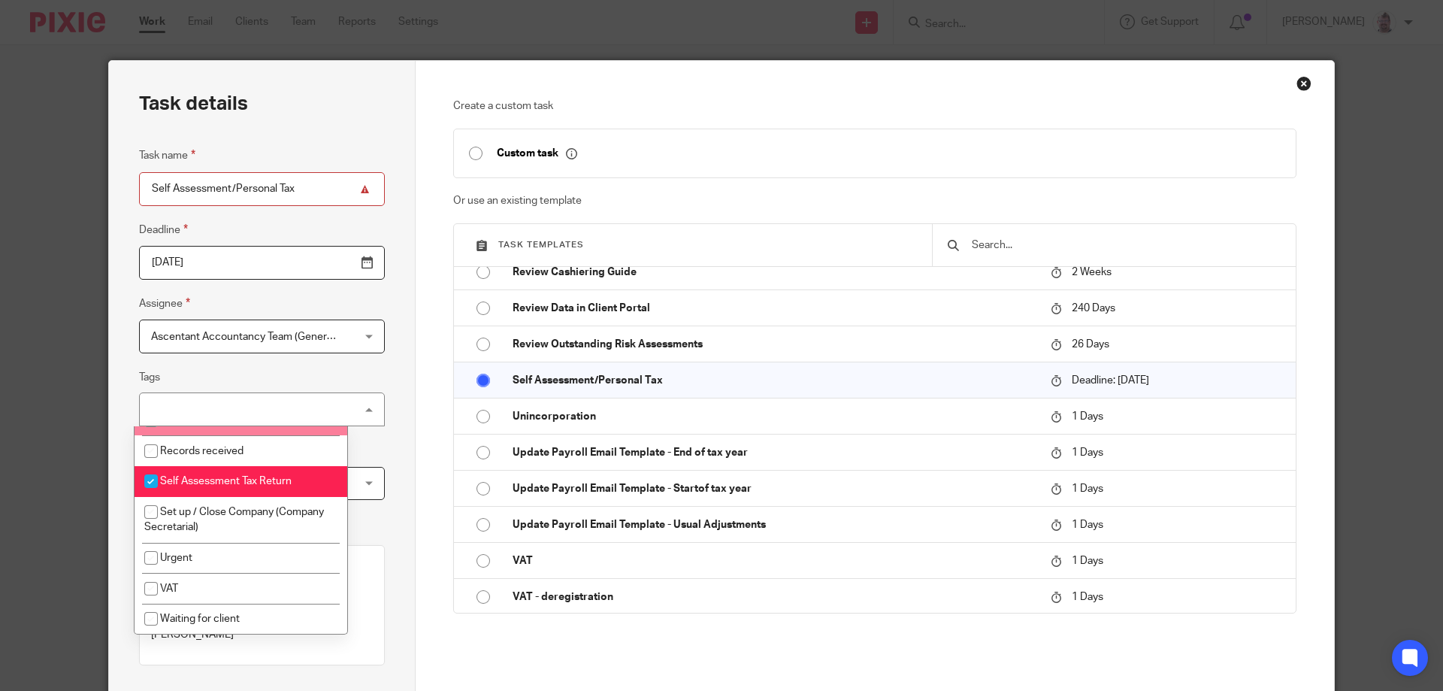
click at [379, 401] on div "Task details Task name Self Assessment/Personal Tax Deadline 2025-04-06 Assigne…" at bounding box center [262, 444] width 307 height 767
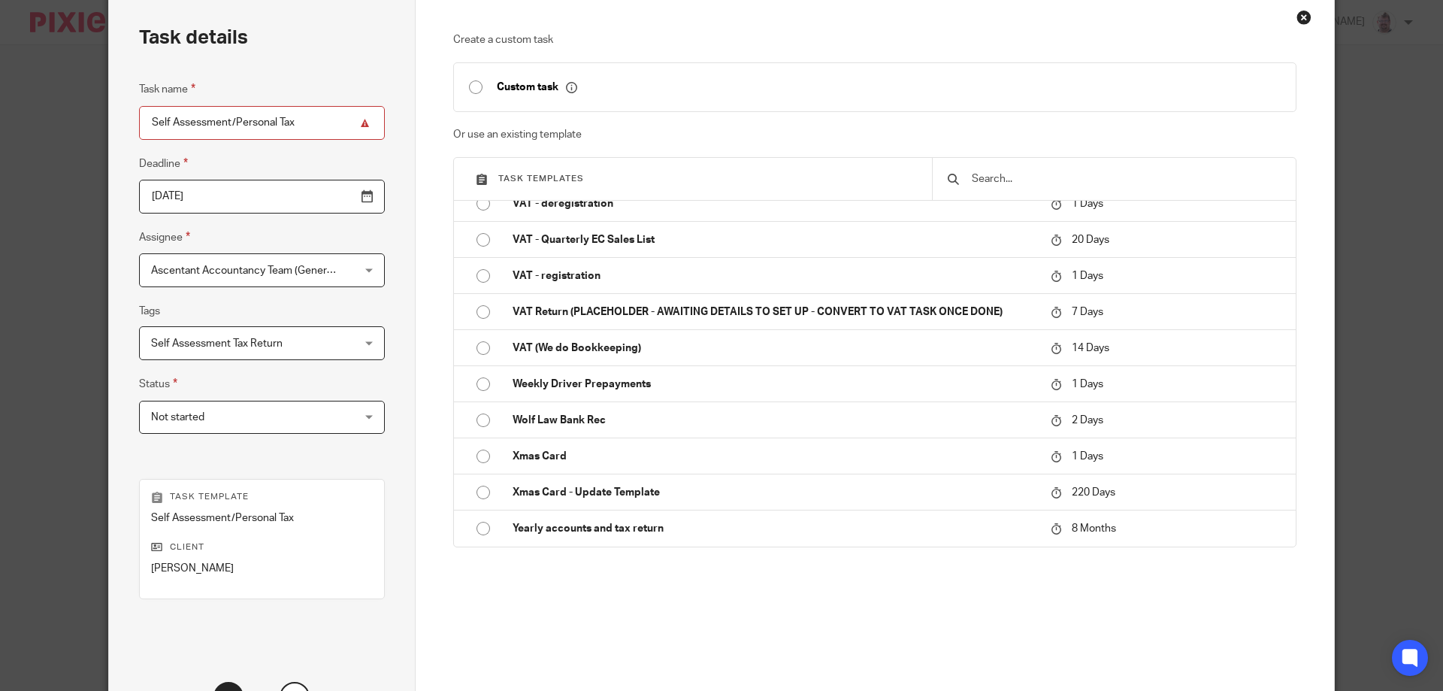
scroll to position [198, 0]
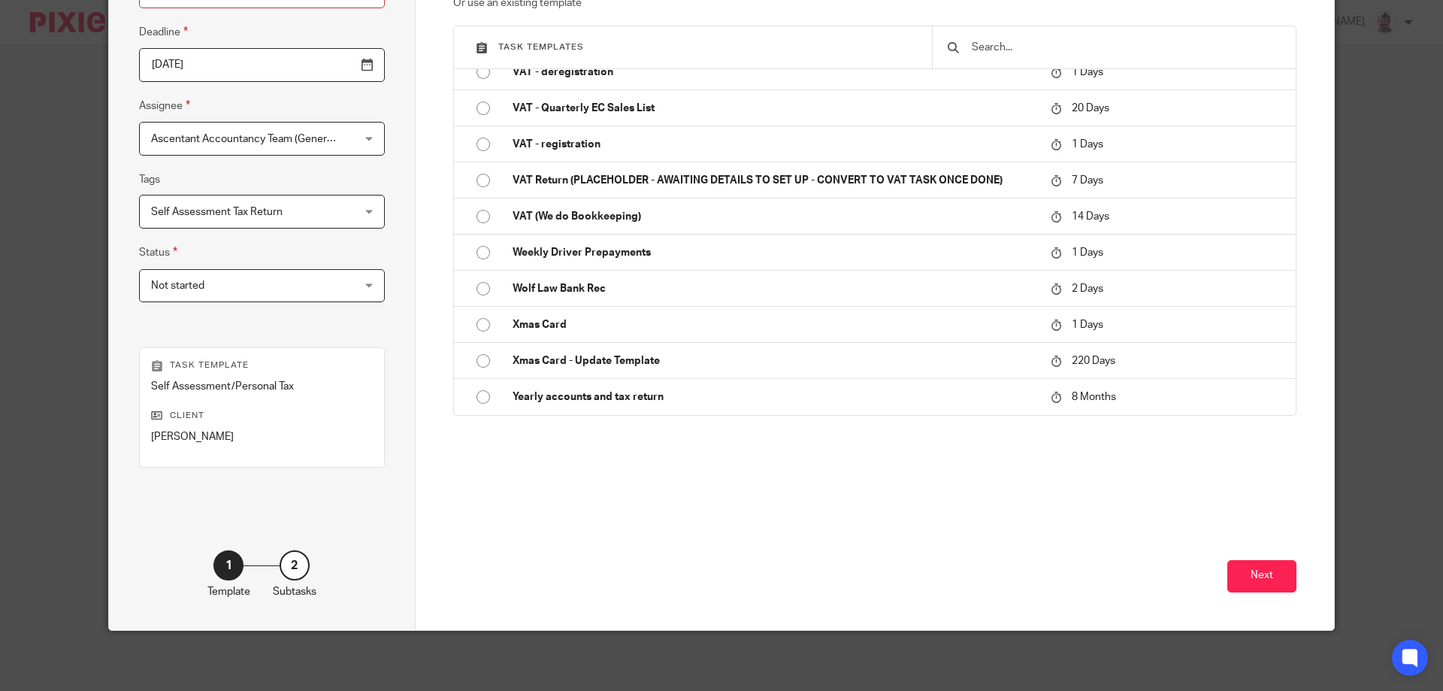
click at [1249, 595] on div "Next" at bounding box center [875, 562] width 844 height 135
click at [1255, 582] on button "Next" at bounding box center [1261, 576] width 69 height 32
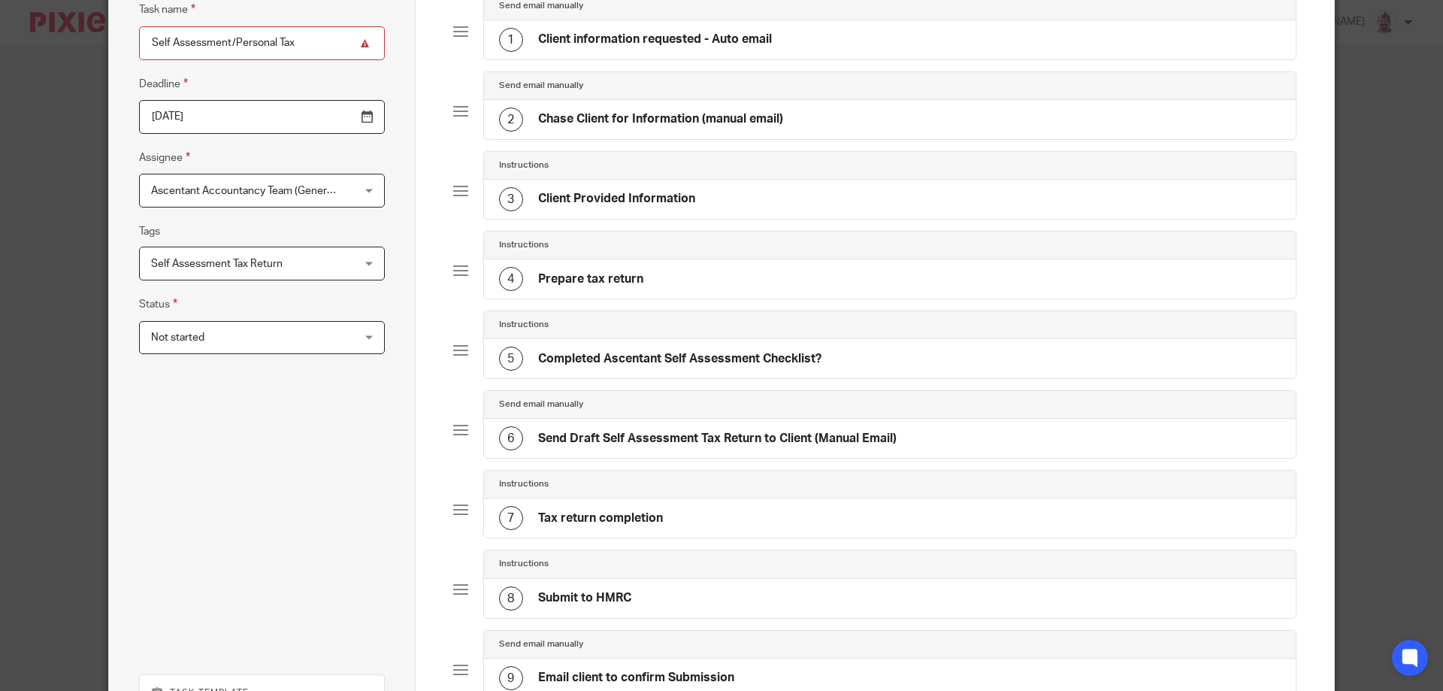
scroll to position [472, 0]
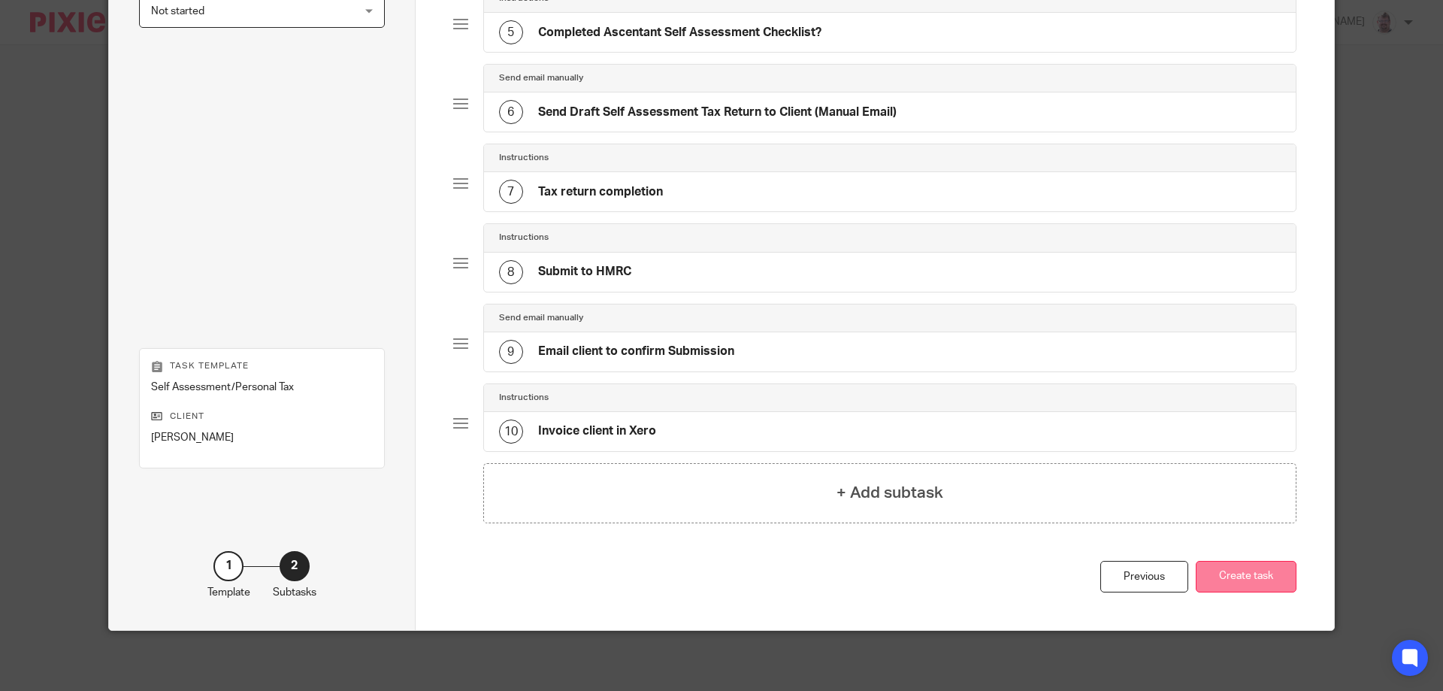
click at [1247, 572] on button "Create task" at bounding box center [1246, 577] width 101 height 32
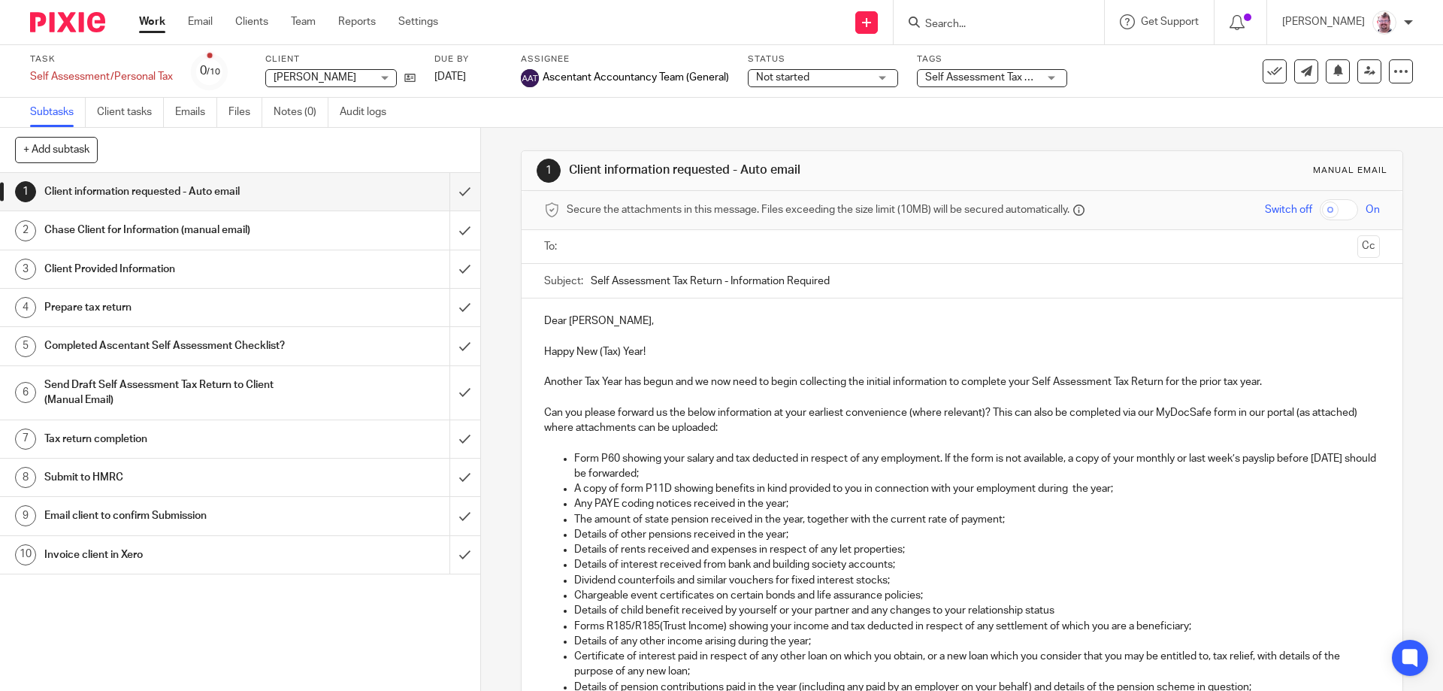
click at [1024, 40] on div at bounding box center [999, 22] width 210 height 44
click at [1008, 28] on input "Search" at bounding box center [991, 25] width 135 height 14
type input "tin"
click at [1028, 68] on link at bounding box center [1048, 64] width 254 height 35
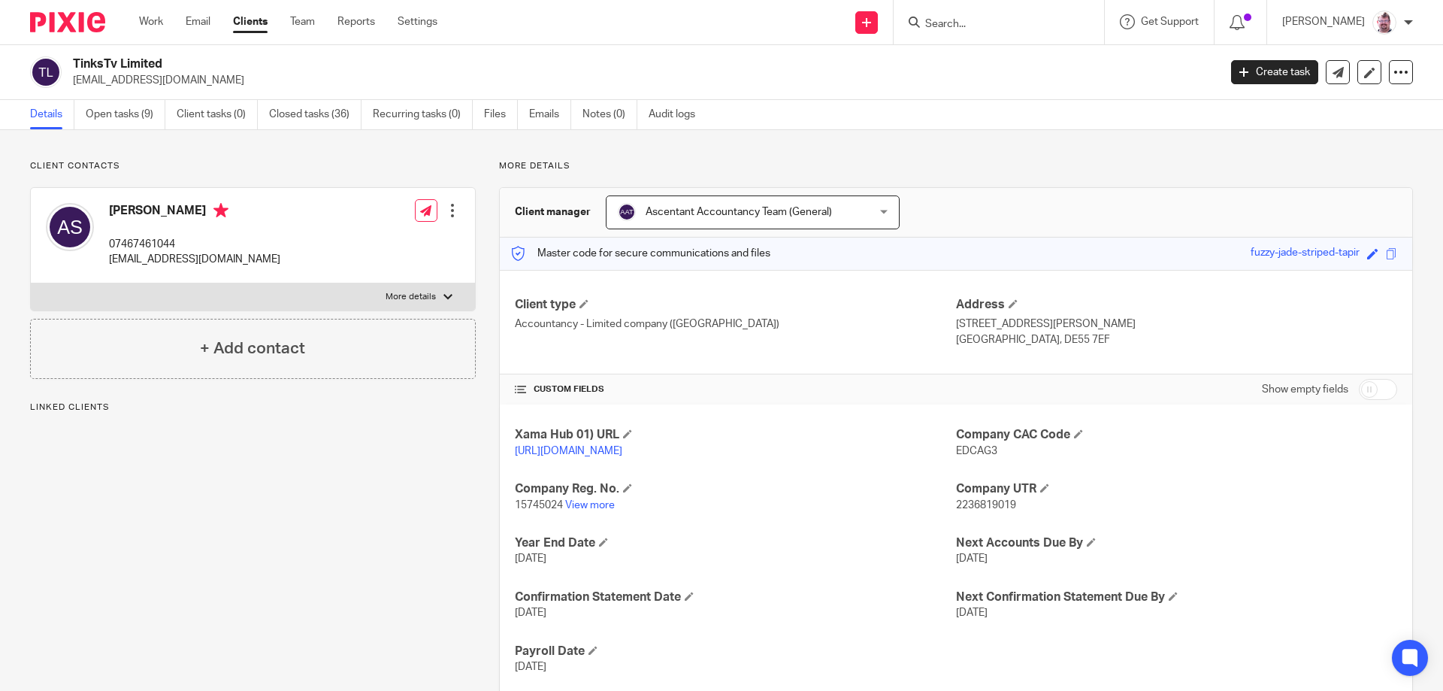
click at [962, 449] on span "EDCAG3" at bounding box center [976, 451] width 41 height 11
copy span "EDCAG3"
click at [1147, 228] on div "Client manager Ascentant Accountancy Team (General) Ascentant Accountancy Team …" at bounding box center [956, 213] width 912 height 50
click at [986, 507] on span "2236819019" at bounding box center [986, 505] width 60 height 11
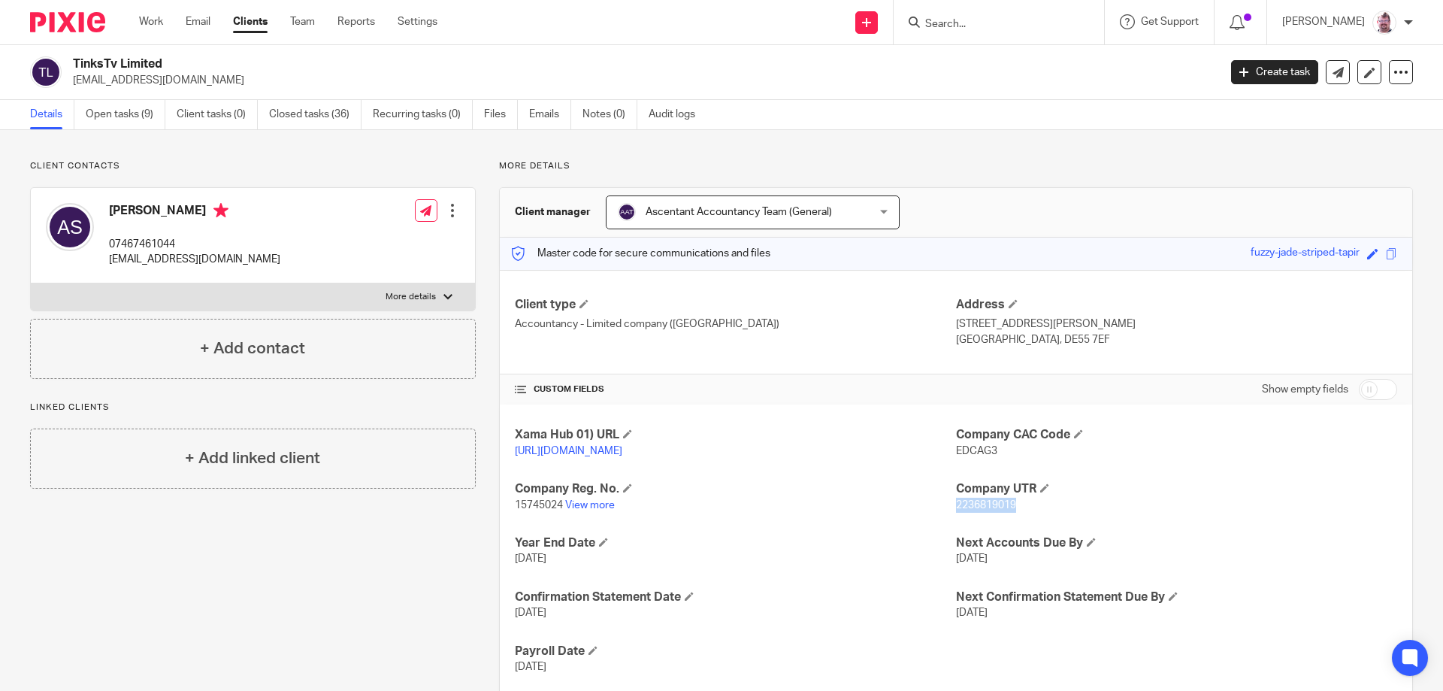
click at [986, 507] on span "2236819019" at bounding box center [986, 505] width 60 height 11
click at [987, 507] on span "2236819019" at bounding box center [986, 505] width 60 height 11
click at [995, 502] on span "2236819019" at bounding box center [986, 505] width 60 height 11
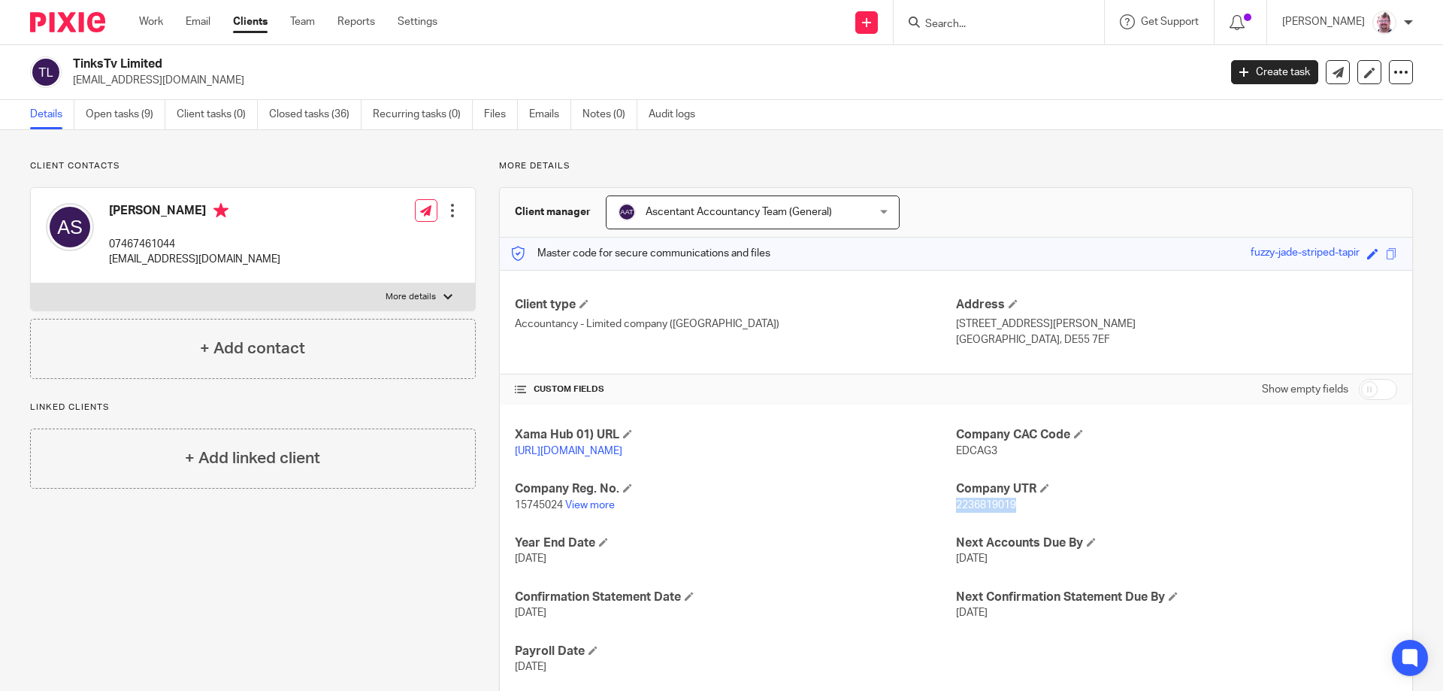
click at [995, 502] on span "2236819019" at bounding box center [986, 505] width 60 height 11
click at [998, 500] on span "2236819019" at bounding box center [986, 505] width 60 height 11
click at [1019, 504] on p "2236819019" at bounding box center [1176, 504] width 441 height 15
click at [996, 504] on span "2236819019" at bounding box center [986, 505] width 60 height 11
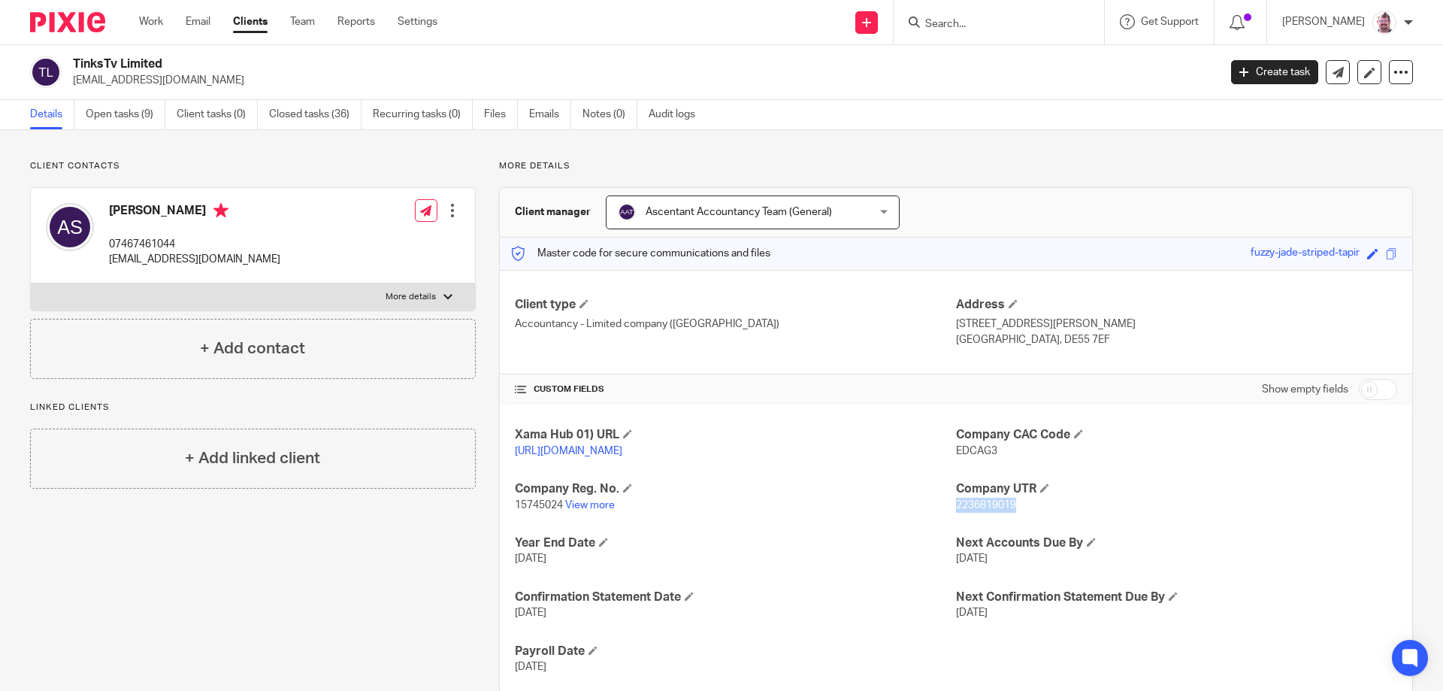
click at [996, 504] on span "2236819019" at bounding box center [986, 505] width 60 height 11
copy span "2236819019"
click at [977, 26] on input "Search" at bounding box center [991, 25] width 135 height 14
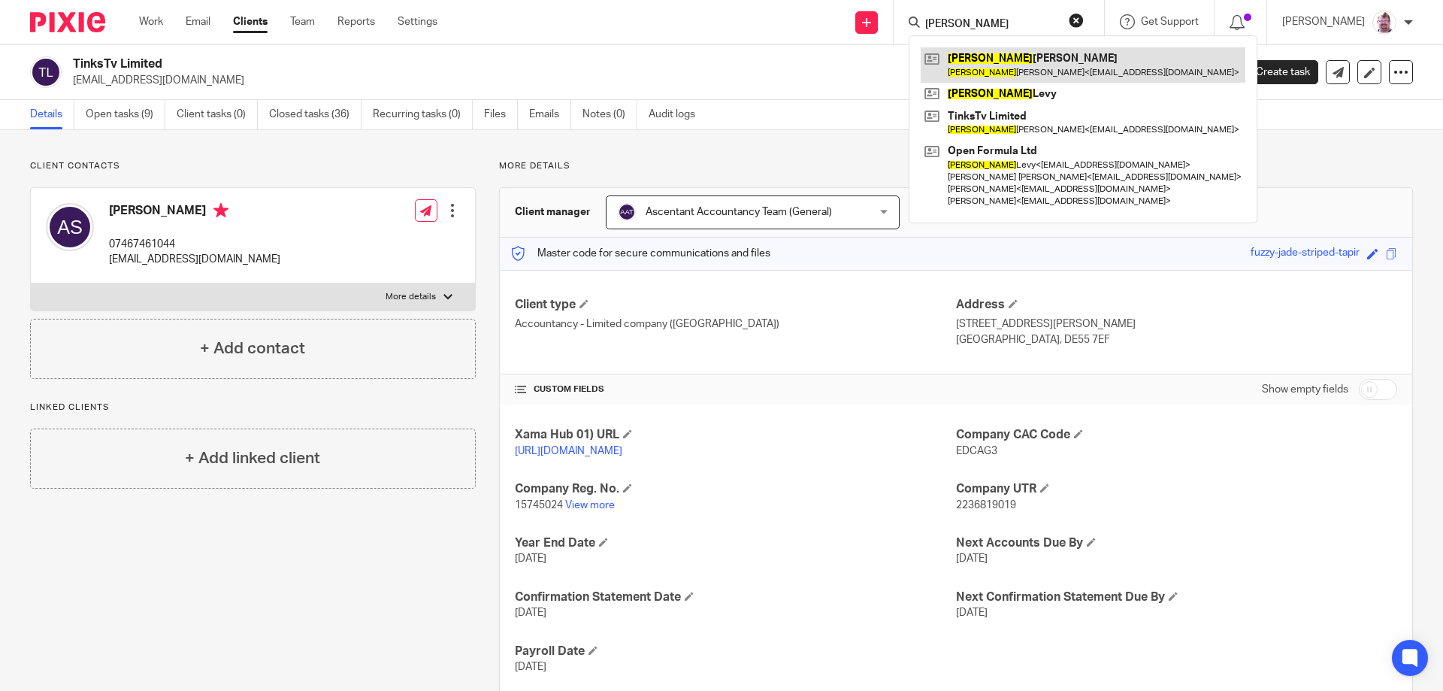
type input "aimee"
click at [1042, 77] on link at bounding box center [1083, 64] width 325 height 35
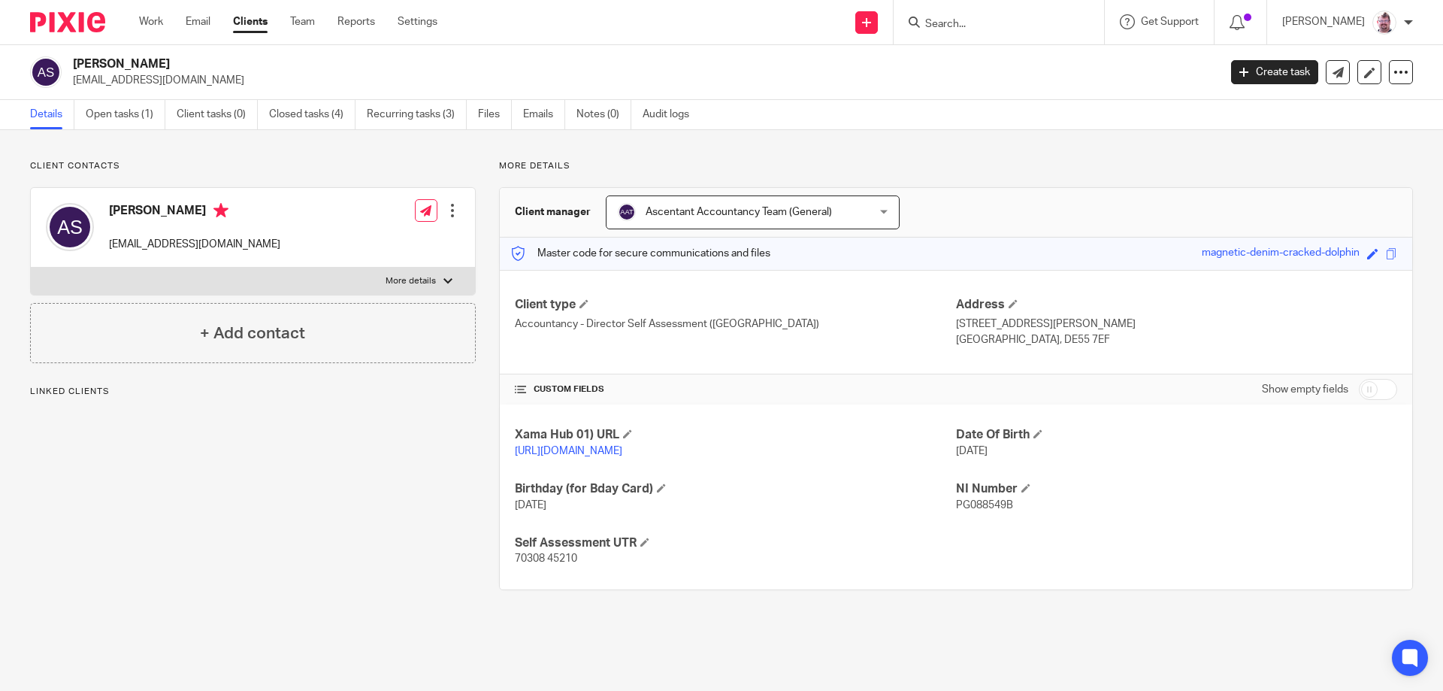
click at [561, 554] on span "70308 45210" at bounding box center [546, 558] width 62 height 11
click at [561, 555] on span "70308 45210" at bounding box center [546, 558] width 62 height 11
copy span "70308 45210"
